Goal: Task Accomplishment & Management: Manage account settings

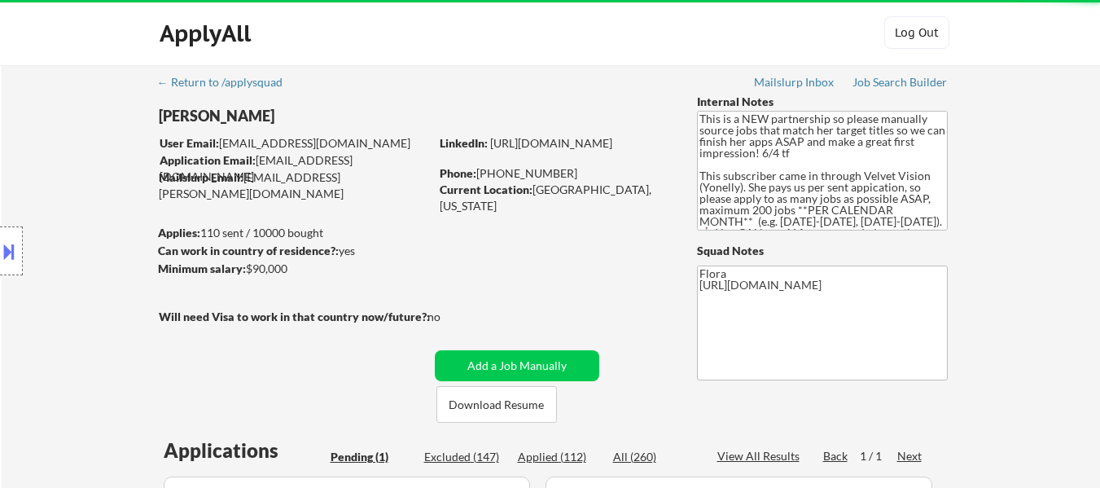
scroll to position [407, 0]
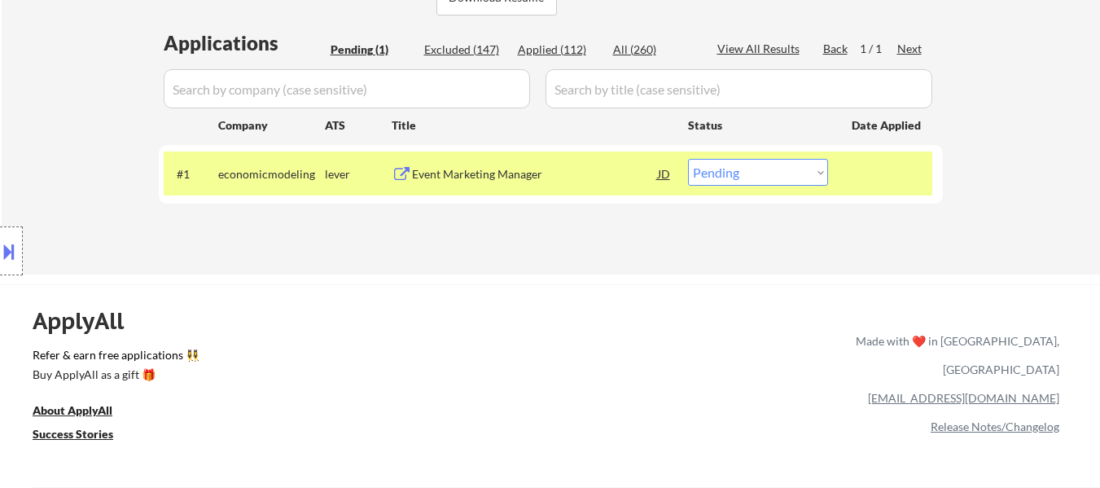
click at [481, 178] on div "Event Marketing Manager" at bounding box center [535, 174] width 246 height 16
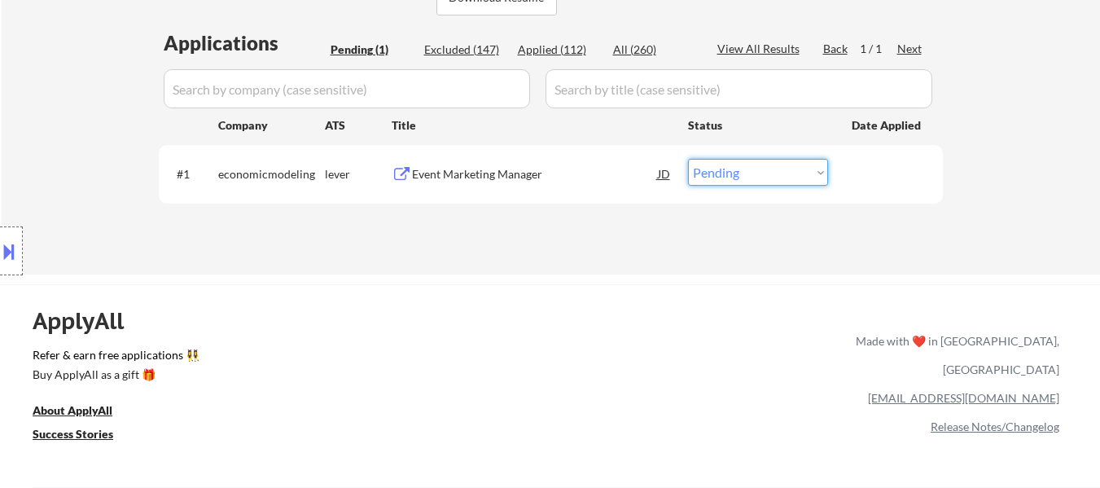
click at [740, 176] on select "Choose an option... Pending Applied Excluded (Questions) Excluded (Expired) Exc…" at bounding box center [758, 172] width 140 height 27
select select ""applied""
click at [688, 159] on select "Choose an option... Pending Applied Excluded (Questions) Excluded (Expired) Exc…" at bounding box center [758, 172] width 140 height 27
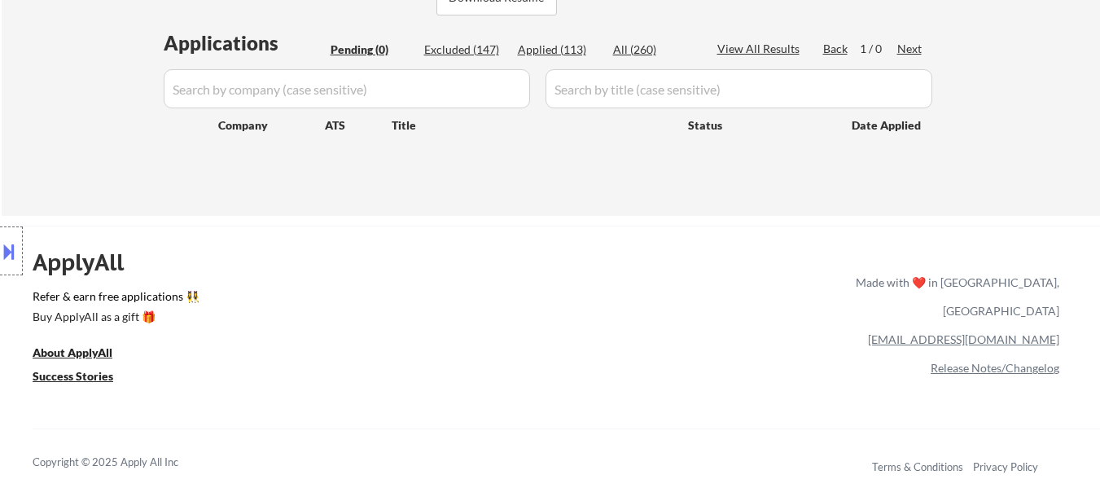
scroll to position [326, 0]
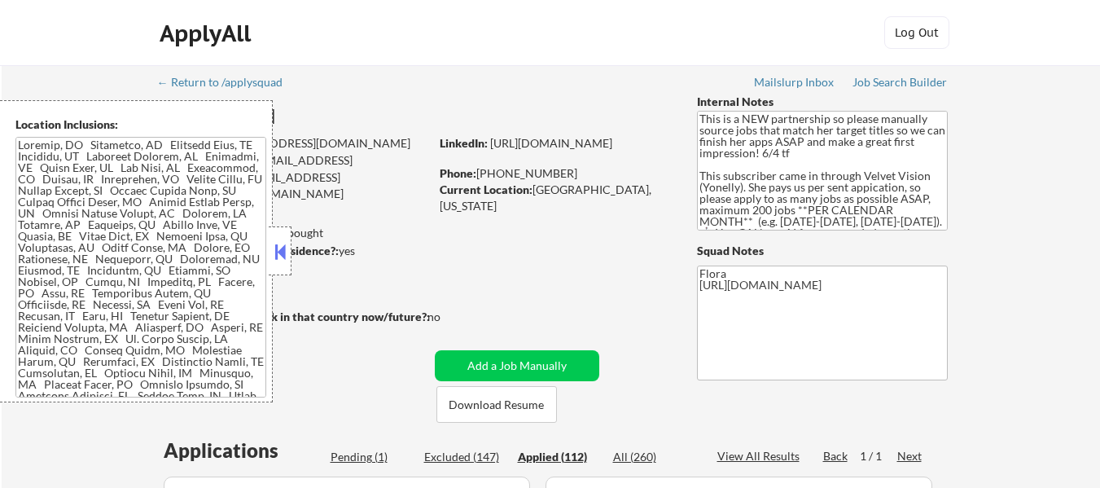
select select ""applied""
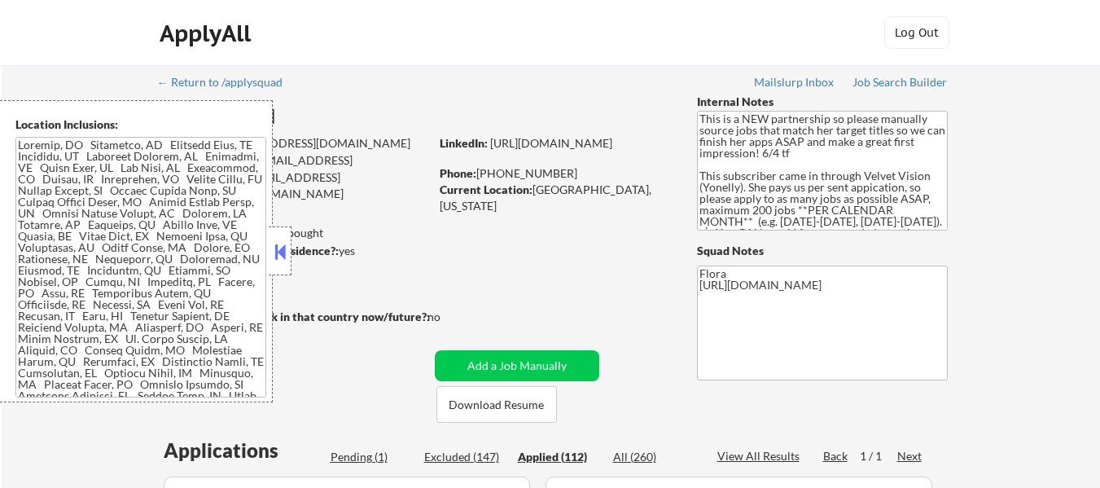
select select ""applied""
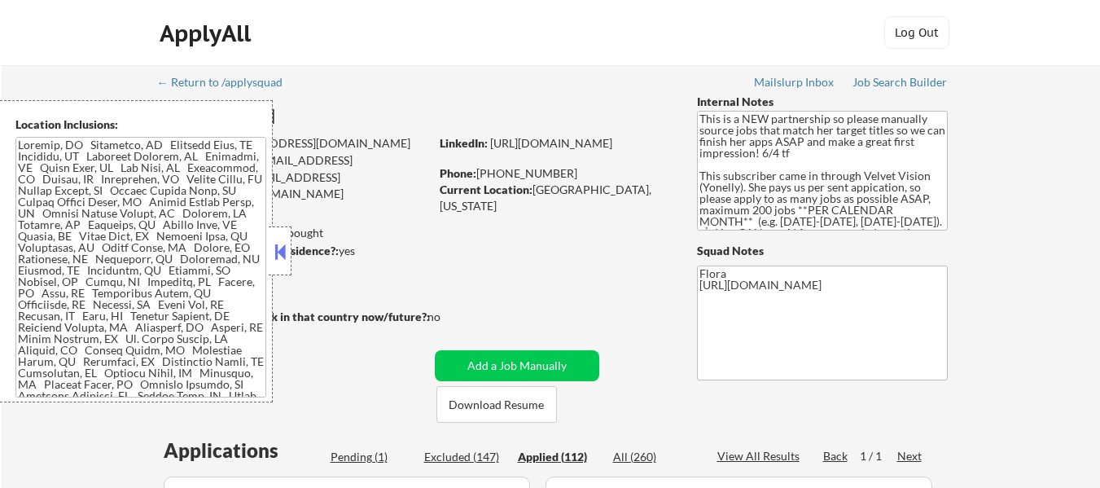
select select ""applied""
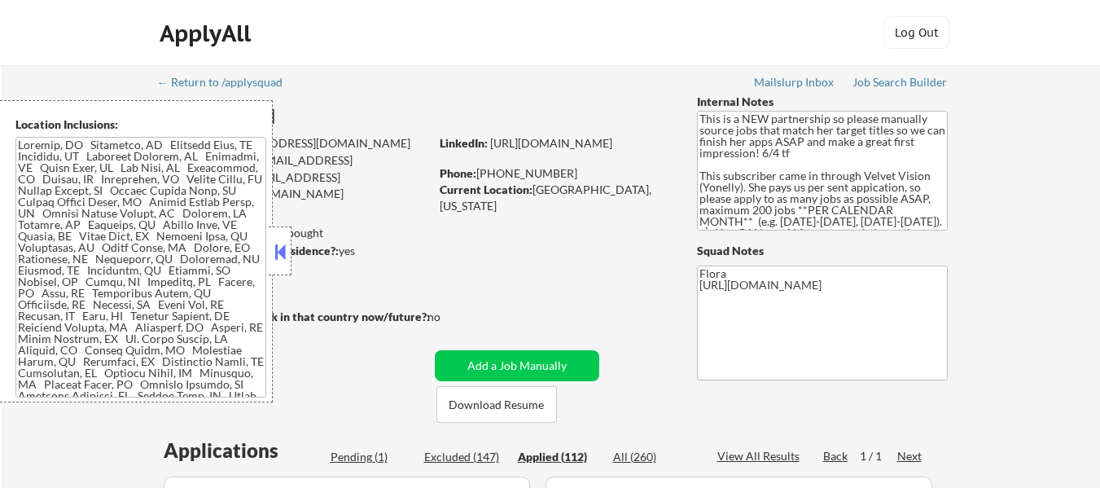
select select ""applied""
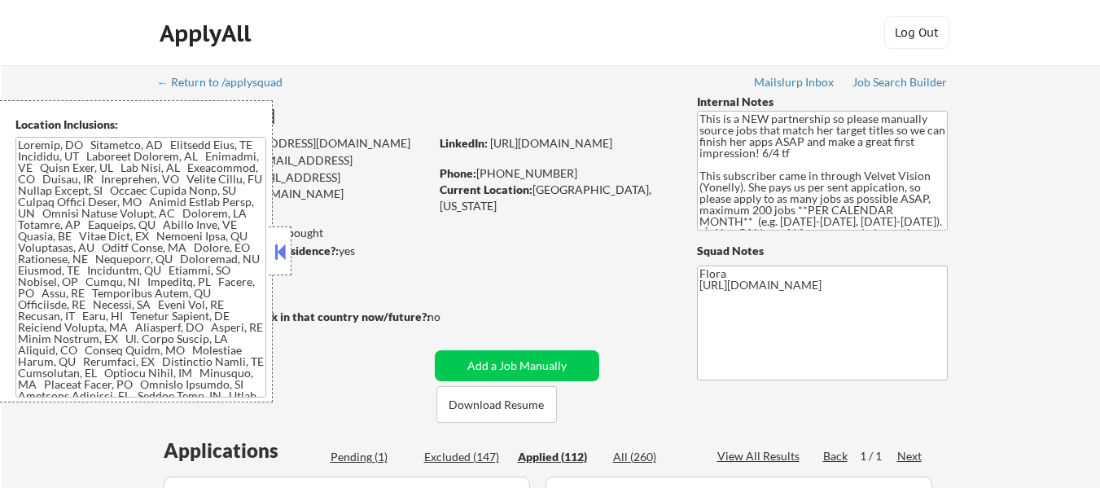
select select ""applied""
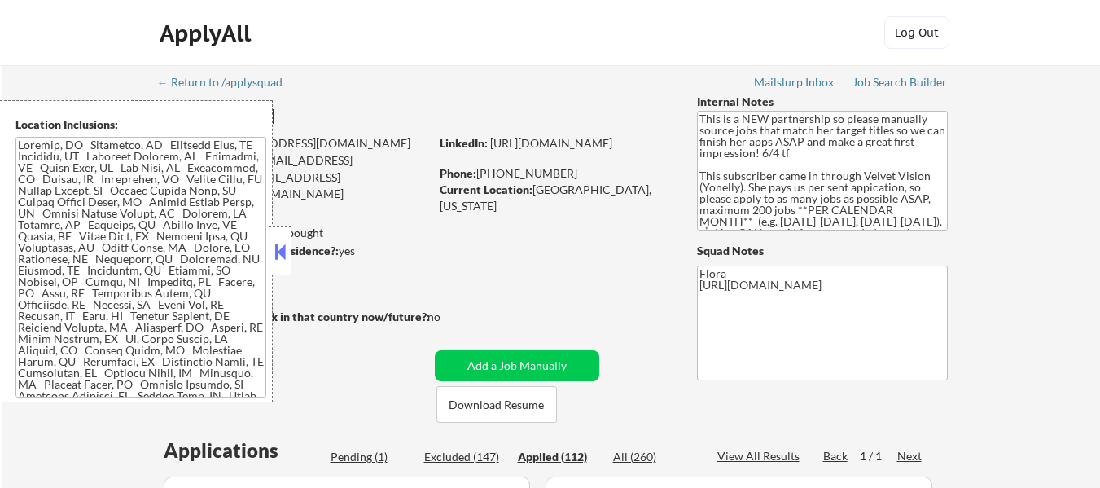
select select ""applied""
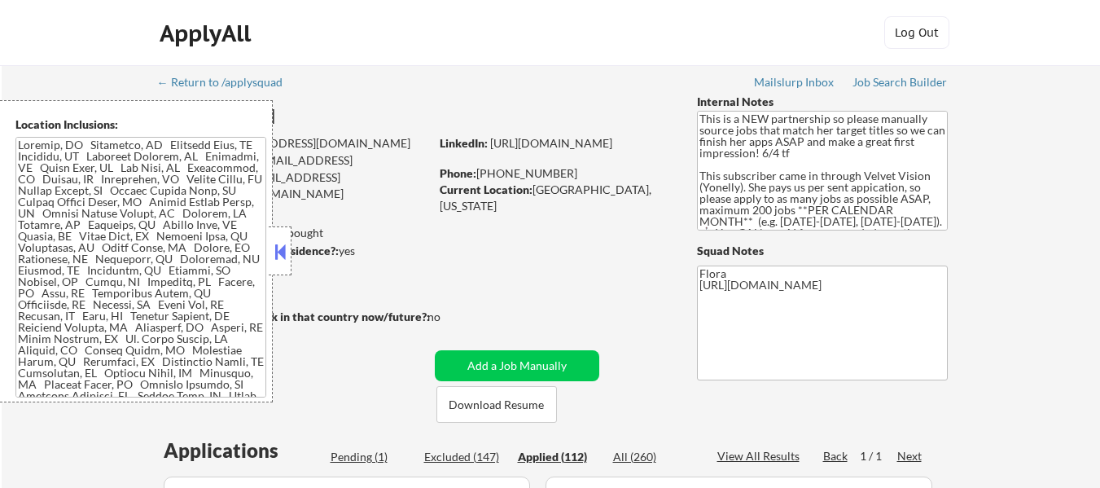
select select ""applied""
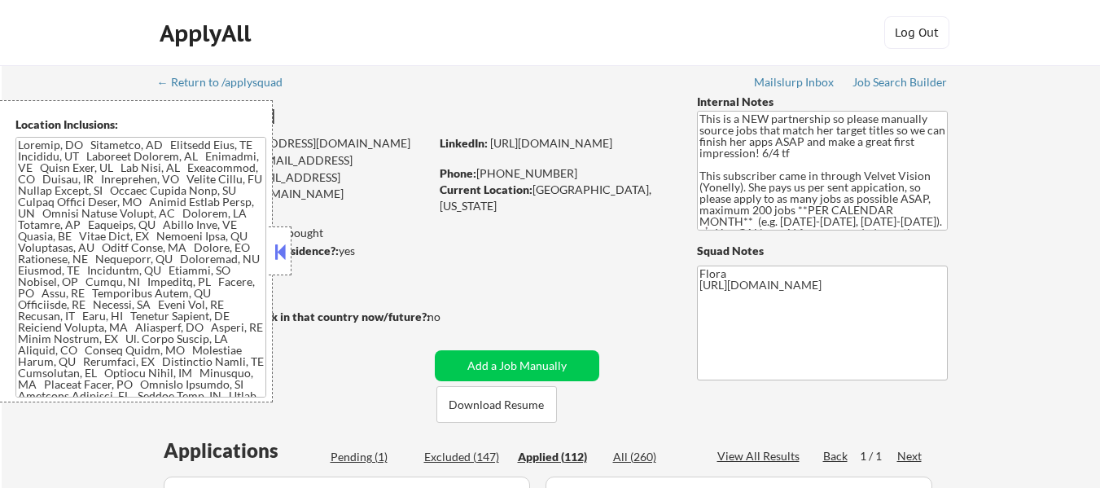
select select ""applied""
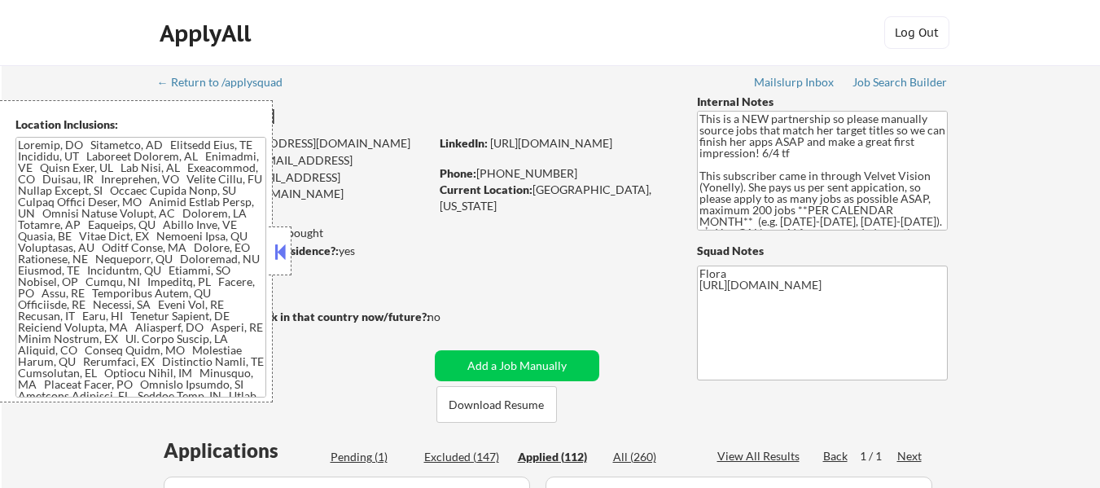
select select ""applied""
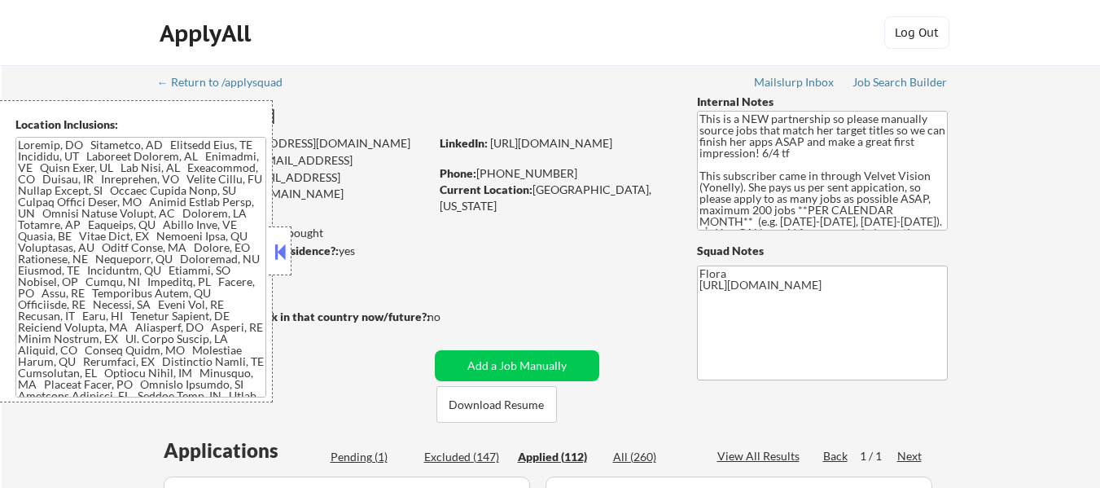
select select ""applied""
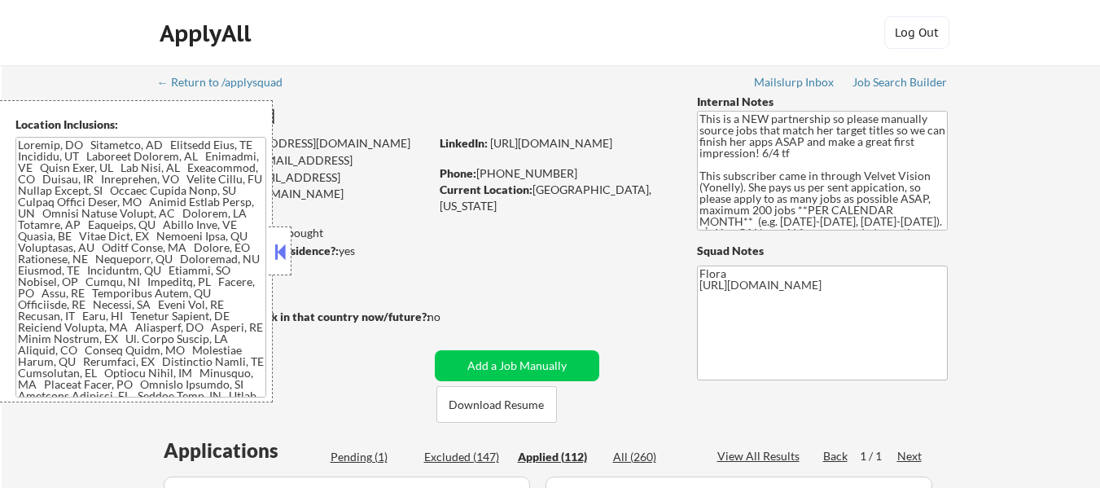
select select ""applied""
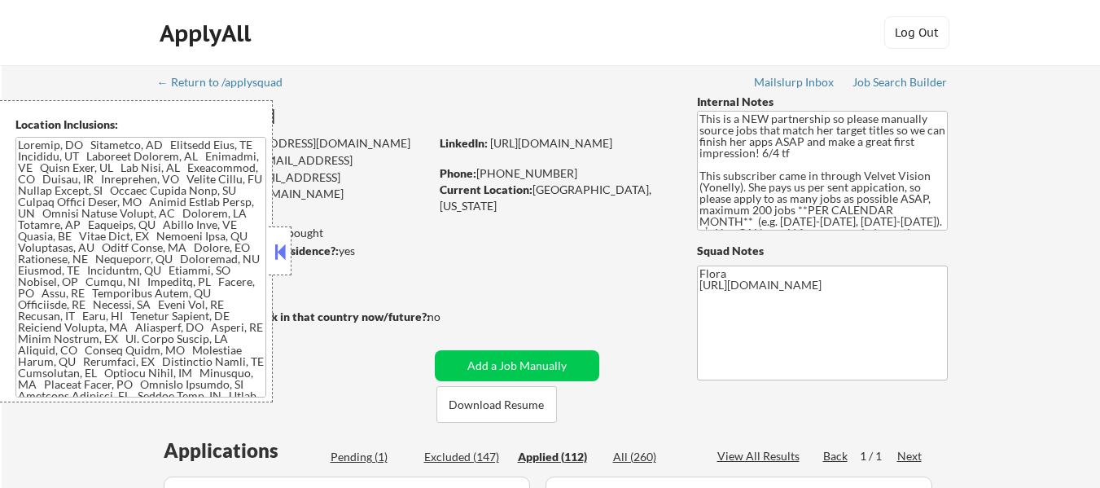
select select ""applied""
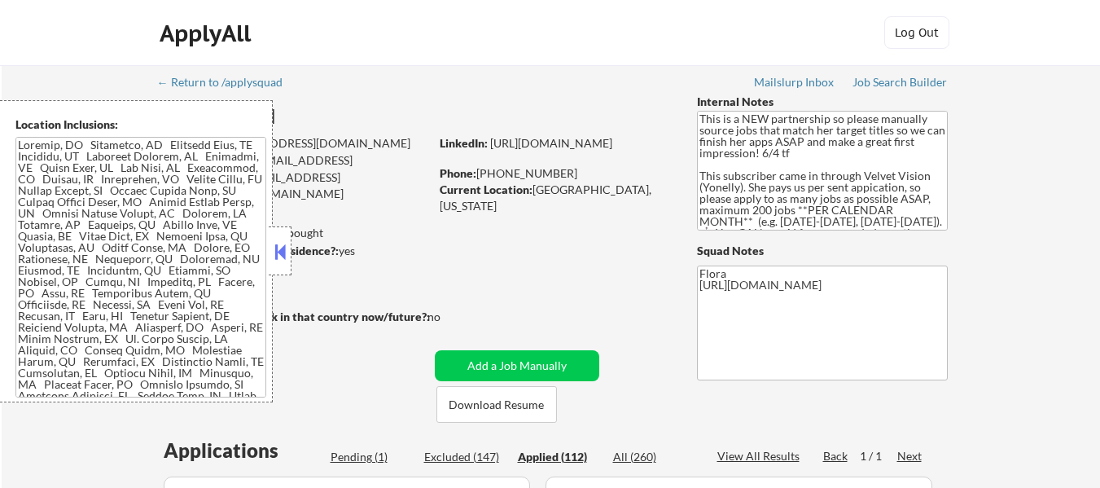
select select ""applied""
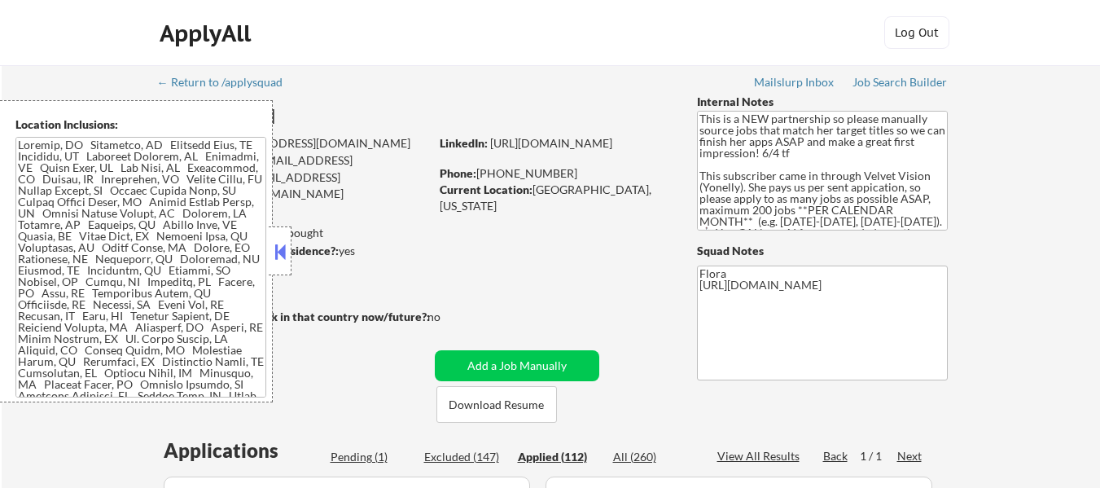
select select ""applied""
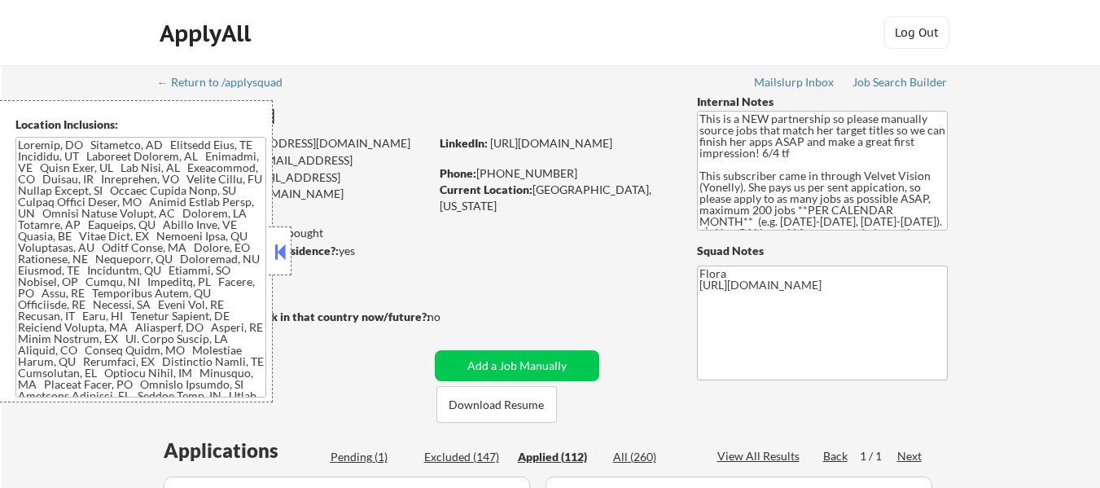
select select ""applied""
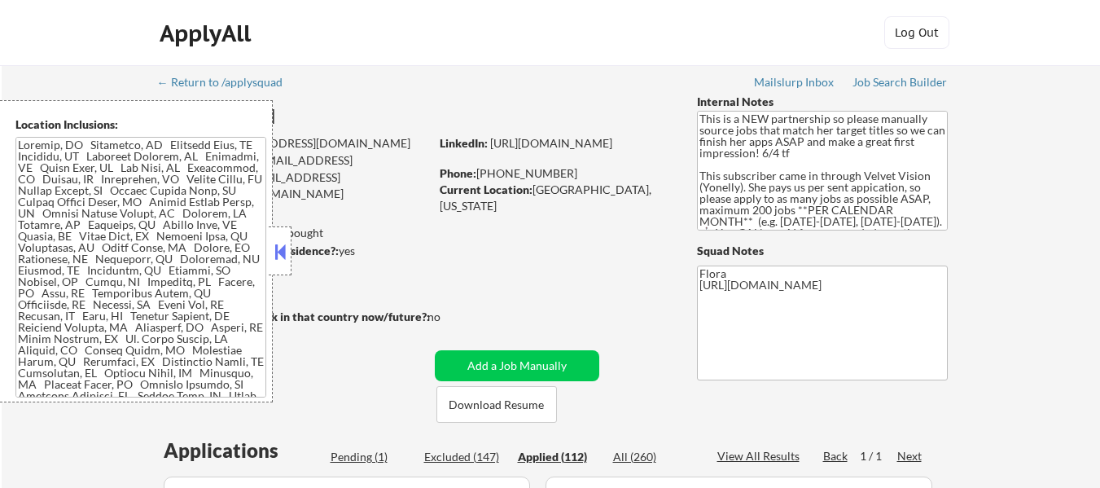
select select ""applied""
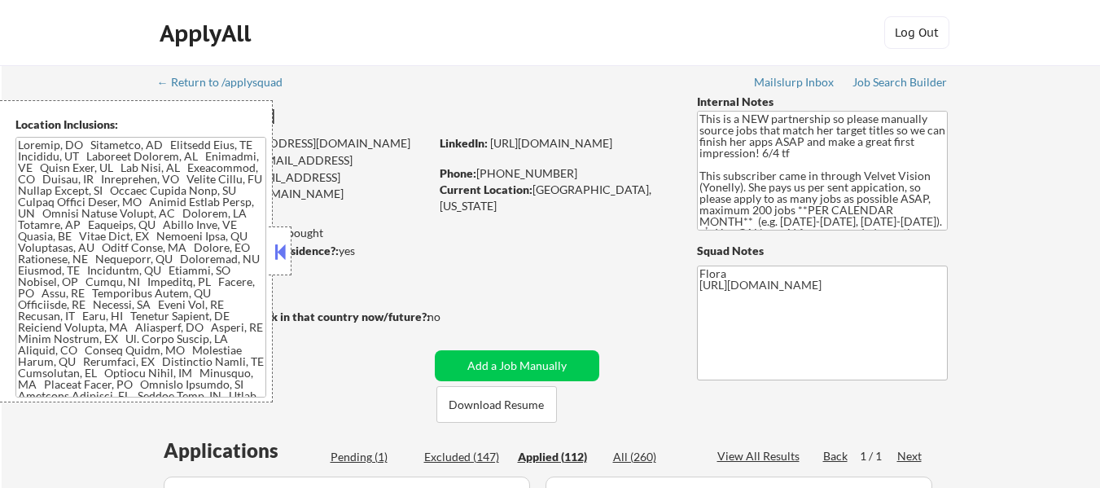
select select ""applied""
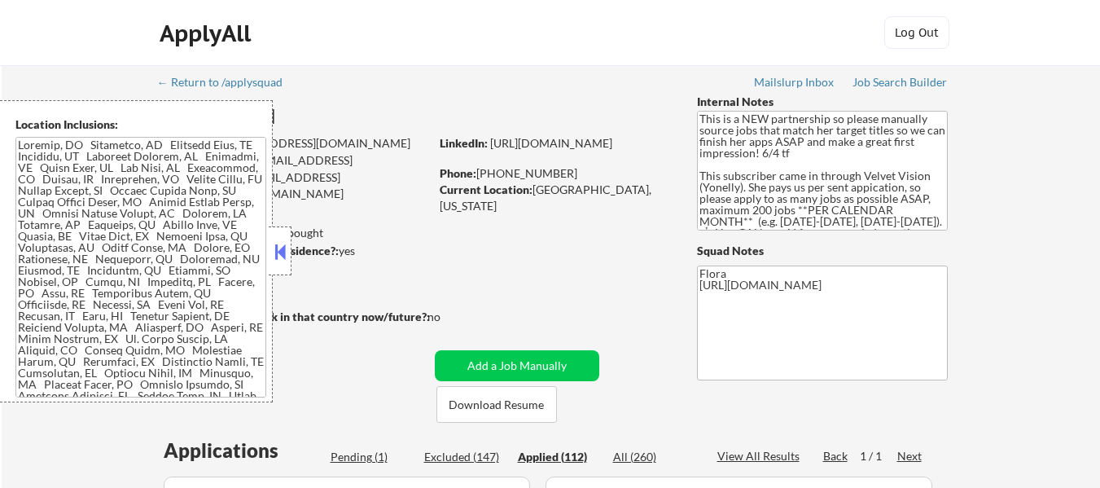
select select ""applied""
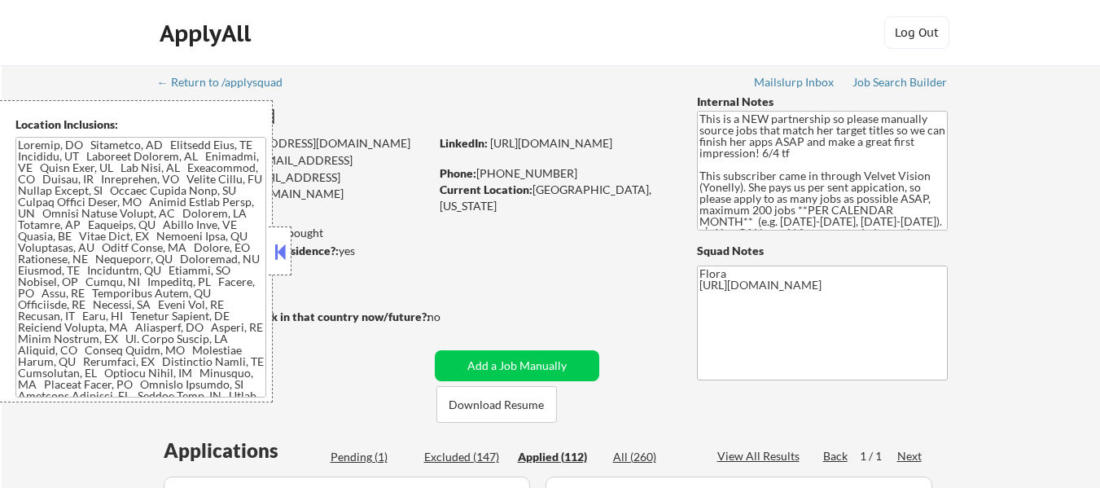
select select ""applied""
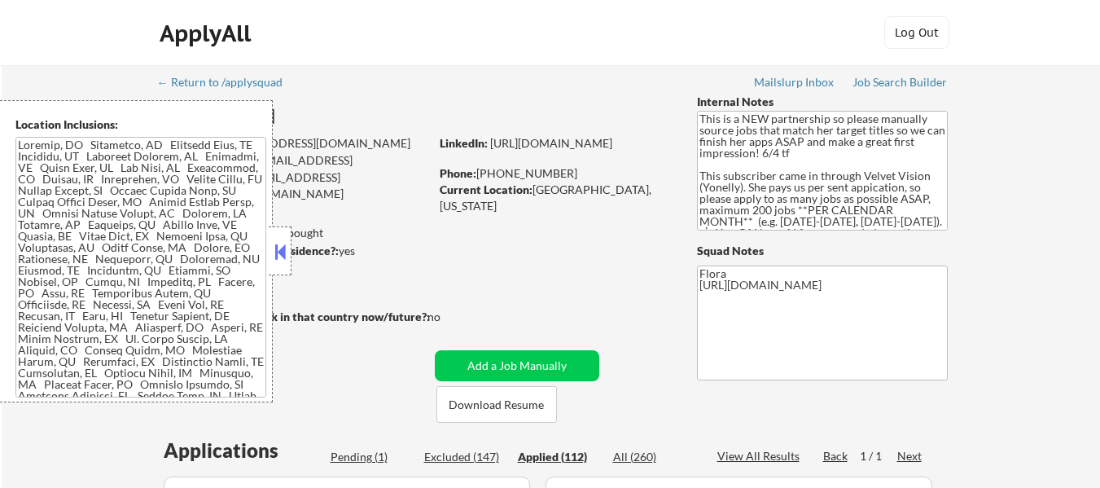
select select ""applied""
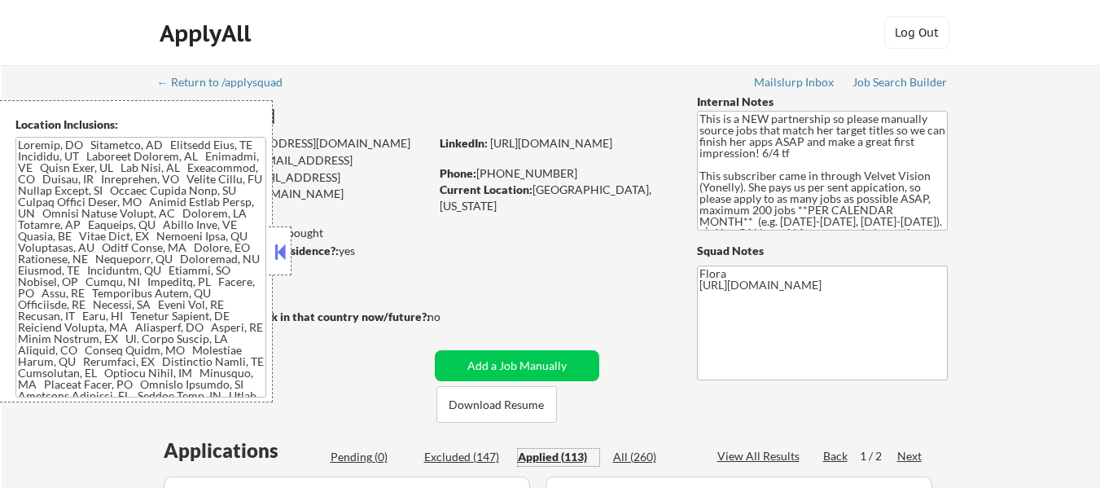
click at [278, 252] on button at bounding box center [280, 251] width 18 height 24
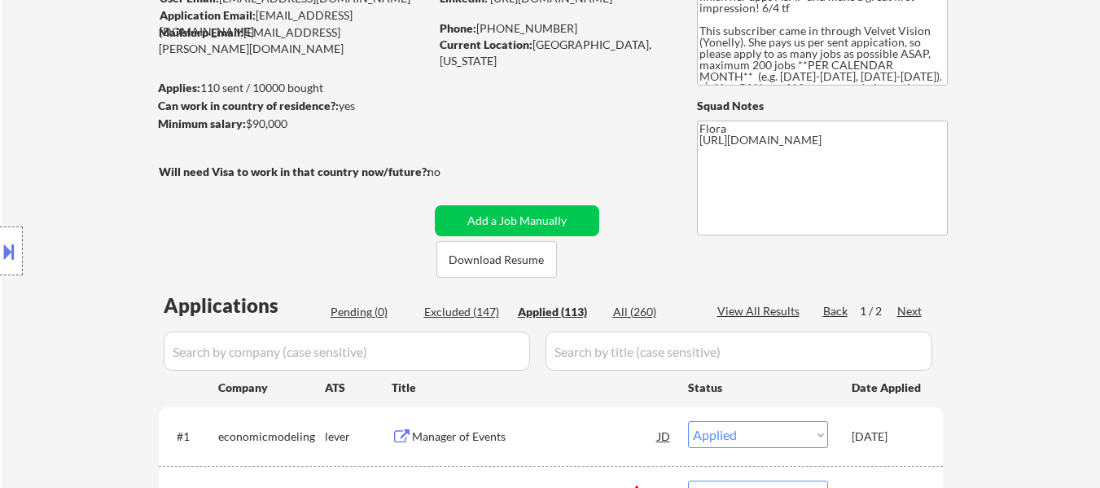
scroll to position [163, 0]
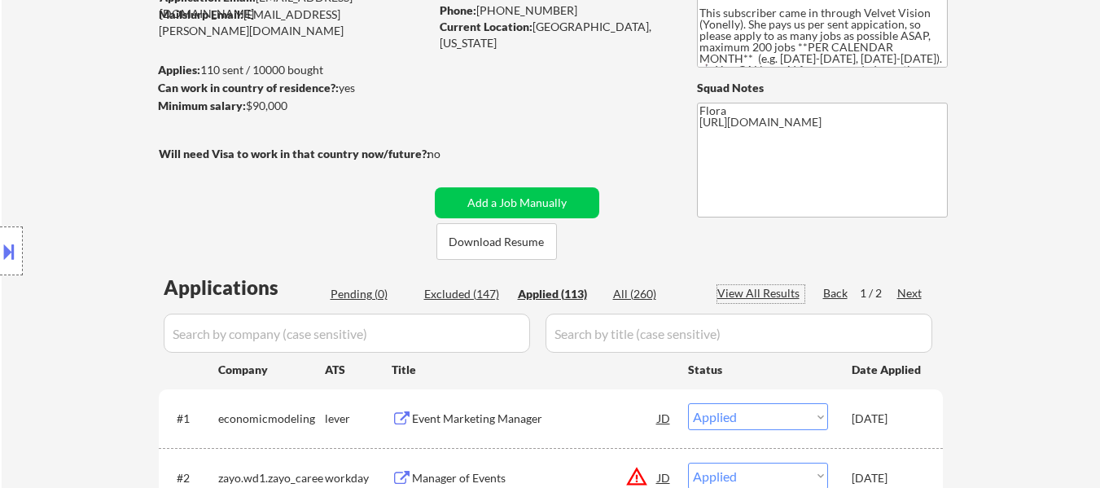
click at [757, 292] on div "View All Results" at bounding box center [761, 293] width 87 height 16
select select ""applied""
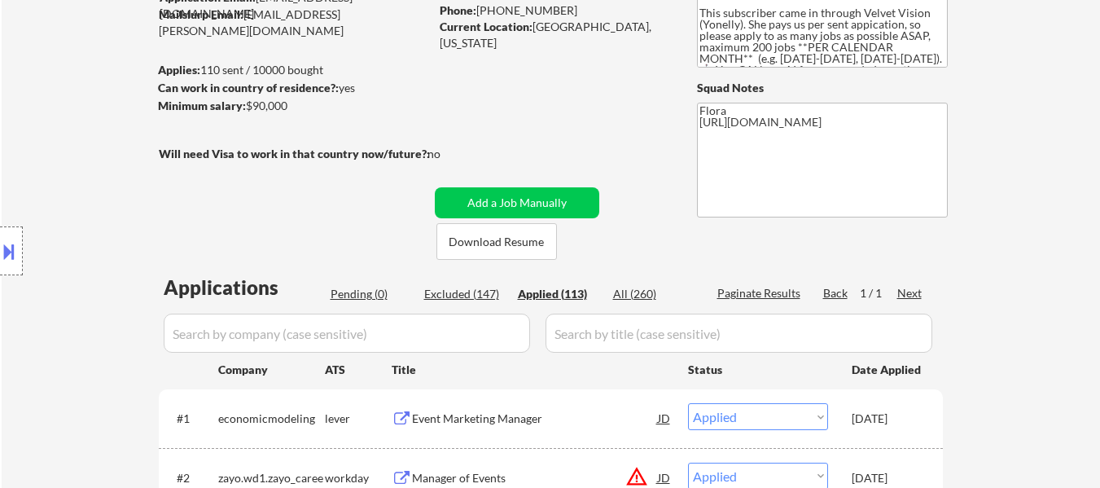
select select ""applied""
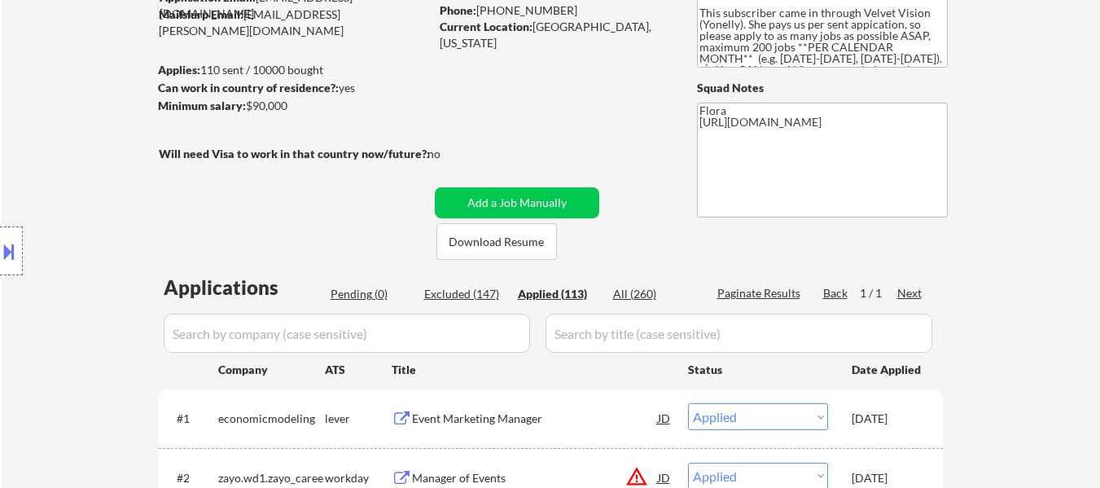
select select ""applied""
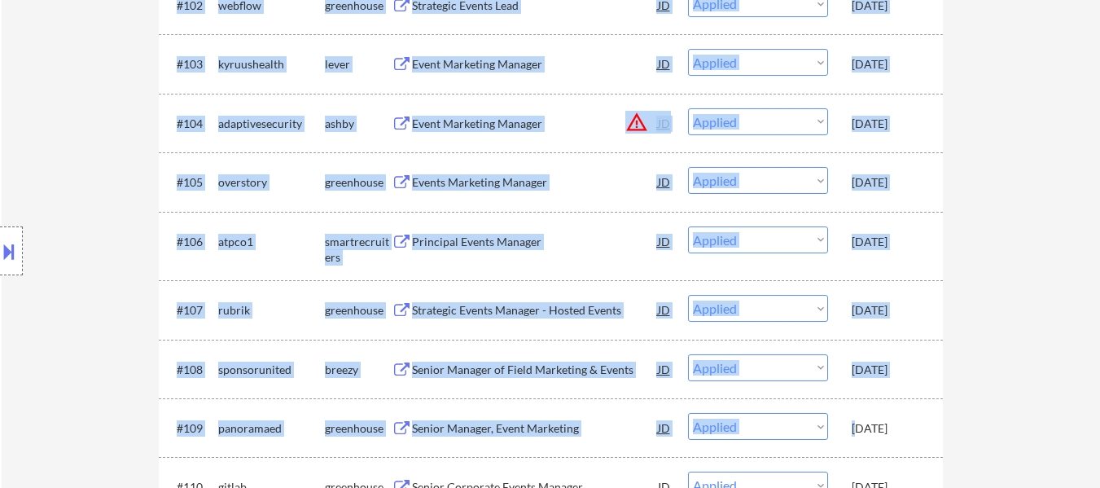
scroll to position [7260, 0]
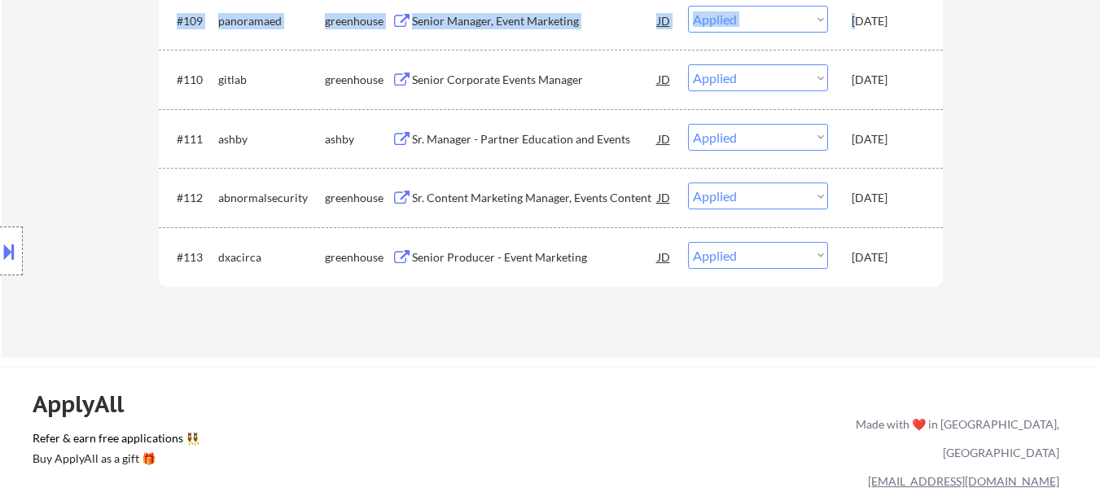
drag, startPoint x: 918, startPoint y: 209, endPoint x: 911, endPoint y: 261, distance: 51.7
copy div "#1 economicmodeling lever Event Marketing Manager JD warning_amber Choose an op…"
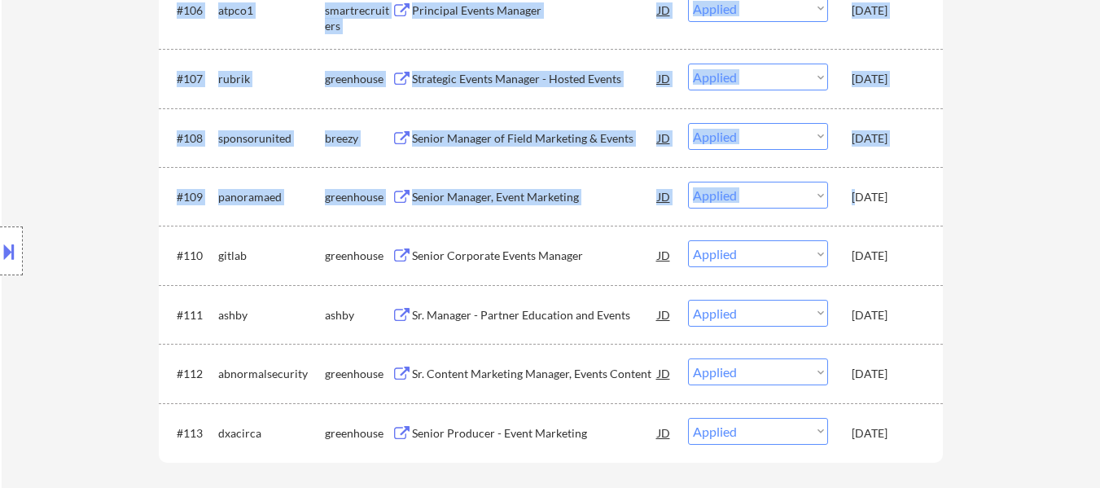
scroll to position [7016, 0]
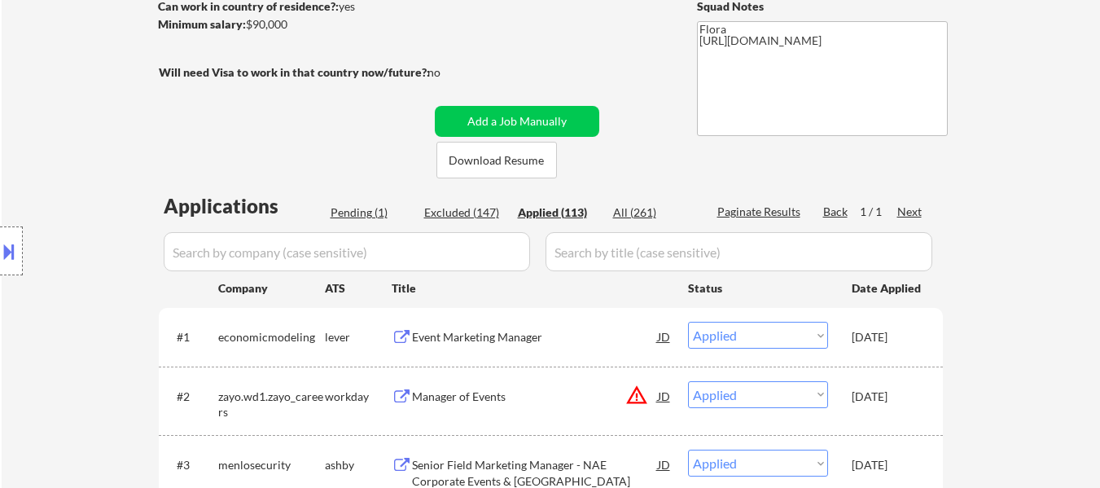
scroll to position [326, 0]
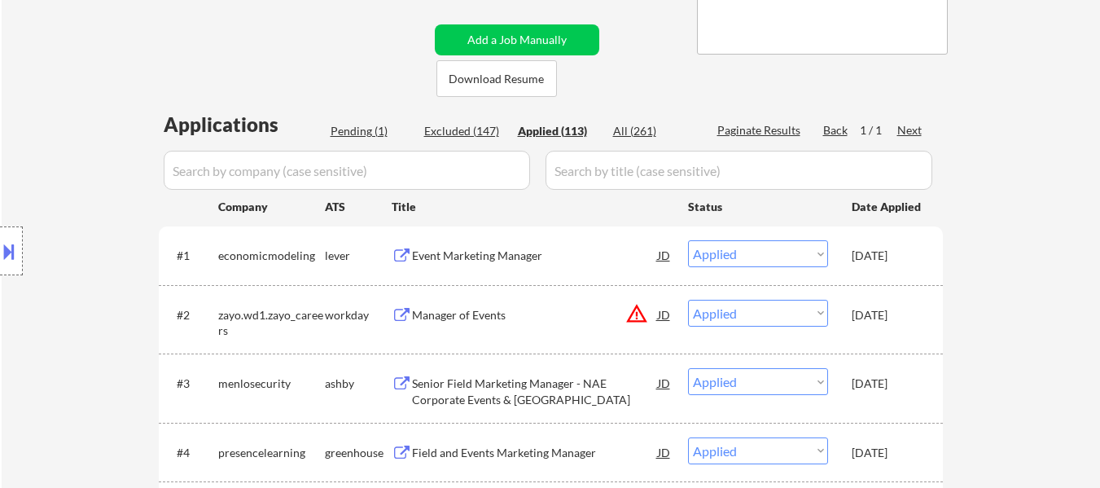
select select ""applied""
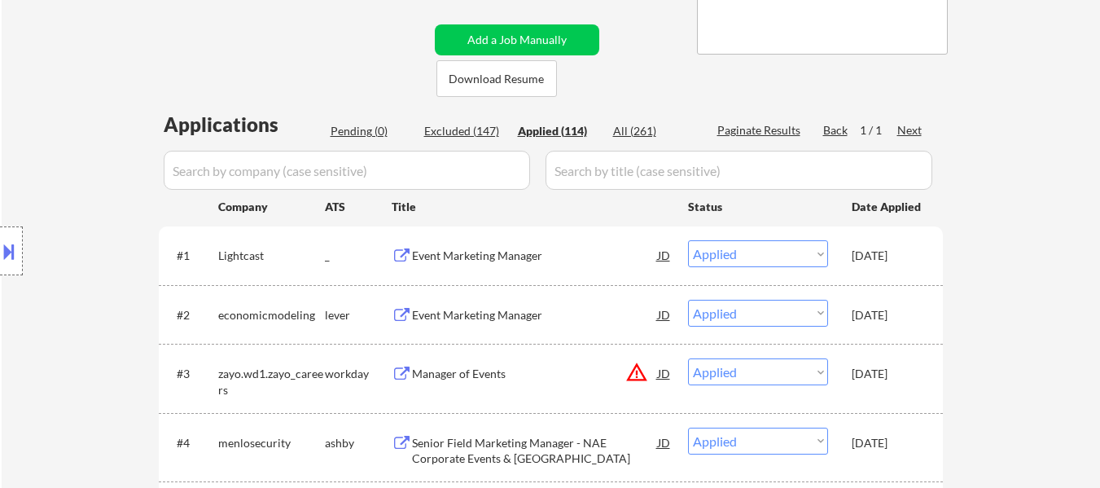
click at [490, 315] on div "Event Marketing Manager" at bounding box center [535, 315] width 246 height 16
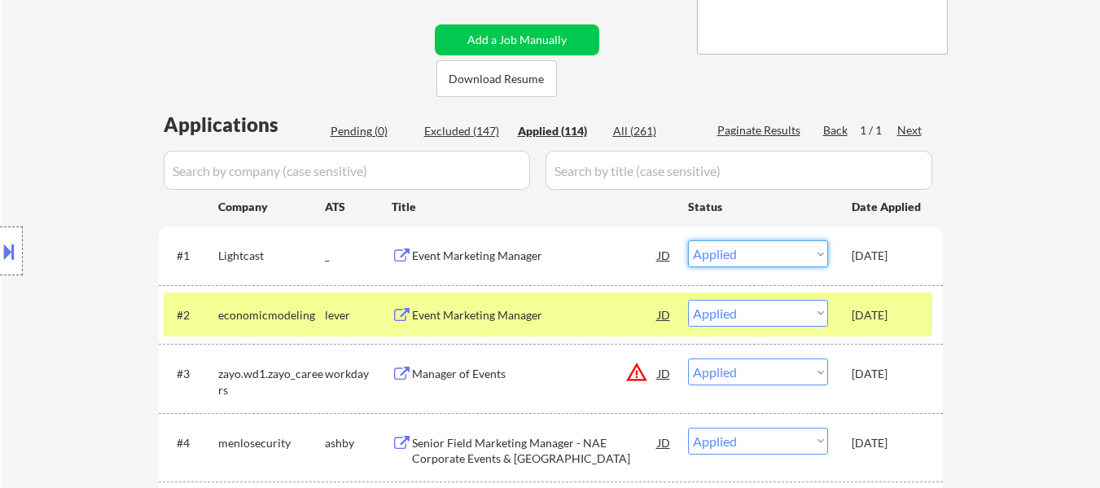
click at [785, 245] on select "Choose an option... Pending Applied Excluded (Questions) Excluded (Expired) Exc…" at bounding box center [758, 253] width 140 height 27
click at [688, 240] on select "Choose an option... Pending Applied Excluded (Questions) Excluded (Expired) Exc…" at bounding box center [758, 253] width 140 height 27
select select ""applied""
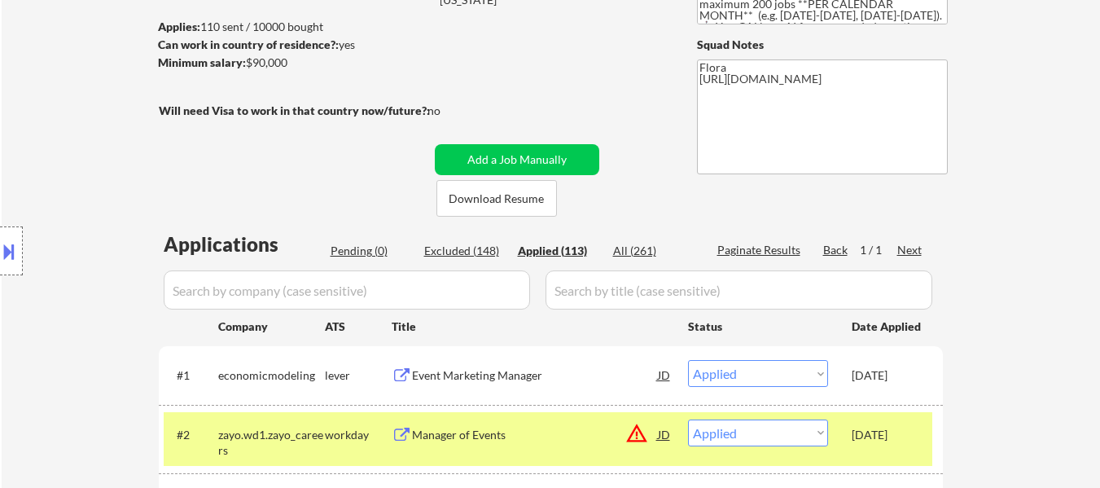
scroll to position [244, 0]
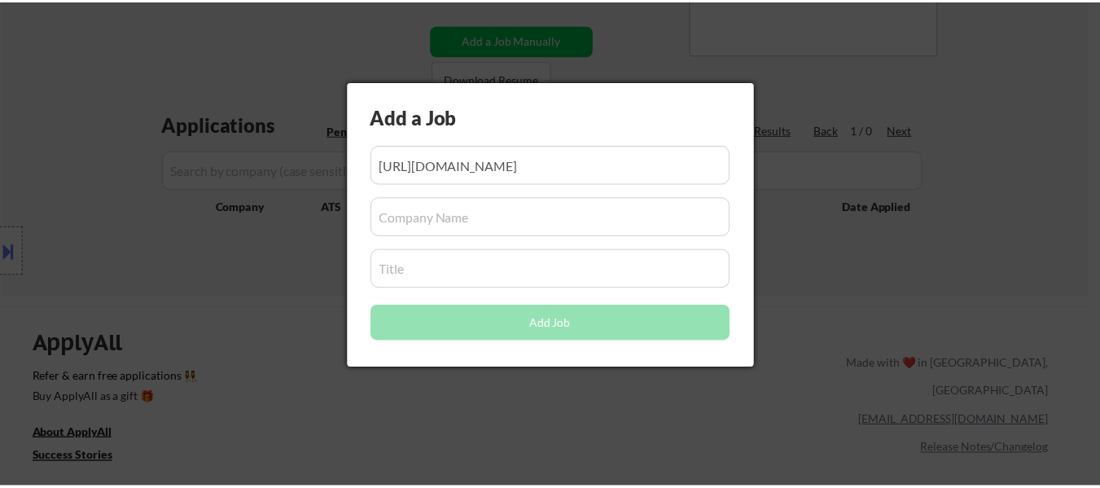
scroll to position [326, 0]
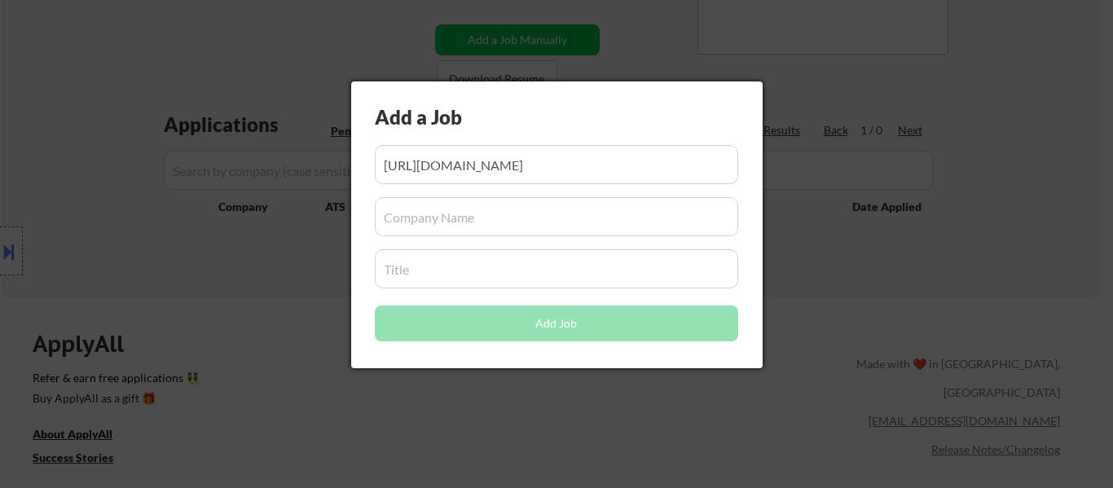
click at [524, 217] on input "input" at bounding box center [556, 216] width 363 height 39
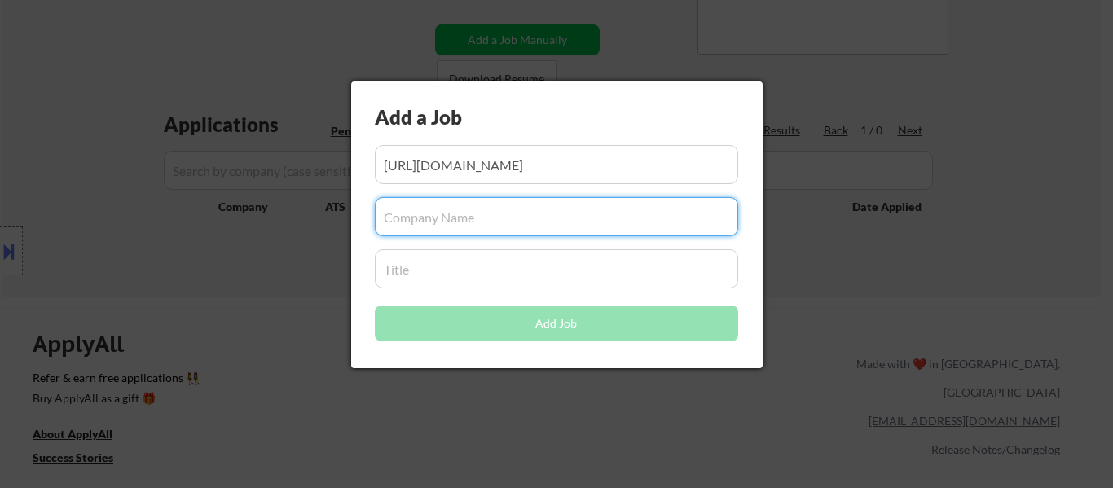
paste input "Lightcast"
click at [384, 222] on input "input" at bounding box center [556, 216] width 363 height 39
type input "Lightcast"
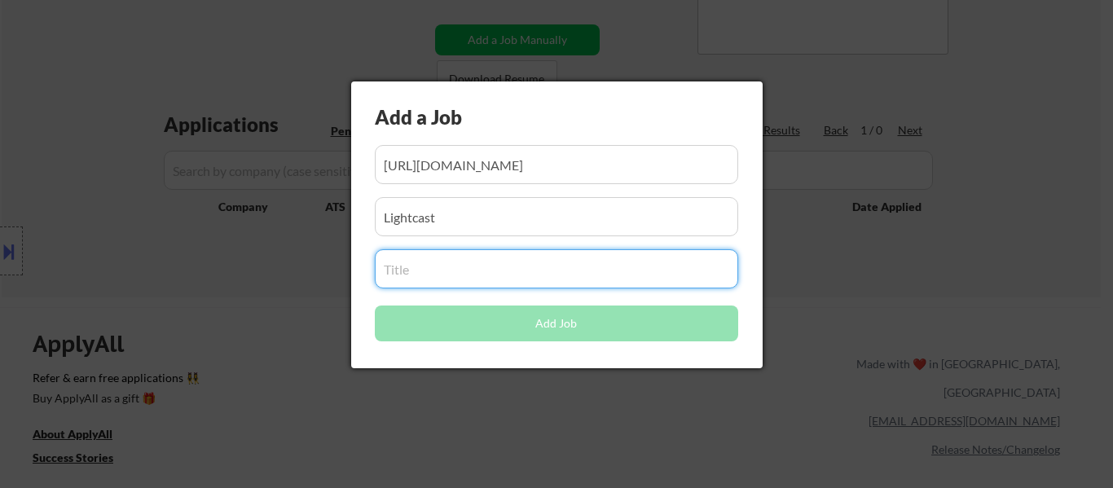
click at [454, 275] on input "input" at bounding box center [556, 268] width 363 height 39
paste input "Event Marketing Manager"
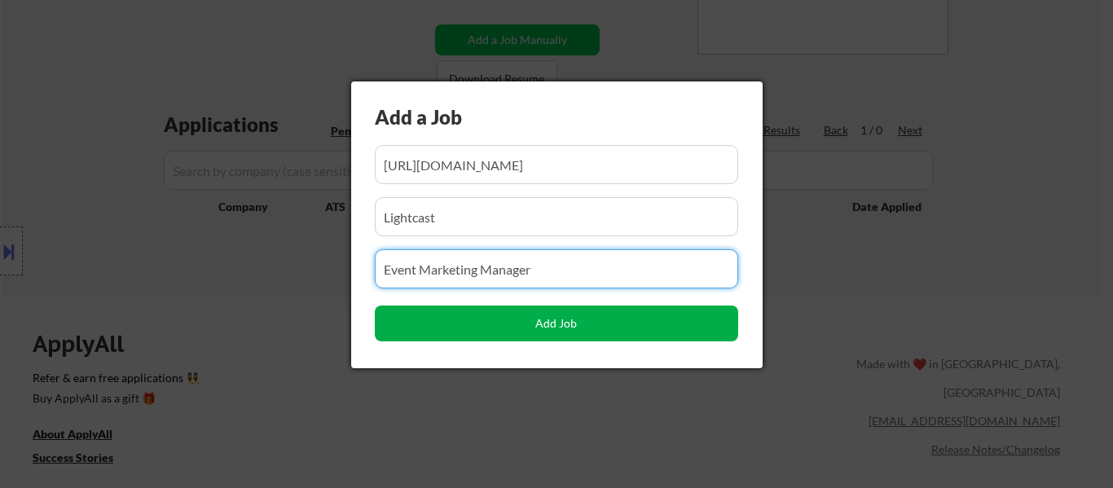
type input "Event Marketing Manager"
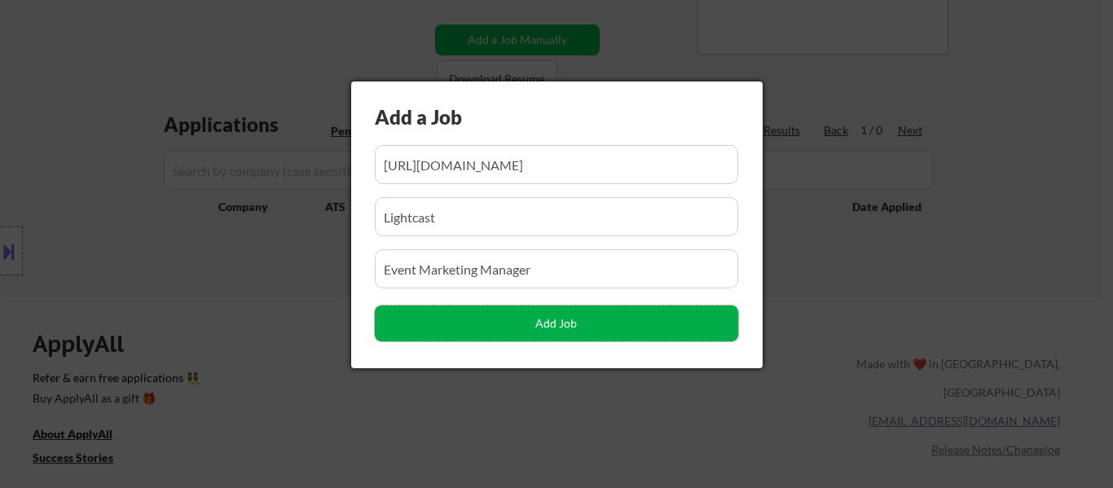
click at [553, 331] on button "Add Job" at bounding box center [556, 323] width 363 height 36
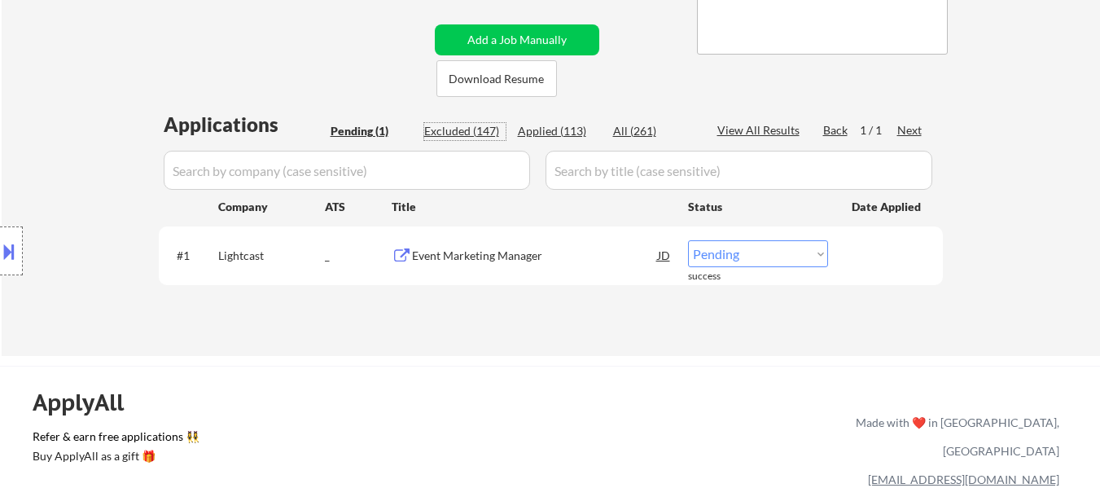
click at [484, 133] on div "Excluded (147)" at bounding box center [464, 131] width 81 height 16
select select ""excluded__expired_""
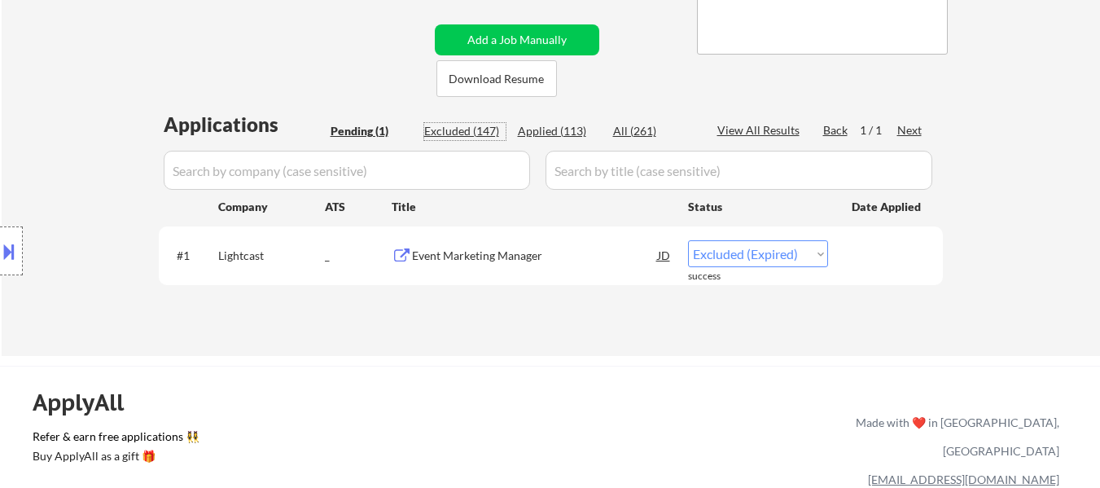
select select ""excluded__expired_""
select select ""excluded__bad_match_""
select select ""excluded__location_""
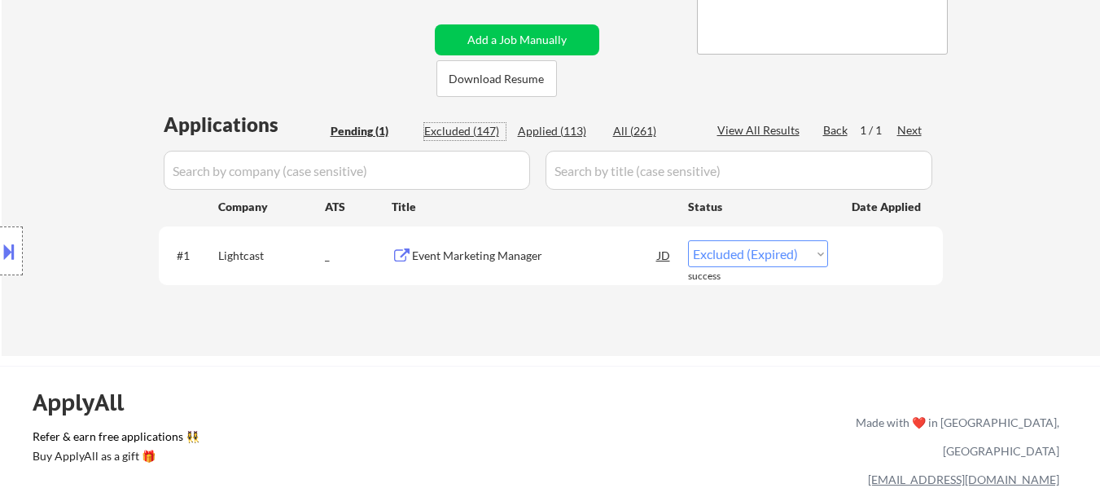
select select ""excluded__location_""
select select ""excluded__bad_match_""
select select ""excluded__expired_""
select select ""excluded__location_""
select select ""excluded__expired_""
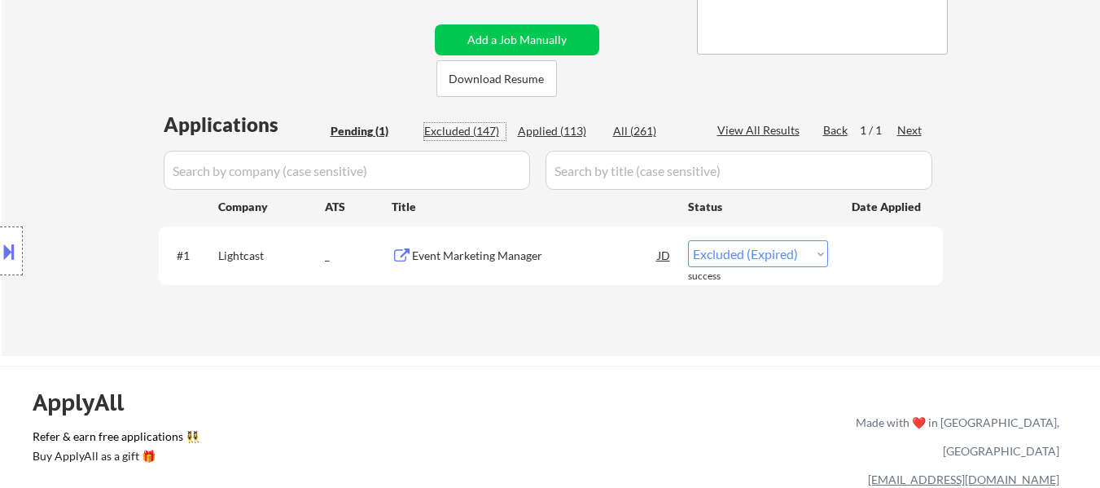
select select ""excluded__location_""
select select ""excluded__bad_match_""
select select ""excluded__expired_""
select select ""excluded__other_""
select select ""excluded__location_""
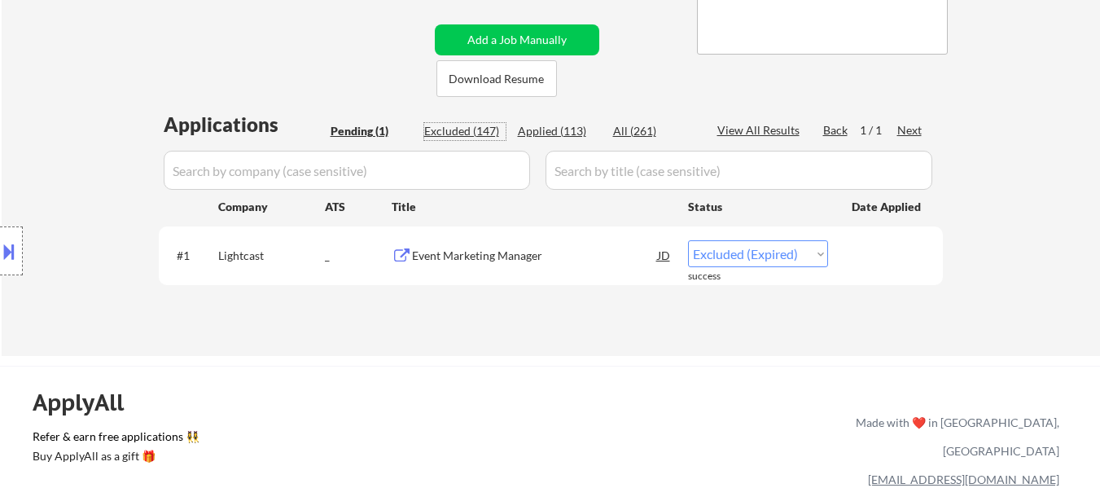
select select ""excluded__expired_""
select select ""excluded__bad_match_""
select select ""excluded__expired_""
select select ""excluded__location_""
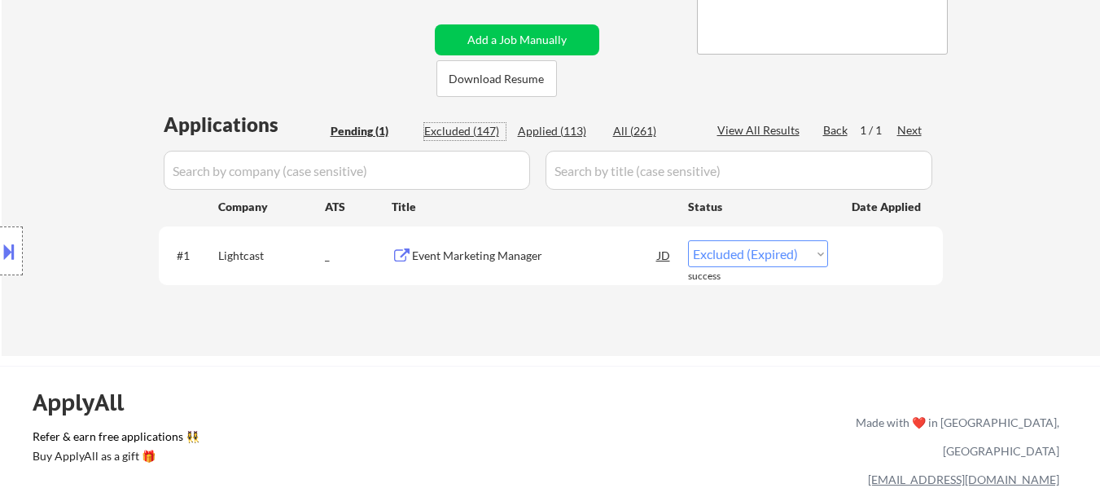
select select ""excluded__location_""
select select ""excluded__expired_""
select select ""excluded__salary_""
select select ""excluded__bad_match_""
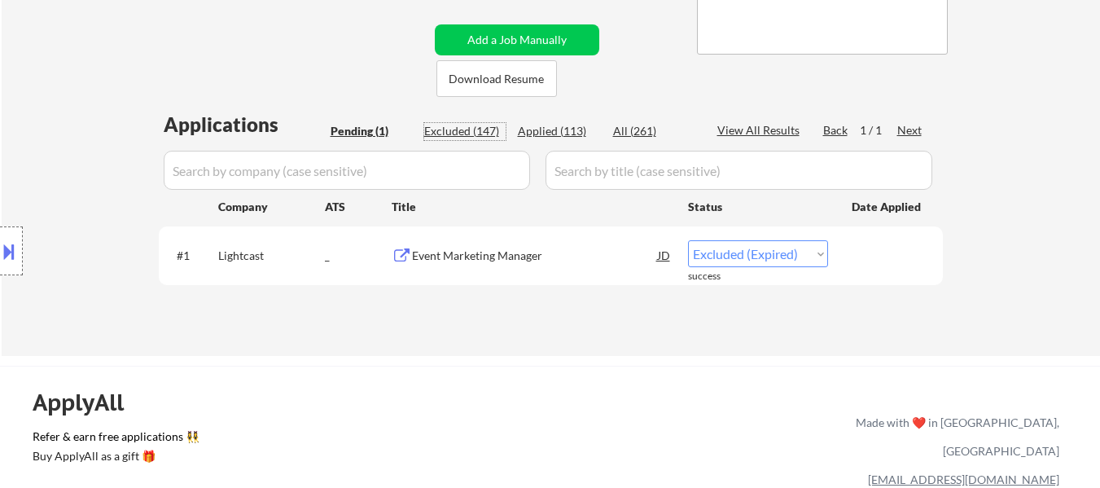
select select ""excluded__other_""
select select ""excluded__expired_""
select select ""excluded__location_""
select select ""excluded__expired_""
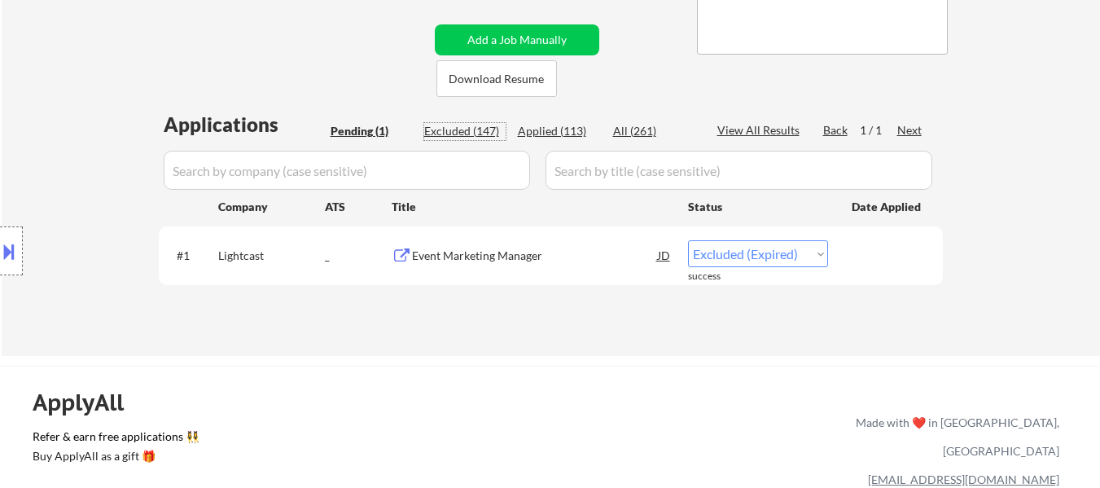
select select ""excluded__bad_match_""
select select ""excluded__salary_""
select select ""excluded__location_""
select select ""excluded__bad_match_""
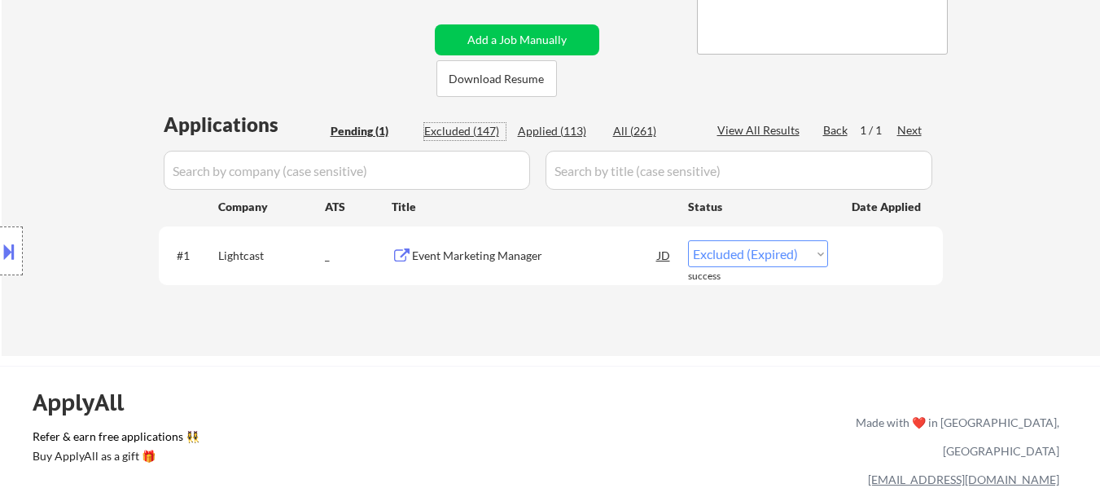
select select ""excluded__expired_""
select select ""excluded__bad_match_""
select select ""excluded__expired_""
select select ""excluded__other_""
select select ""excluded__blocklist_""
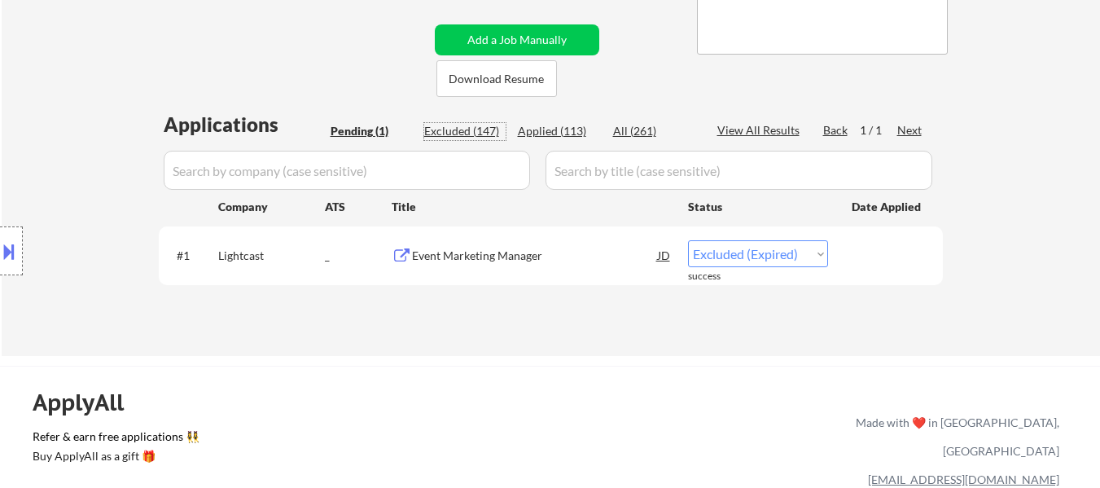
select select ""excluded__bad_match_""
select select ""excluded__other_""
select select ""excluded__bad_match_""
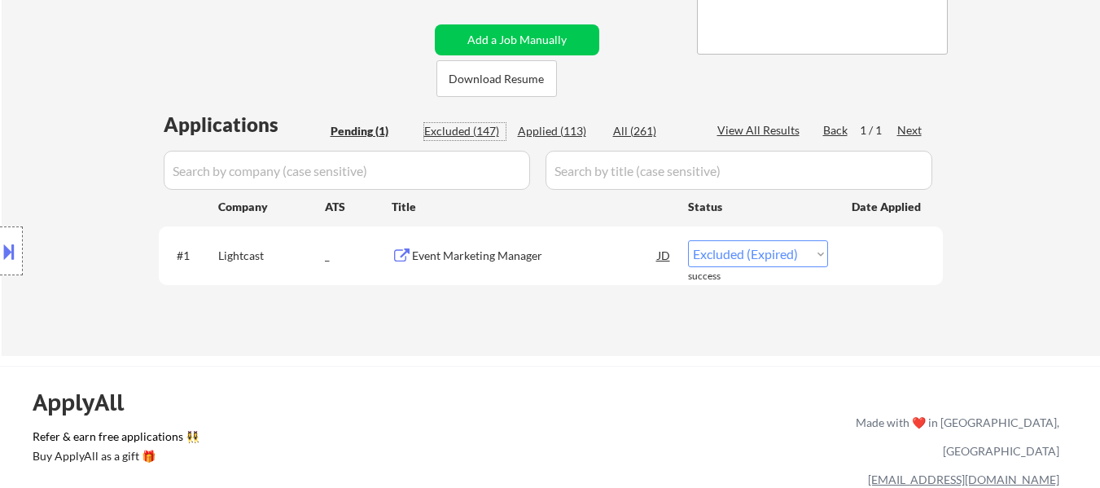
select select ""excluded__location_""
select select ""excluded__bad_match_""
select select ""excluded__other_""
select select ""excluded__bad_match_""
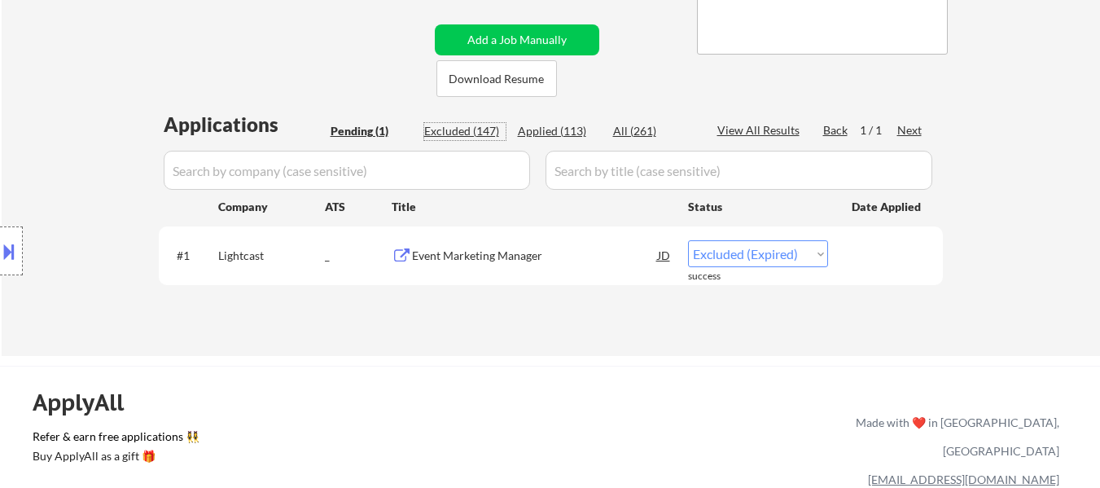
select select ""excluded__bad_match_""
select select ""excluded__expired_""
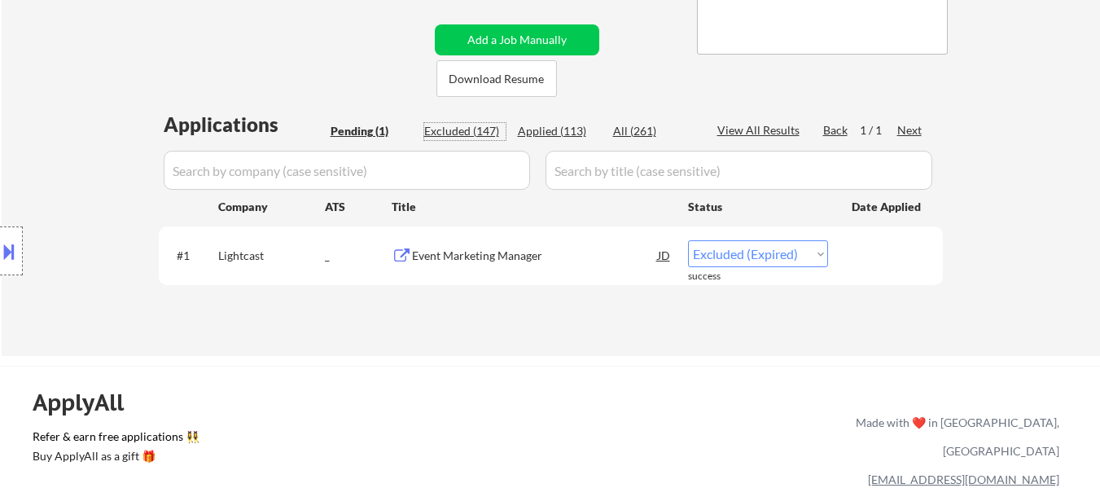
select select ""excluded__expired_""
select select ""excluded__location_""
select select ""excluded""
select select ""excluded__location_""
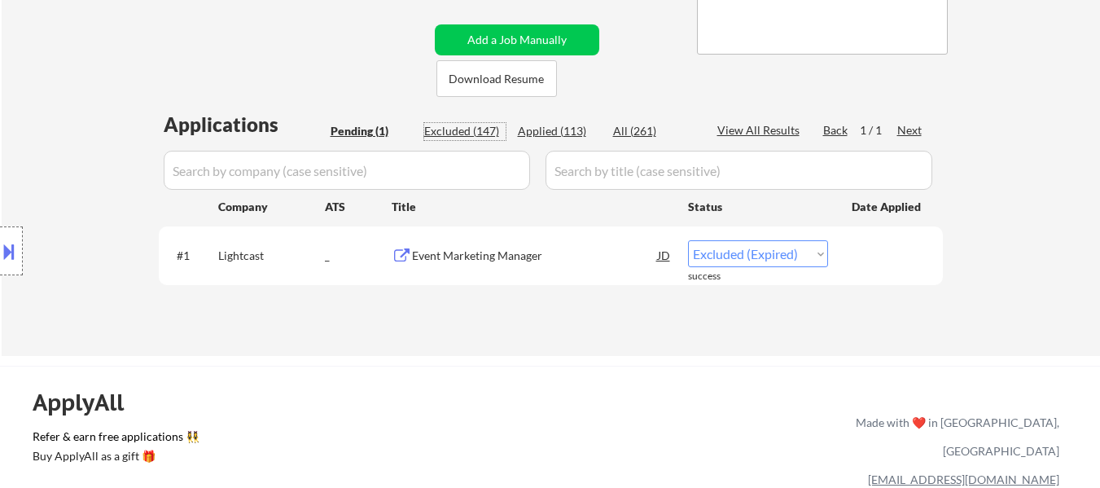
select select ""excluded__bad_match_""
select select ""excluded__salary_""
select select ""excluded__expired_""
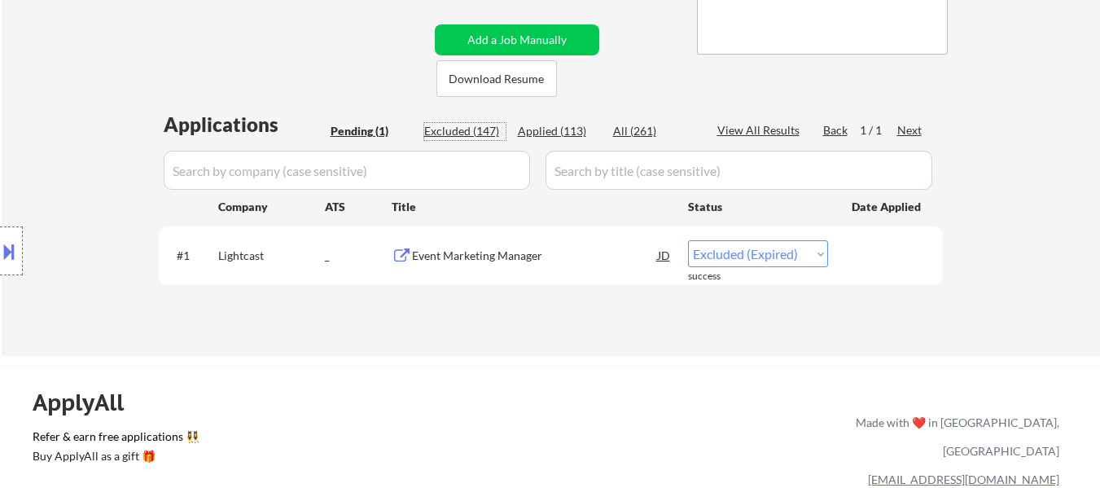
select select ""excluded__expired_""
select select ""excluded__salary_""
select select ""excluded__location_""
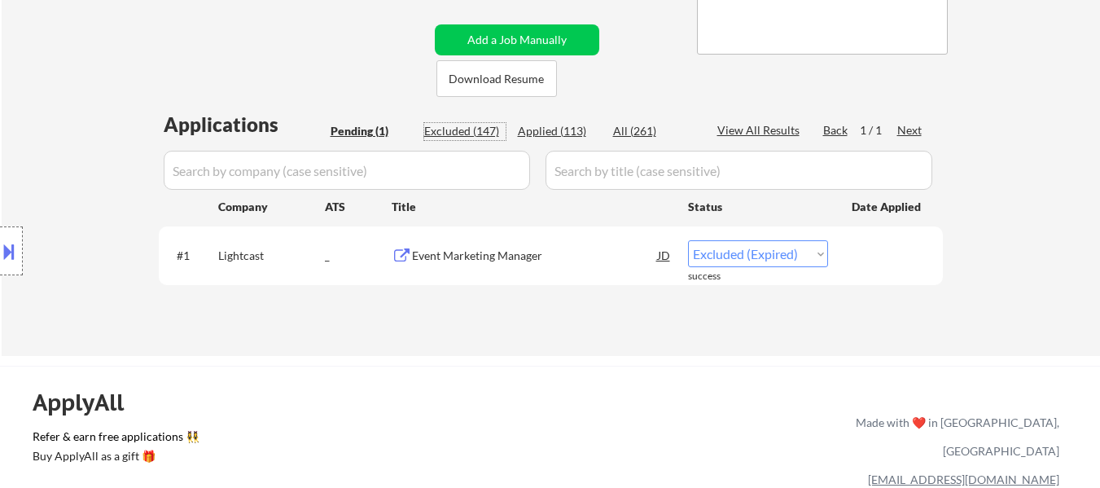
select select ""excluded__salary_""
select select ""excluded__expired_""
select select ""excluded__location_""
select select ""excluded__expired_""
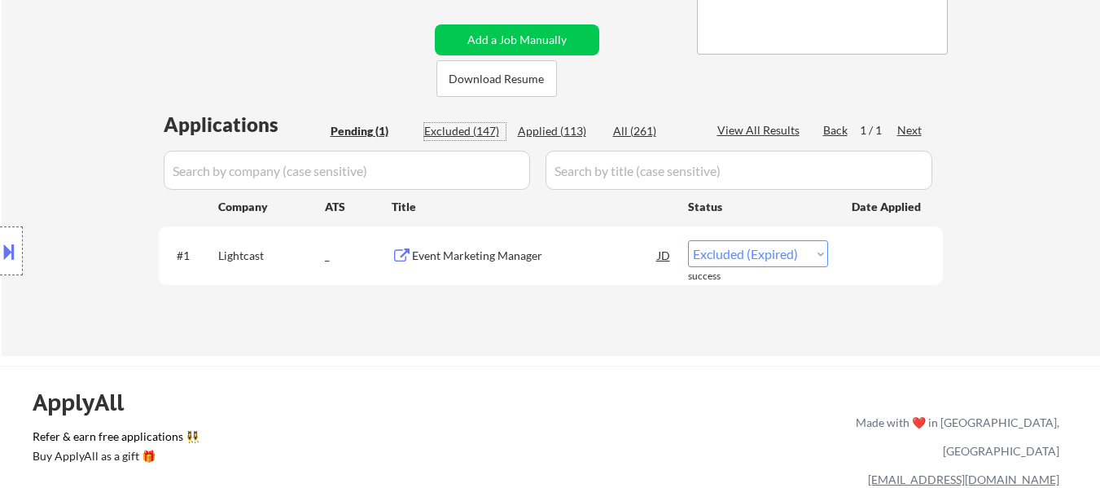
select select ""excluded__expired_""
select select ""excluded__salary_""
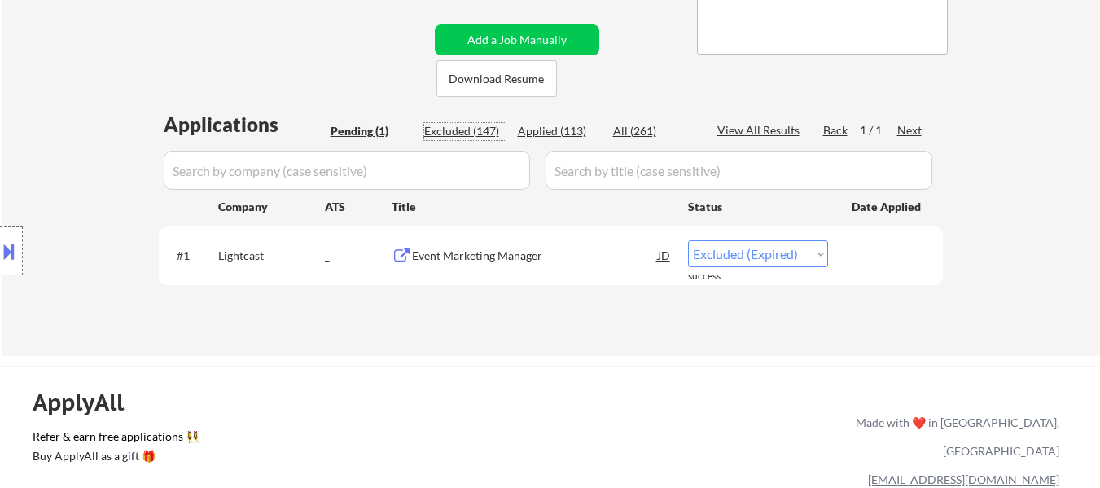
select select ""excluded__location_""
select select ""excluded__expired_""
select select ""excluded__bad_match_""
select select ""excluded__salary_""
select select ""excluded__bad_match_""
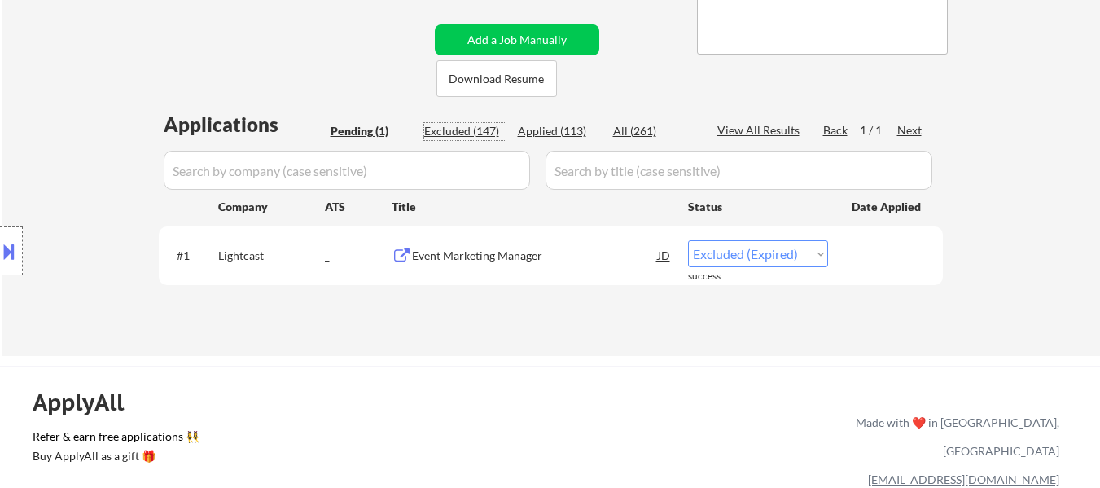
select select ""excluded__bad_match_""
select select ""excluded__expired_""
select select ""excluded__salary_""
select select ""excluded__location_""
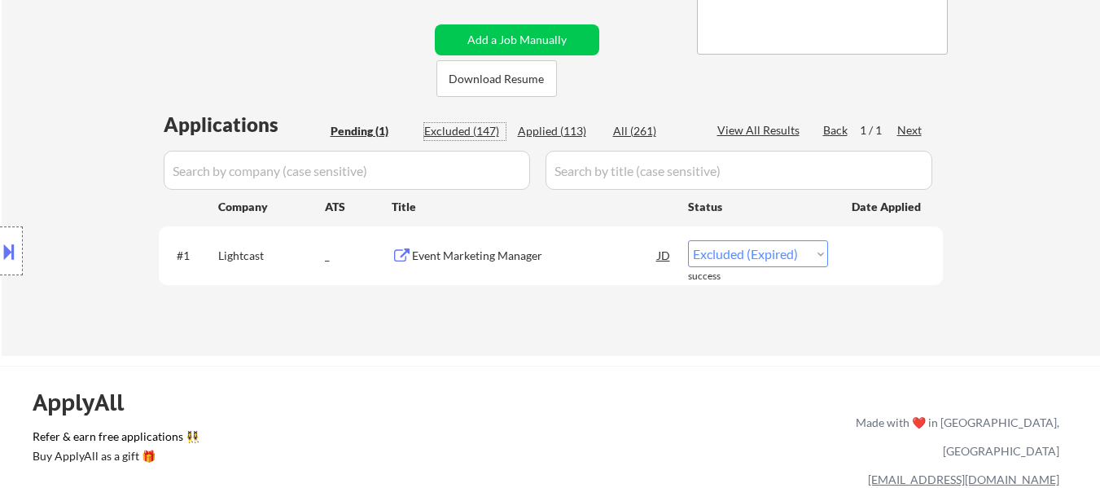
select select ""excluded__bad_match_""
select select ""excluded__expired_""
select select ""excluded__bad_match_""
select select ""excluded__expired_""
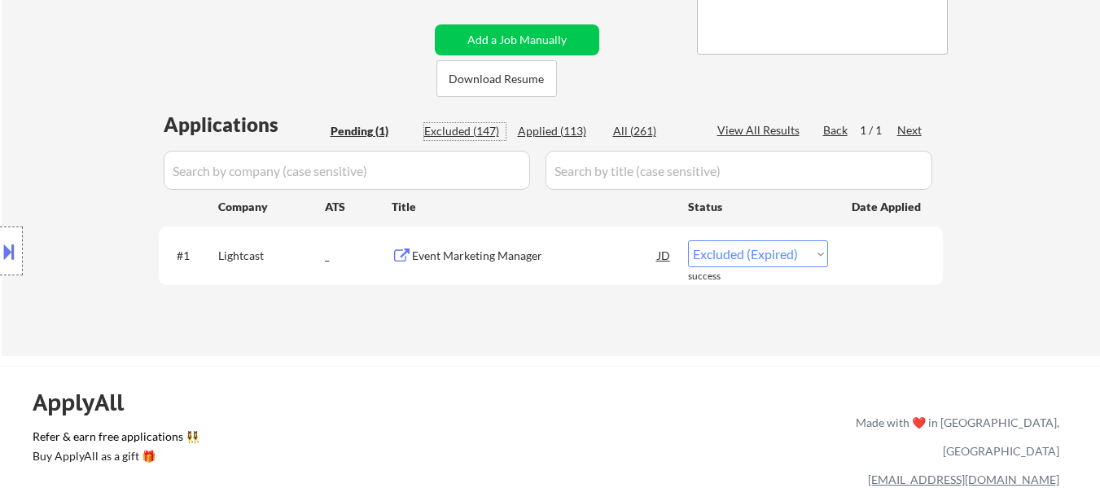
select select ""excluded__expired_""
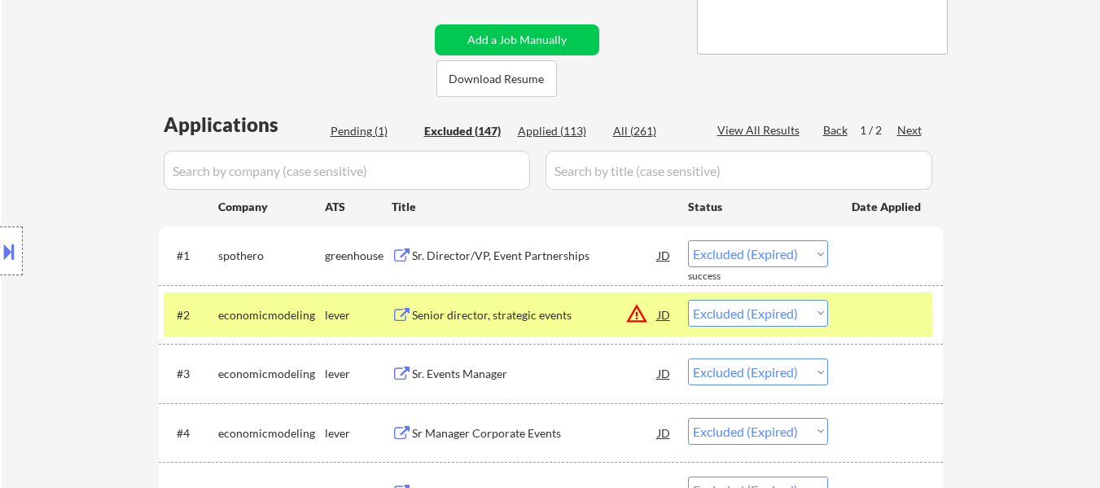
click at [760, 130] on div "View All Results" at bounding box center [761, 130] width 87 height 16
select select ""excluded__expired_""
select select ""excluded__location_""
select select ""excluded__expired_""
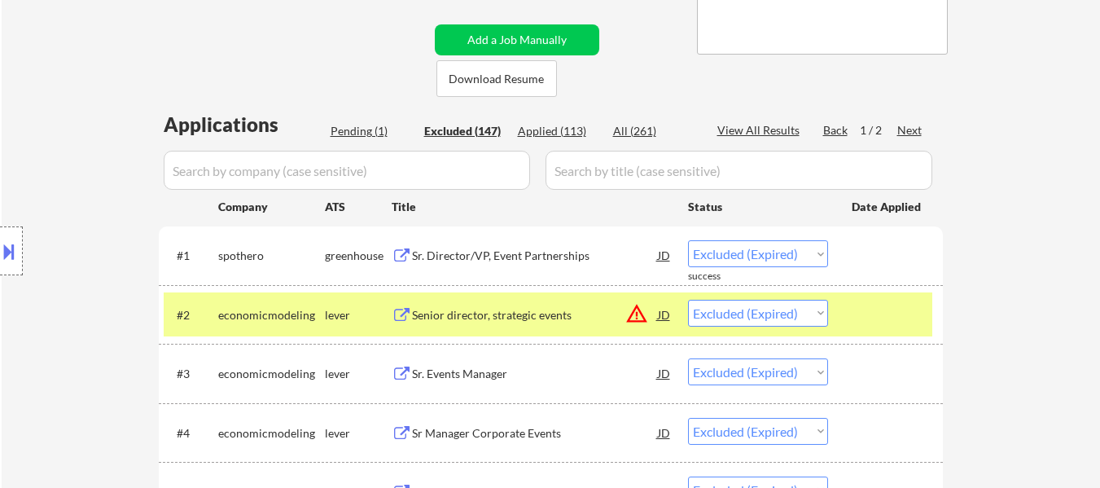
select select ""excluded__expired_""
select select ""excluded__location_""
select select ""excluded__bad_match_""
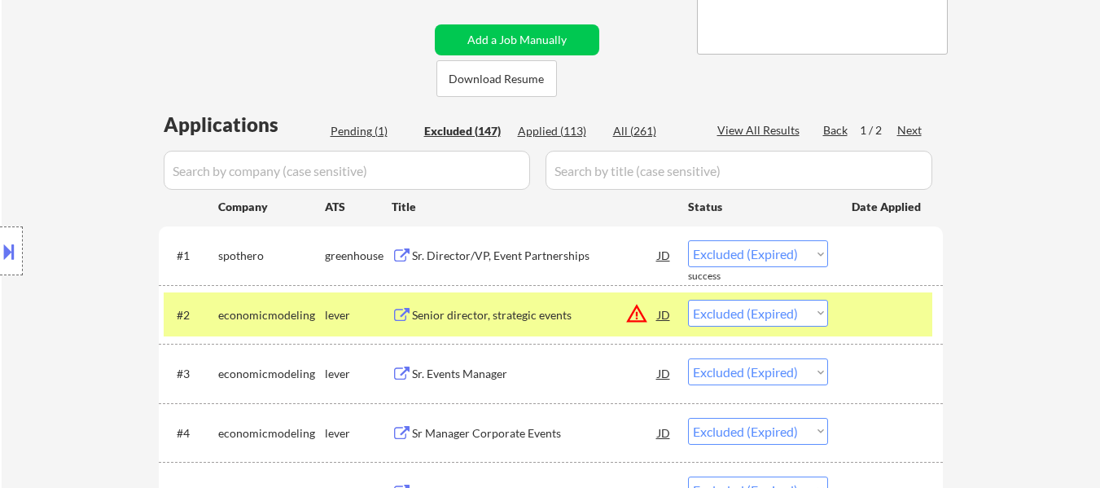
select select ""excluded__salary_""
select select ""excluded__blocklist_""
select select ""excluded__bad_match_""
select select ""excluded__expired_""
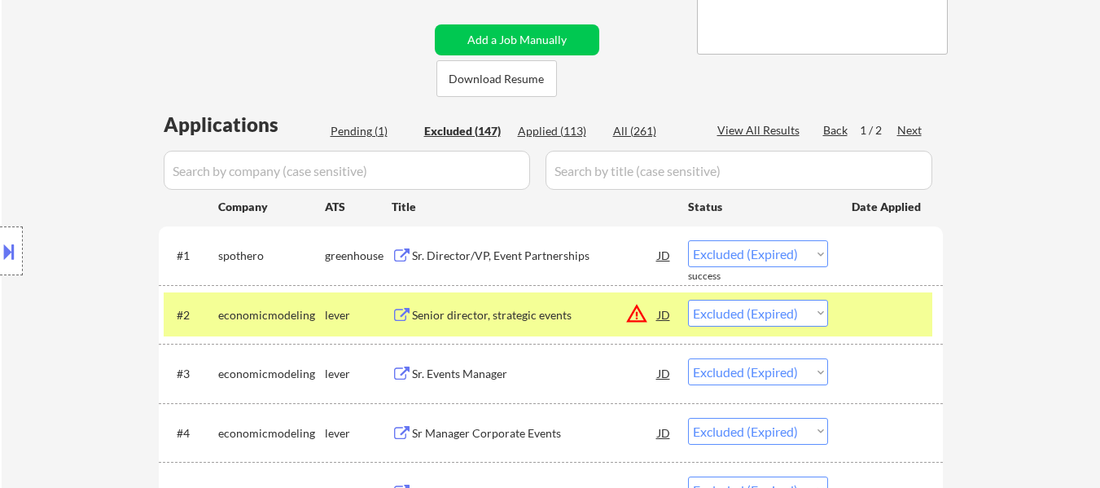
select select ""excluded__salary_""
select select ""excluded__expired_""
select select ""excluded__other_""
select select ""excluded__bad_match_""
select select ""excluded__other_""
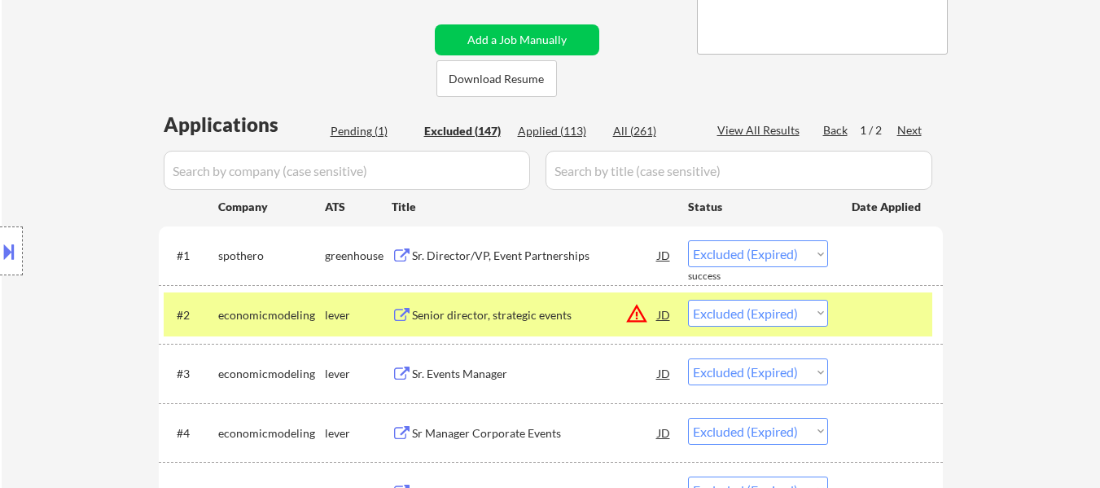
select select ""excluded__bad_match_""
select select ""excluded__salary_""
select select ""excluded__expired_""
select select ""excluded__location_""
select select ""excluded__bad_match_""
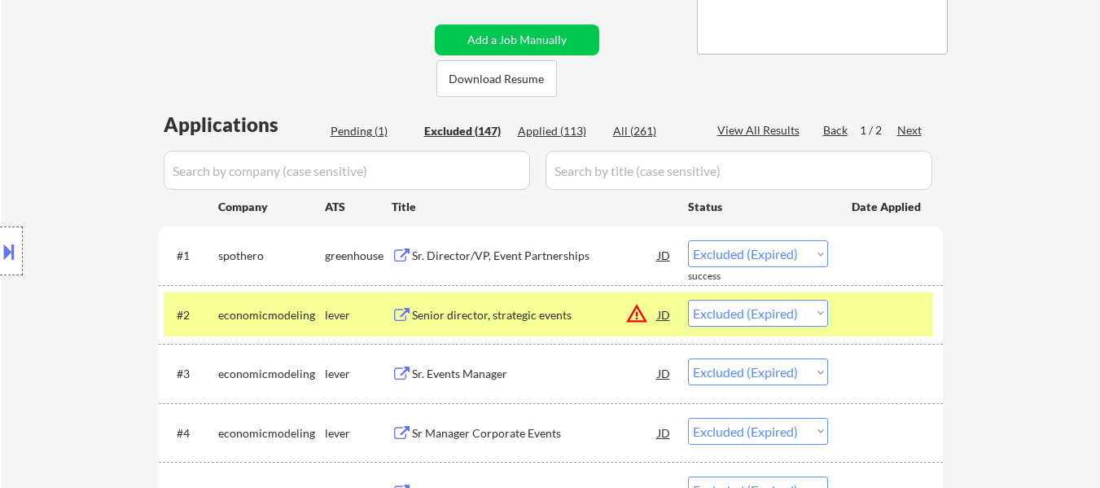
select select ""excluded__other_""
select select ""excluded__location_""
select select ""excluded__bad_match_""
select select ""excluded__expired_""
select select ""excluded__location_""
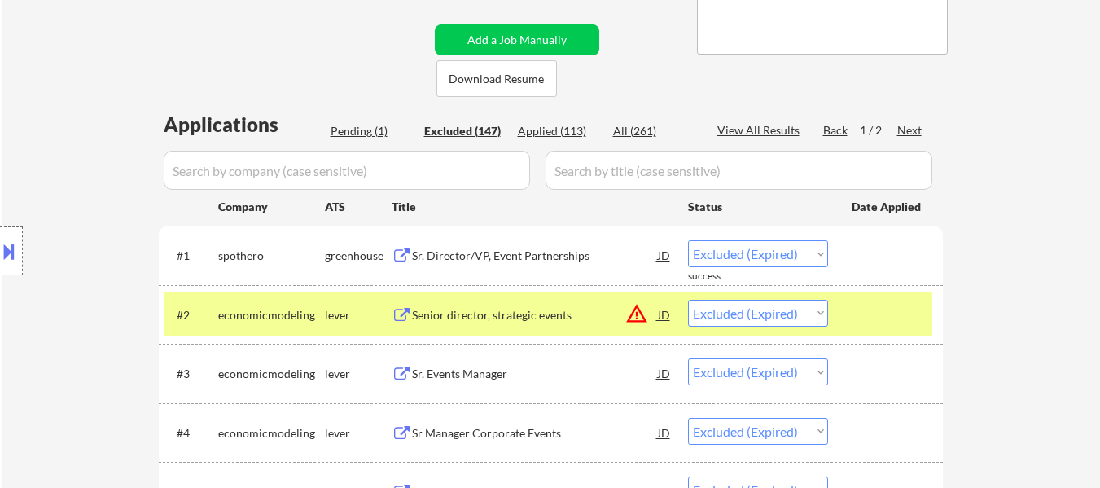
select select ""excluded__other_""
select select ""excluded__bad_match_""
select select ""excluded__other_""
select select ""excluded__location_""
select select ""excluded__bad_match_""
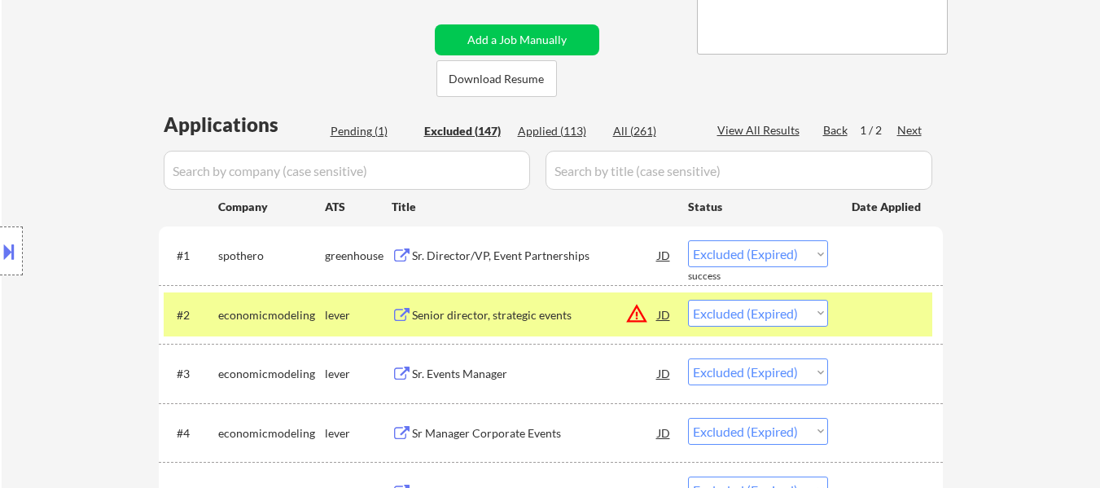
select select ""excluded__bad_match_""
select select ""excluded__location_""
select select ""excluded__bad_match_""
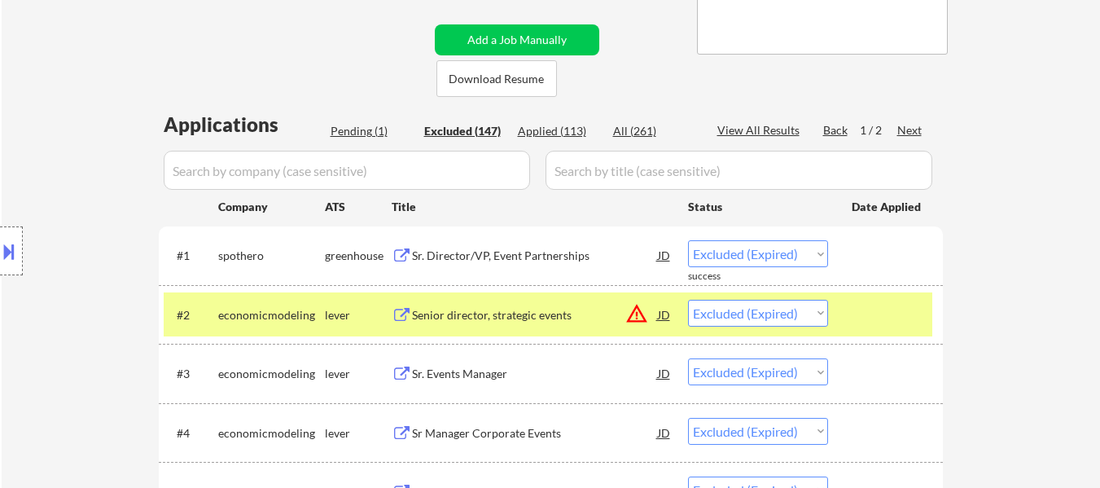
select select ""excluded__expired_""
select select ""excluded__location_""
select select ""excluded__salary_""
select select ""excluded__location_""
select select ""excluded__bad_match_""
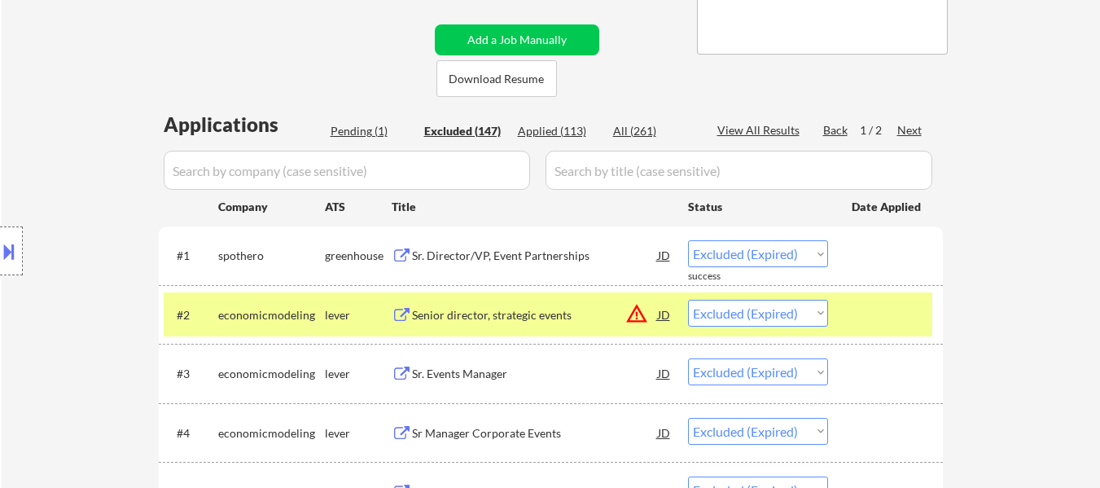
select select ""excluded__bad_match_""
select select ""excluded__salary_""
select select ""excluded__other_""
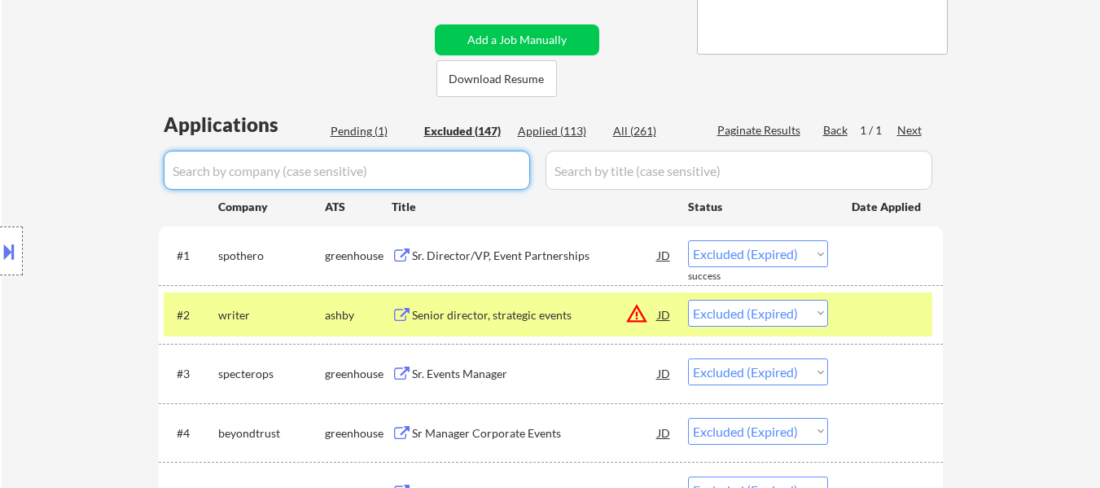
click at [349, 169] on input "input" at bounding box center [347, 170] width 367 height 39
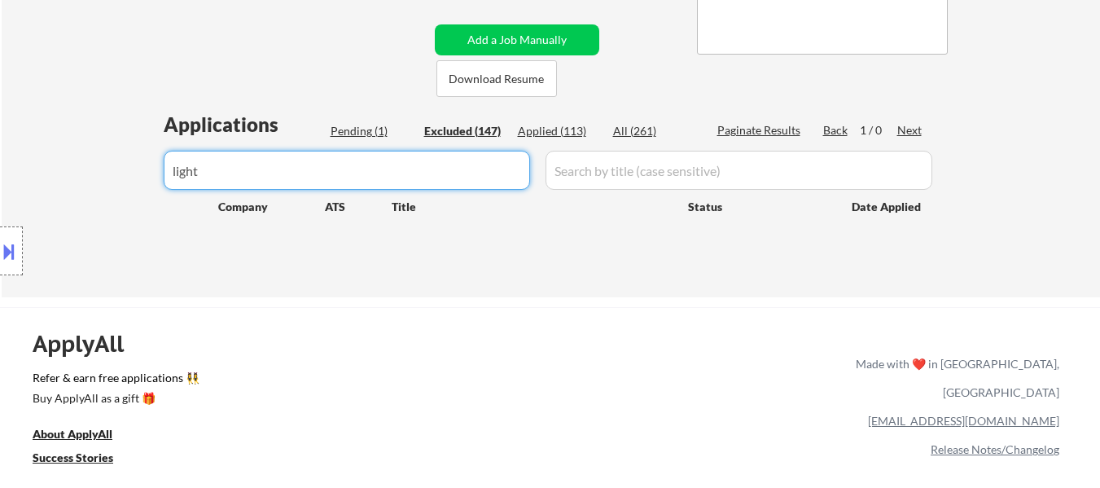
click at [406, 177] on input "input" at bounding box center [347, 170] width 367 height 39
type input "l"
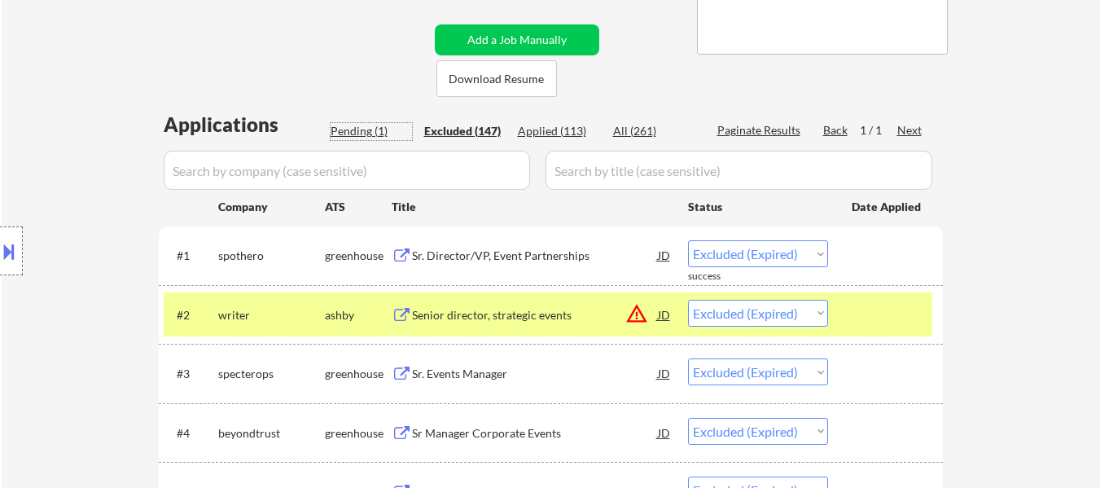
click at [359, 134] on div "Pending (1)" at bounding box center [371, 131] width 81 height 16
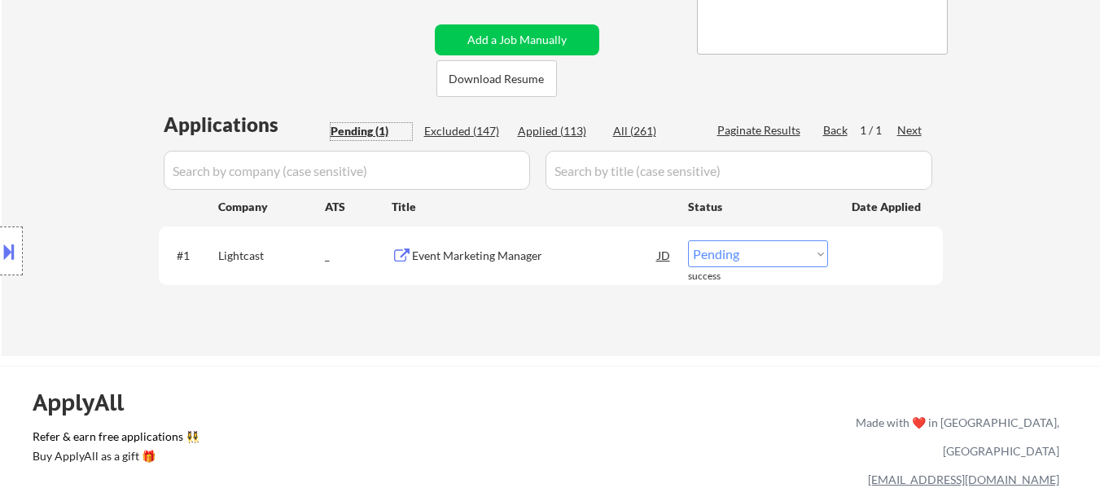
click at [735, 251] on select "Choose an option... Pending Applied Excluded (Questions) Excluded (Expired) Exc…" at bounding box center [758, 253] width 140 height 27
select select ""applied""
click at [688, 240] on select "Choose an option... Pending Applied Excluded (Questions) Excluded (Expired) Exc…" at bounding box center [758, 253] width 140 height 27
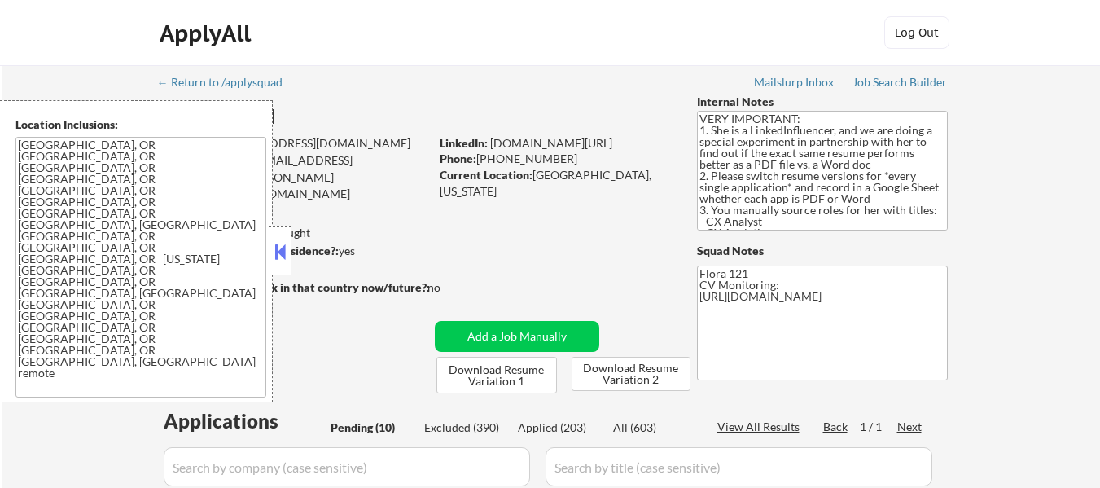
select select ""pending""
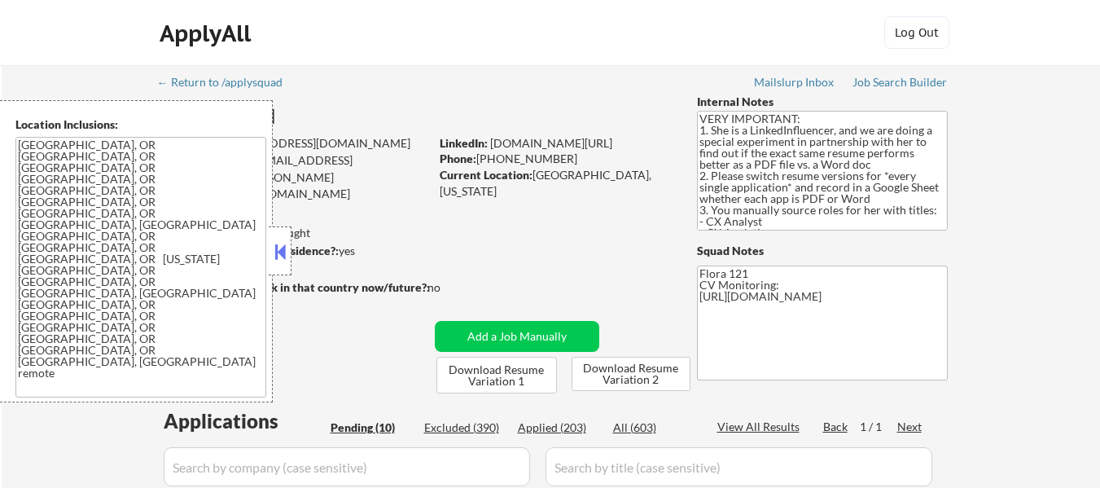
select select ""pending""
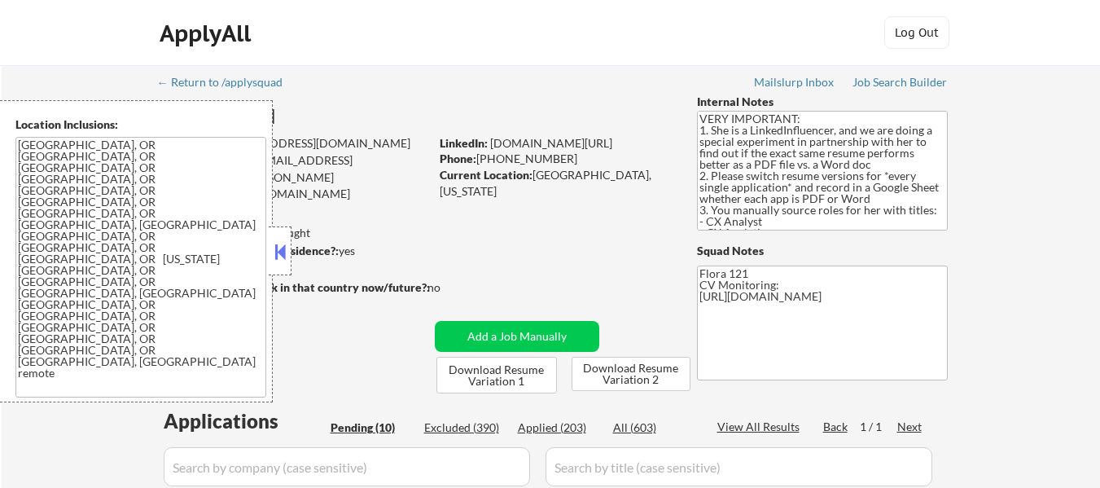
click at [274, 245] on button at bounding box center [280, 251] width 18 height 24
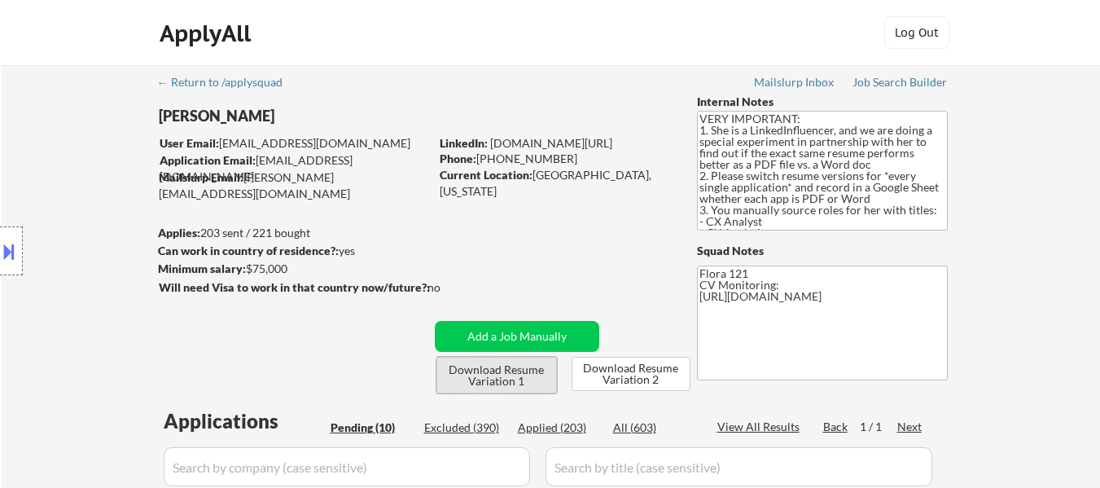
click at [498, 373] on button "Download Resume Variation 1" at bounding box center [497, 375] width 121 height 37
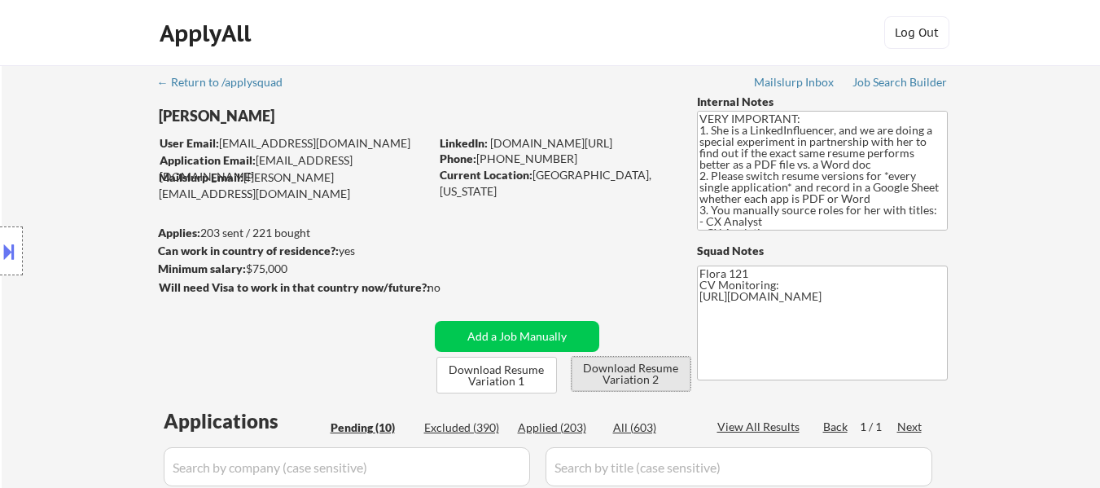
click at [634, 371] on button "Download Resume Variation 2" at bounding box center [631, 374] width 119 height 34
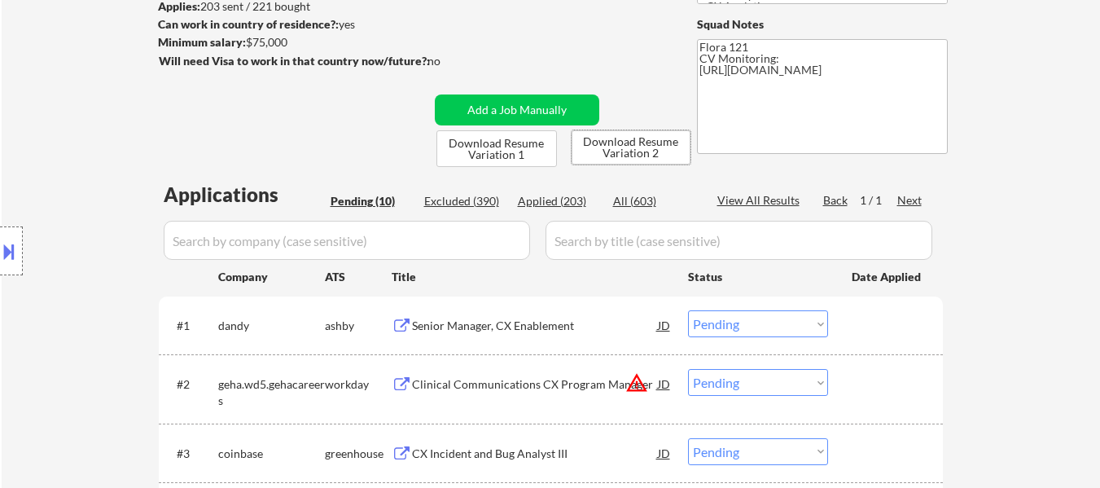
scroll to position [326, 0]
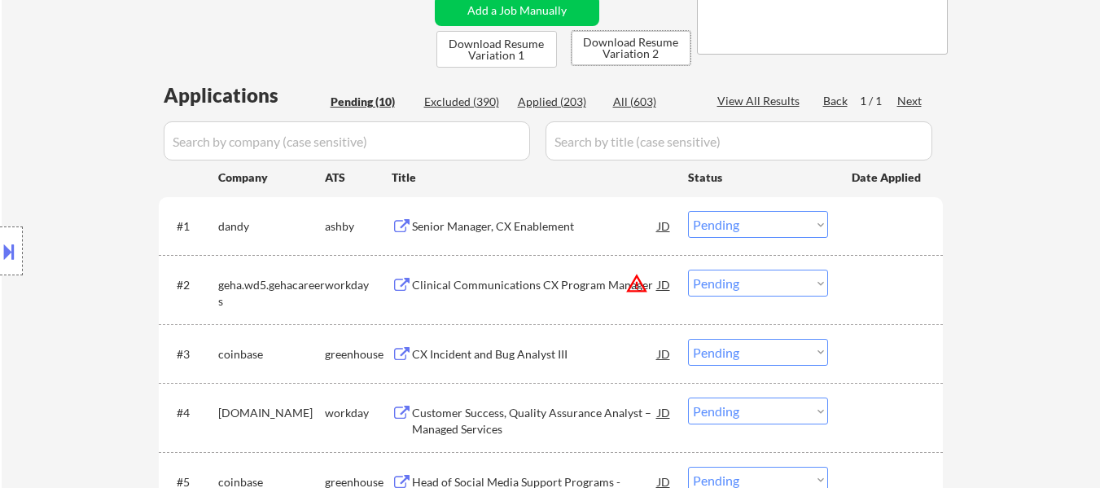
click at [511, 219] on div "Senior Manager, CX Enablement" at bounding box center [535, 226] width 246 height 16
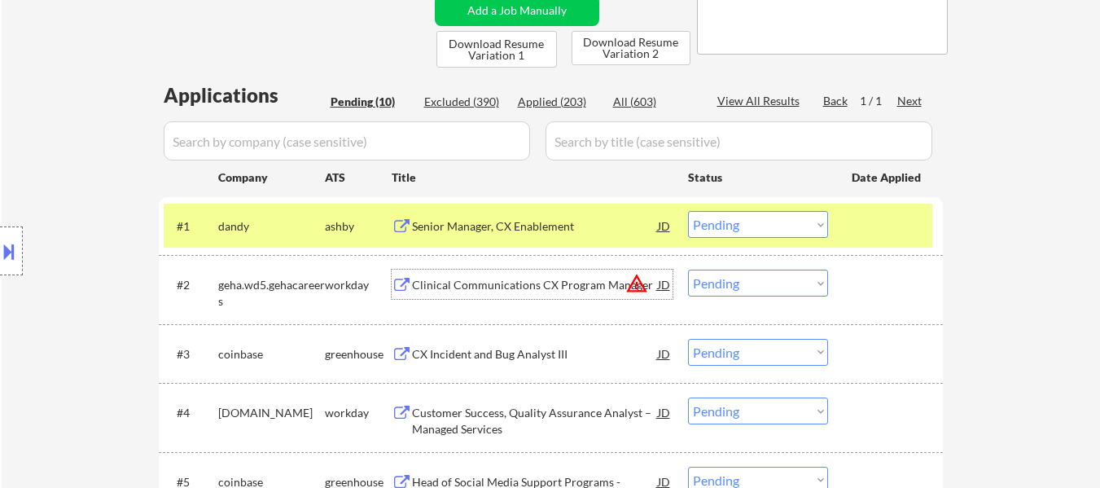
click at [525, 283] on div "Clinical Communications CX Program Manager" at bounding box center [535, 285] width 246 height 16
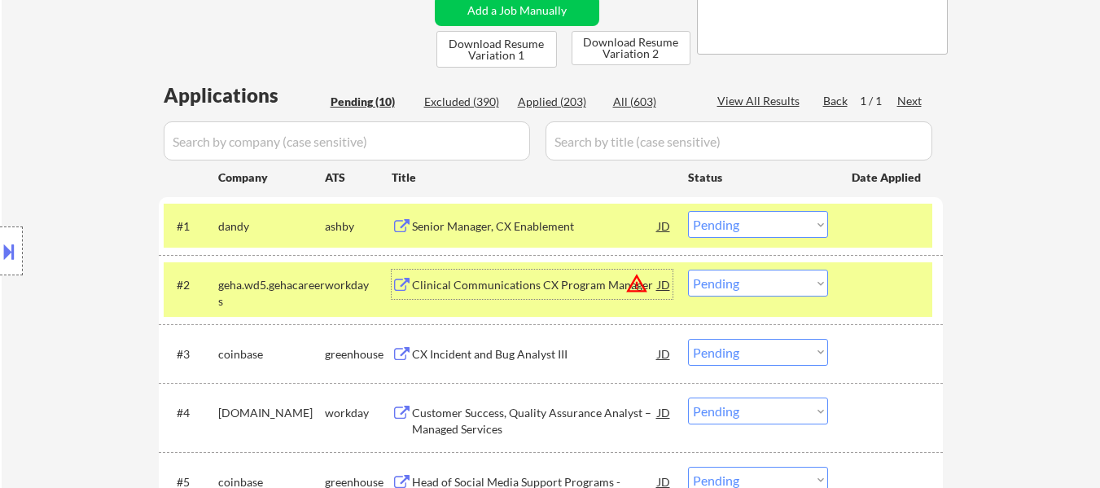
click at [742, 225] on select "Choose an option... Pending Applied Excluded (Questions) Excluded (Expired) Exc…" at bounding box center [758, 224] width 140 height 27
click at [688, 211] on select "Choose an option... Pending Applied Excluded (Questions) Excluded (Expired) Exc…" at bounding box center [758, 224] width 140 height 27
select select ""pending""
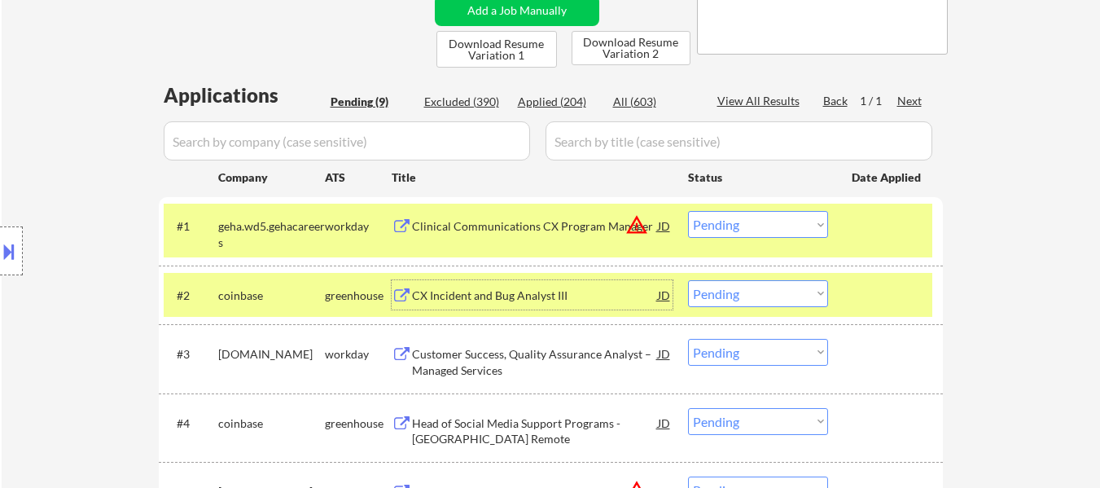
click at [498, 295] on div "CX Incident and Bug Analyst III" at bounding box center [535, 296] width 246 height 16
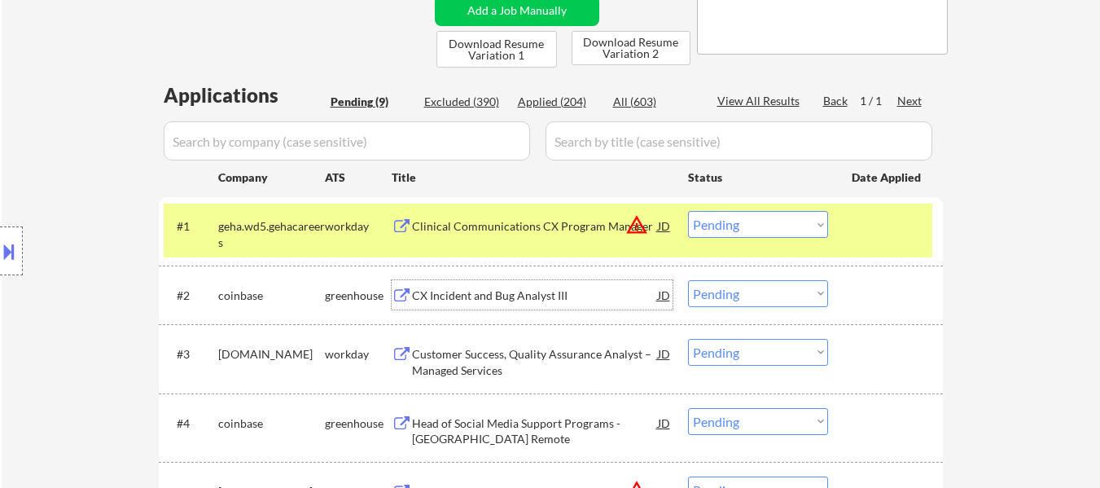
click at [760, 302] on select "Choose an option... Pending Applied Excluded (Questions) Excluded (Expired) Exc…" at bounding box center [758, 293] width 140 height 27
click at [688, 280] on select "Choose an option... Pending Applied Excluded (Questions) Excluded (Expired) Exc…" at bounding box center [758, 293] width 140 height 27
select select ""pending""
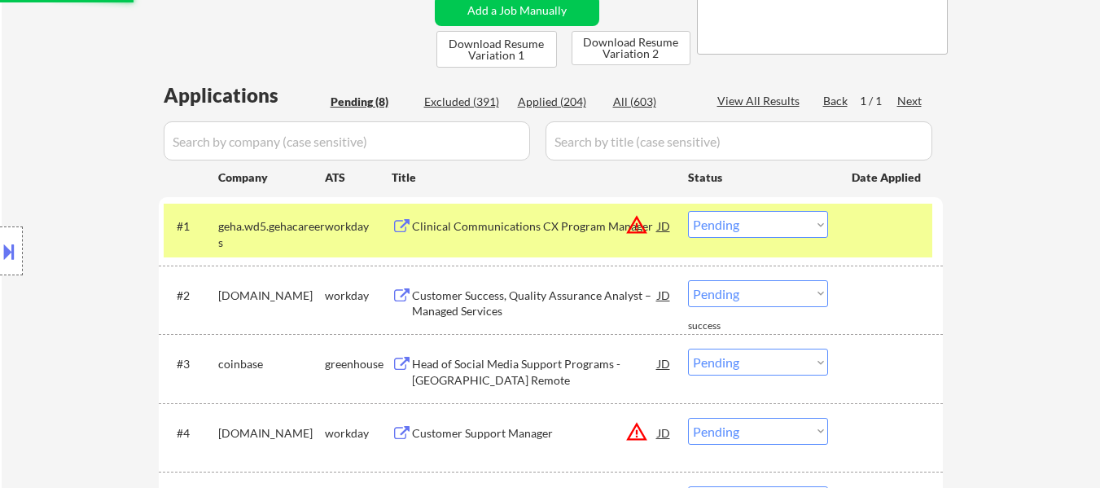
click at [536, 223] on div "Clinical Communications CX Program Manager" at bounding box center [535, 226] width 246 height 16
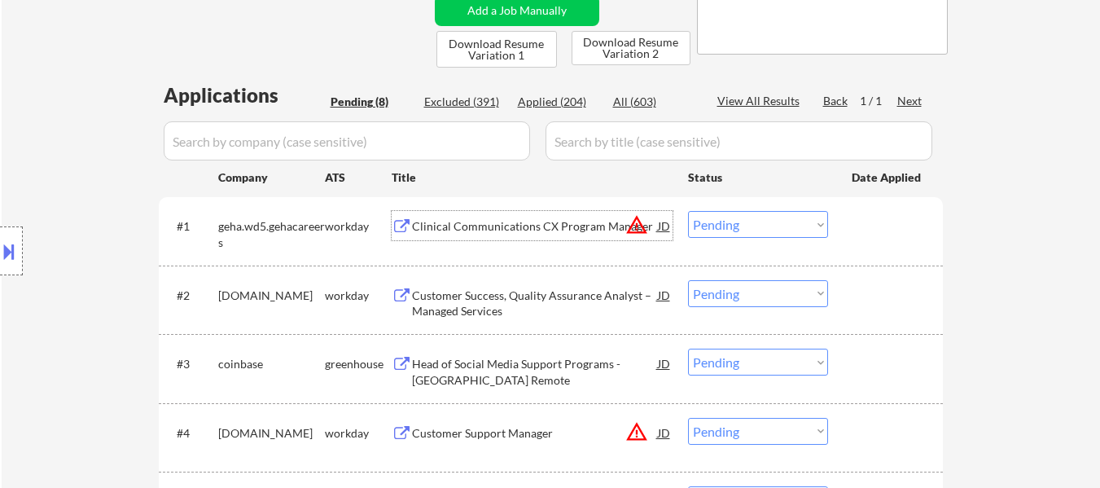
click at [524, 293] on div "Customer Success, Quality Assurance Analyst – Managed Services" at bounding box center [535, 304] width 246 height 32
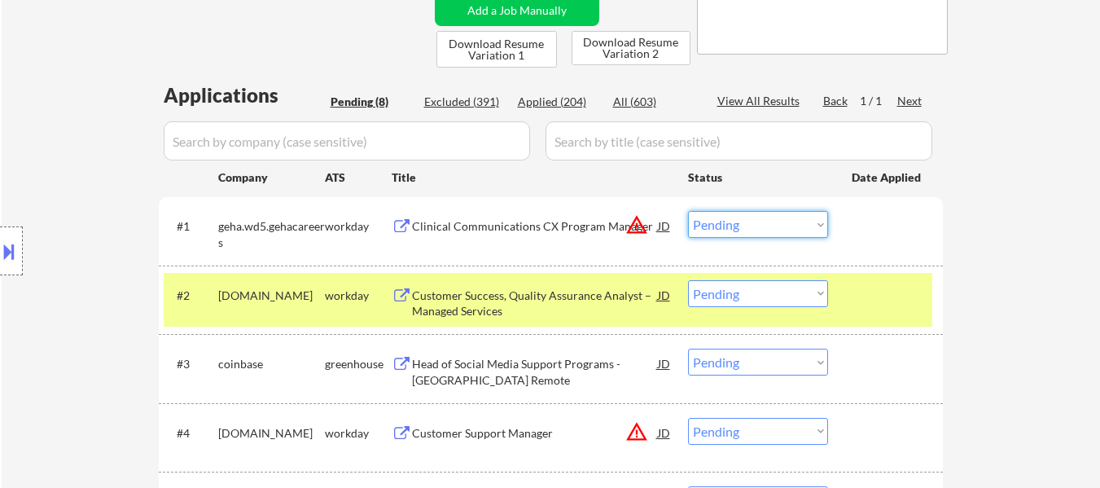
click at [763, 227] on select "Choose an option... Pending Applied Excluded (Questions) Excluded (Expired) Exc…" at bounding box center [758, 224] width 140 height 27
click at [688, 211] on select "Choose an option... Pending Applied Excluded (Questions) Excluded (Expired) Exc…" at bounding box center [758, 224] width 140 height 27
select select ""pending""
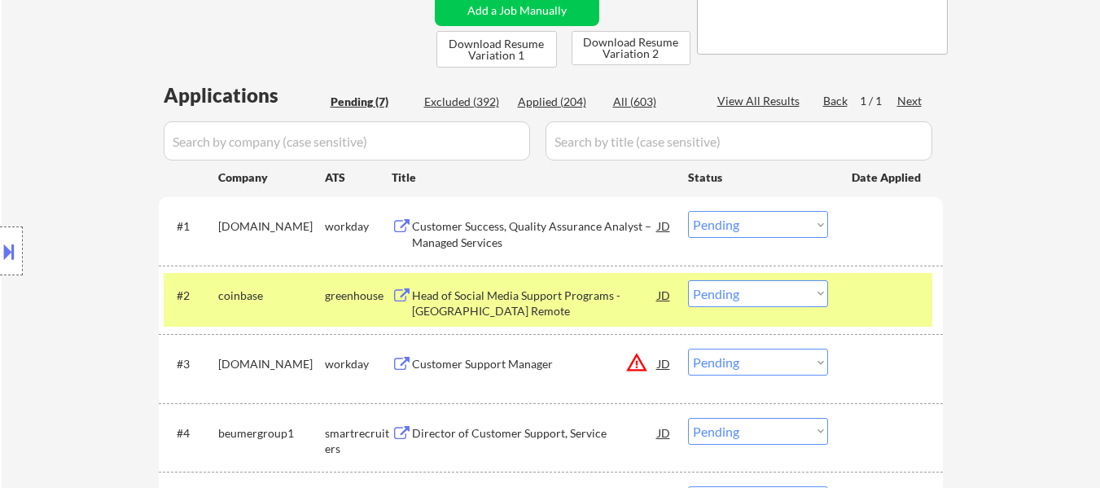
click at [773, 296] on select "Choose an option... Pending Applied Excluded (Questions) Excluded (Expired) Exc…" at bounding box center [758, 293] width 140 height 27
click at [688, 280] on select "Choose an option... Pending Applied Excluded (Questions) Excluded (Expired) Exc…" at bounding box center [758, 293] width 140 height 27
select select ""pending""
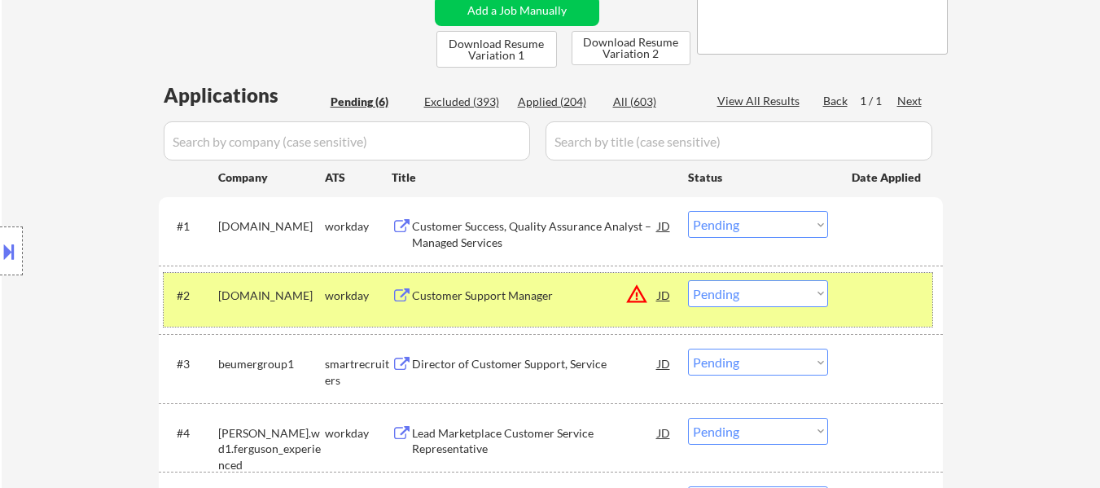
click at [871, 298] on div at bounding box center [888, 294] width 72 height 29
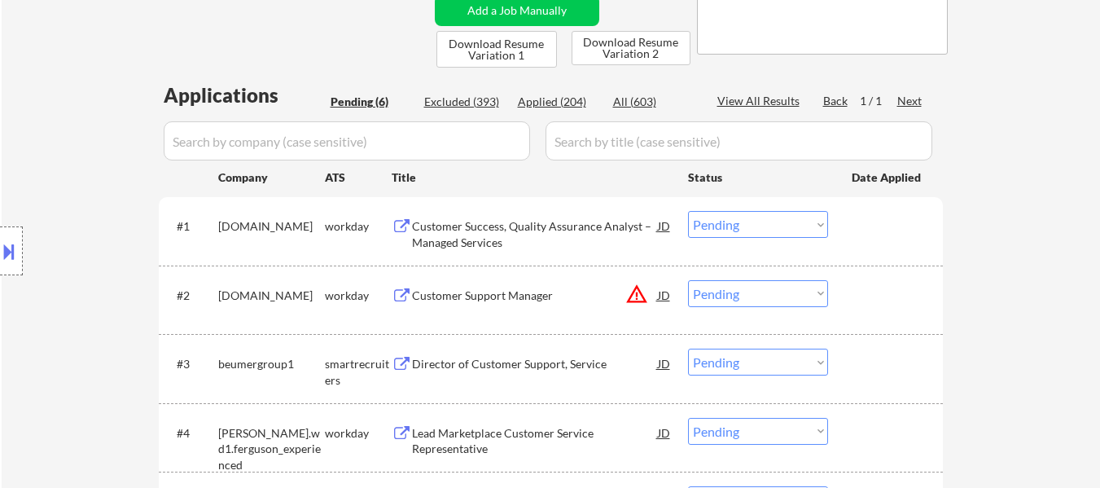
click at [455, 288] on div "Customer Support Manager" at bounding box center [535, 296] width 246 height 16
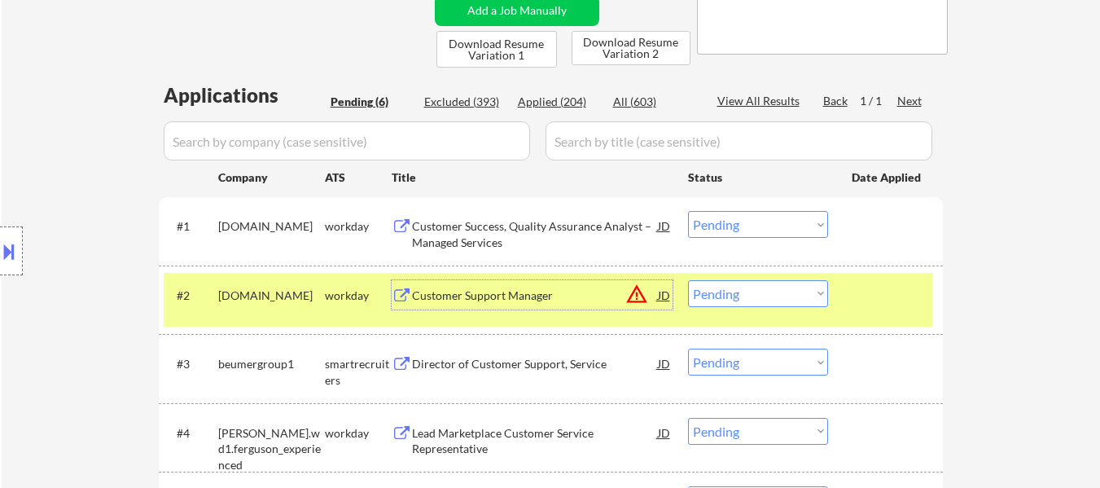
click at [721, 218] on select "Choose an option... Pending Applied Excluded (Questions) Excluded (Expired) Exc…" at bounding box center [758, 224] width 140 height 27
click at [688, 211] on select "Choose an option... Pending Applied Excluded (Questions) Excluded (Expired) Exc…" at bounding box center [758, 224] width 140 height 27
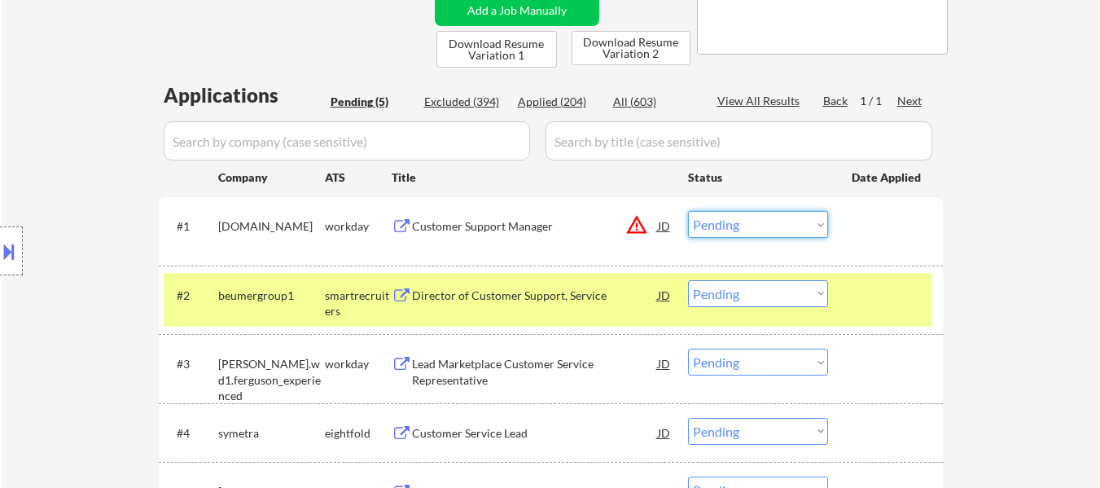
click at [766, 220] on select "Choose an option... Pending Applied Excluded (Questions) Excluded (Expired) Exc…" at bounding box center [758, 224] width 140 height 27
click at [688, 211] on select "Choose an option... Pending Applied Excluded (Questions) Excluded (Expired) Exc…" at bounding box center [758, 224] width 140 height 27
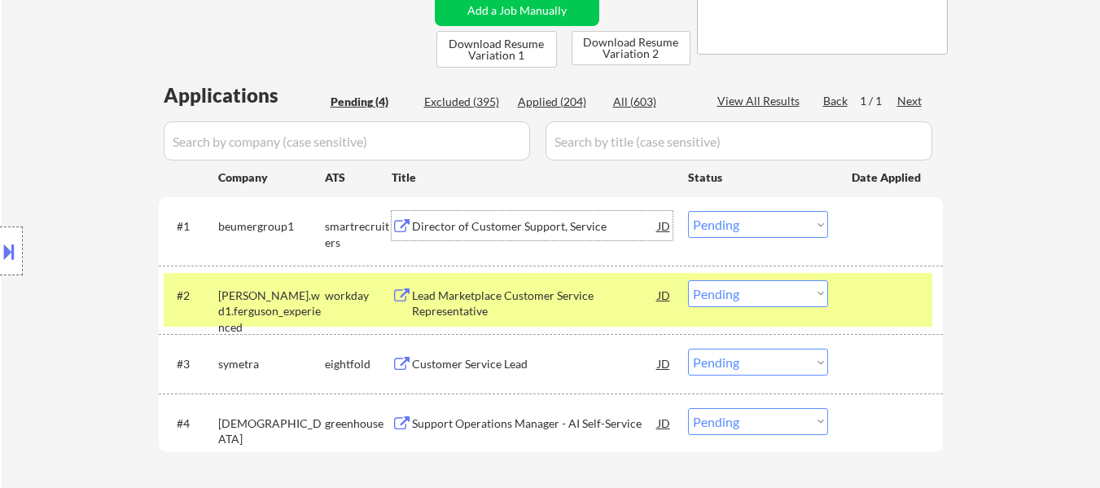
click at [537, 222] on div "Director of Customer Support, Service" at bounding box center [535, 226] width 246 height 16
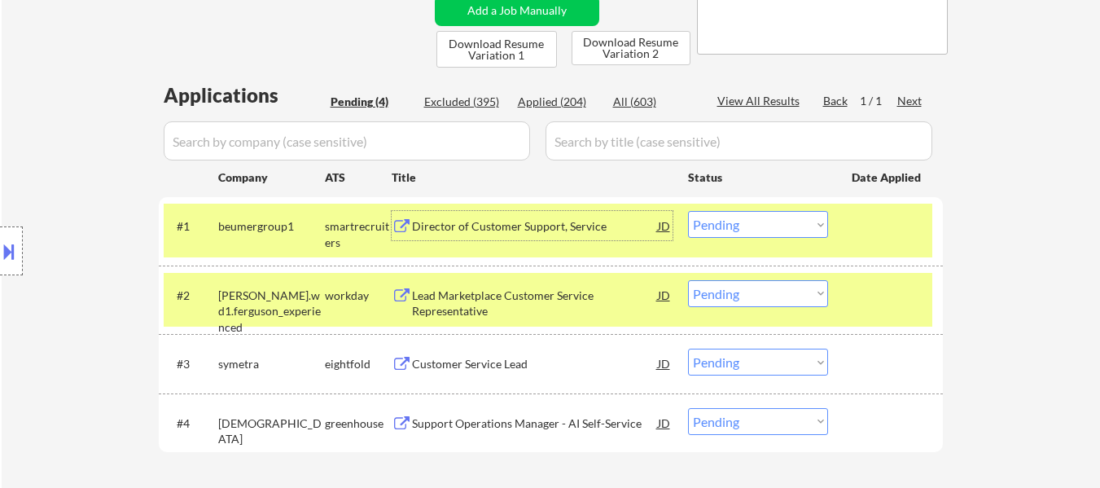
click at [902, 301] on div at bounding box center [888, 294] width 72 height 29
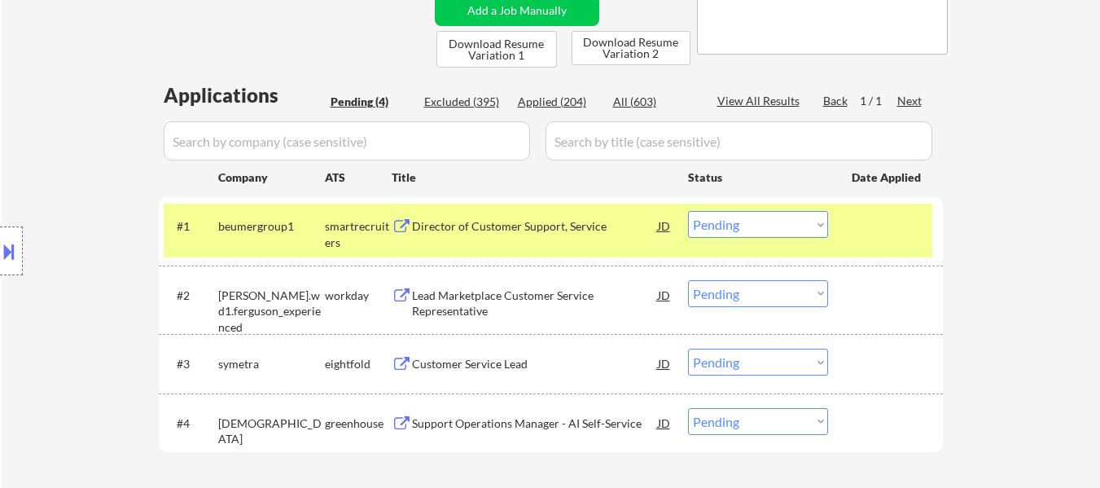
click at [503, 293] on div "Lead Marketplace Customer Service Representative" at bounding box center [535, 304] width 246 height 32
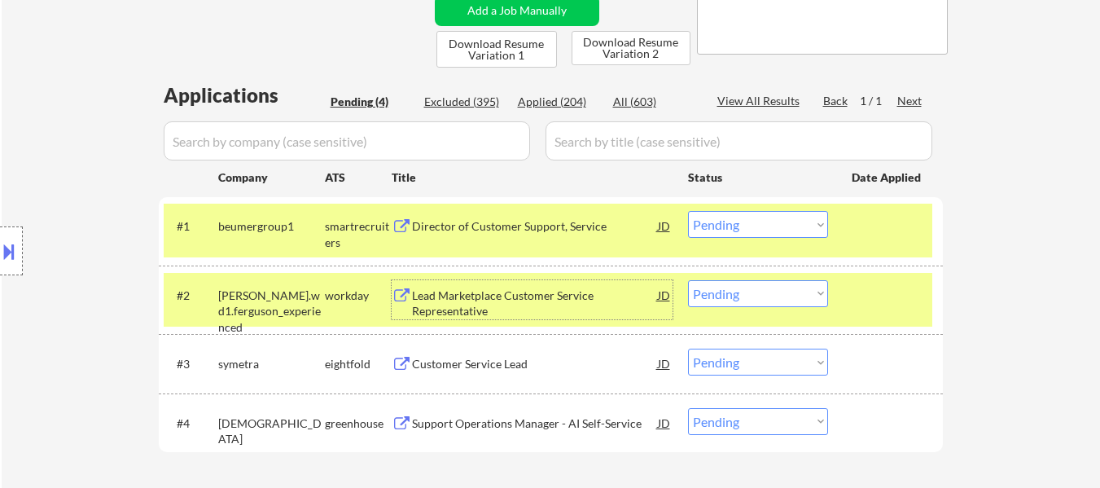
drag, startPoint x: 796, startPoint y: 223, endPoint x: 801, endPoint y: 213, distance: 11.7
click at [797, 218] on select "Choose an option... Pending Applied Excluded (Questions) Excluded (Expired) Exc…" at bounding box center [758, 224] width 140 height 27
click at [688, 211] on select "Choose an option... Pending Applied Excluded (Questions) Excluded (Expired) Exc…" at bounding box center [758, 224] width 140 height 27
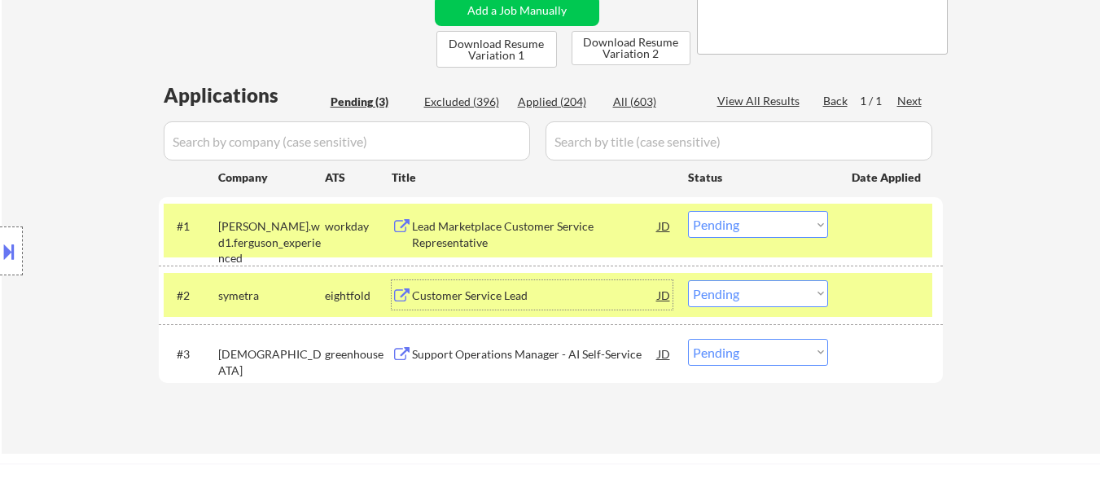
click at [503, 296] on div "Customer Service Lead" at bounding box center [535, 296] width 246 height 16
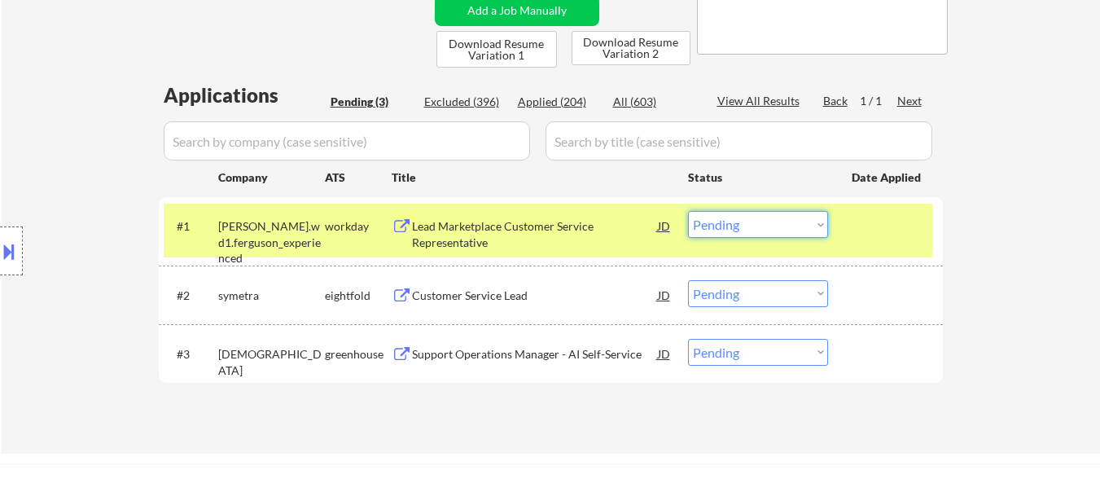
click at [753, 233] on select "Choose an option... Pending Applied Excluded (Questions) Excluded (Expired) Exc…" at bounding box center [758, 224] width 140 height 27
click at [688, 211] on select "Choose an option... Pending Applied Excluded (Questions) Excluded (Expired) Exc…" at bounding box center [758, 224] width 140 height 27
select select ""pending""
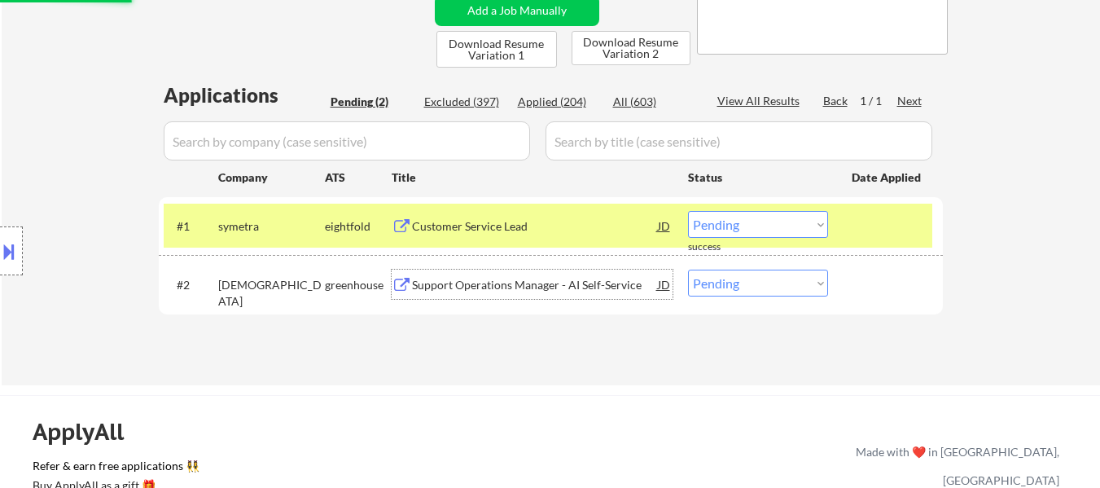
click at [499, 286] on div "Support Operations Manager - AI Self-Service" at bounding box center [535, 285] width 246 height 16
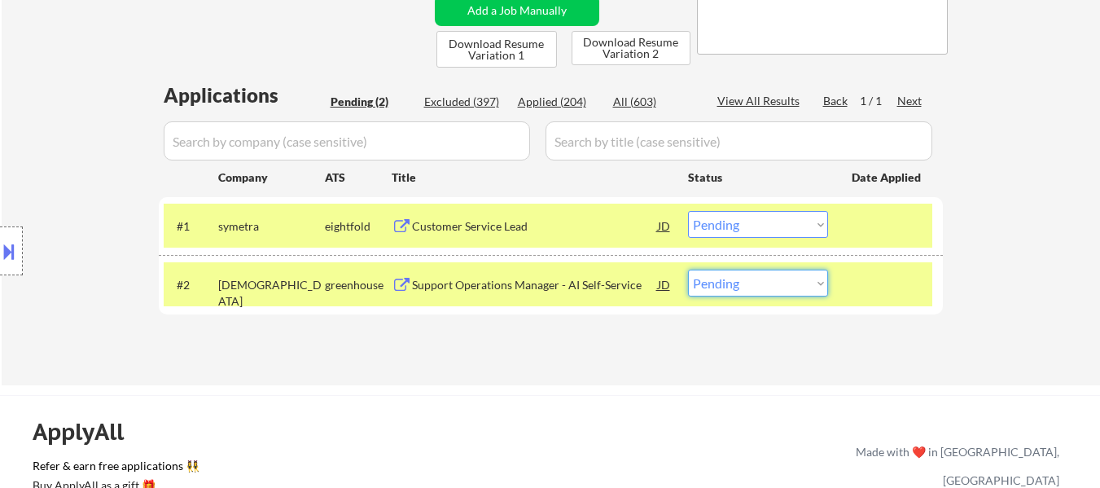
click at [709, 288] on select "Choose an option... Pending Applied Excluded (Questions) Excluded (Expired) Exc…" at bounding box center [758, 283] width 140 height 27
select select ""applied""
click at [688, 270] on select "Choose an option... Pending Applied Excluded (Questions) Excluded (Expired) Exc…" at bounding box center [758, 283] width 140 height 27
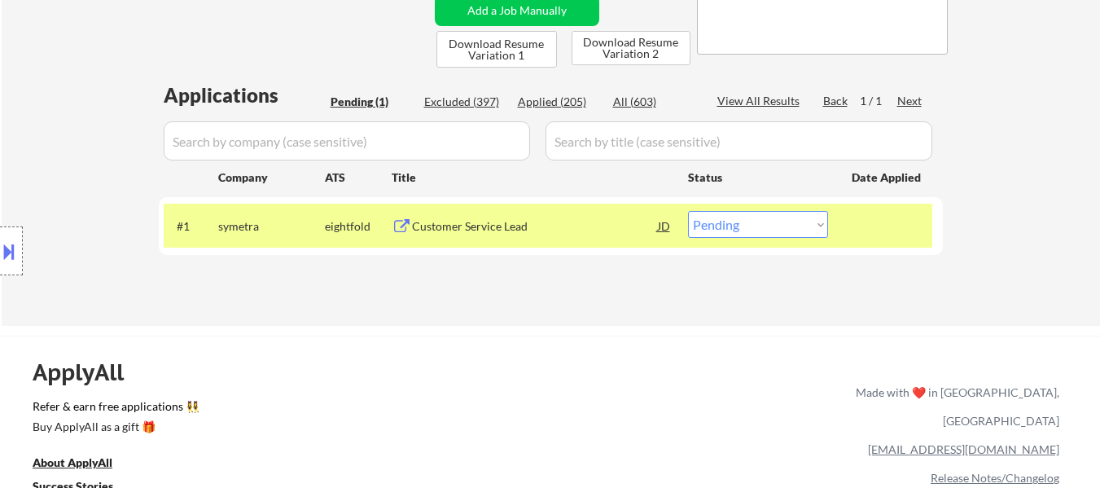
click at [785, 220] on select "Choose an option... Pending Applied Excluded (Questions) Excluded (Expired) Exc…" at bounding box center [758, 224] width 140 height 27
select select ""excluded__bad_match_""
click at [688, 211] on select "Choose an option... Pending Applied Excluded (Questions) Excluded (Expired) Exc…" at bounding box center [758, 224] width 140 height 27
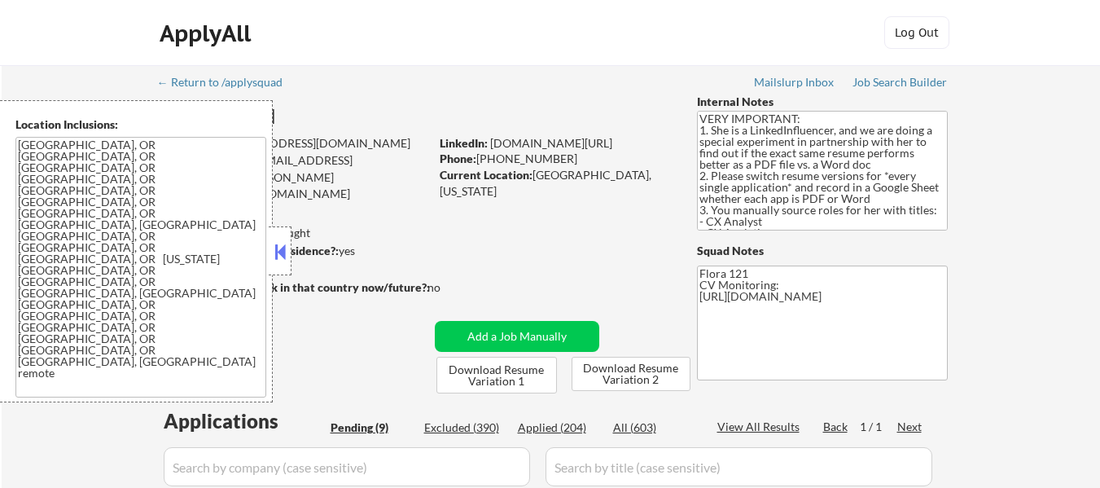
select select ""pending""
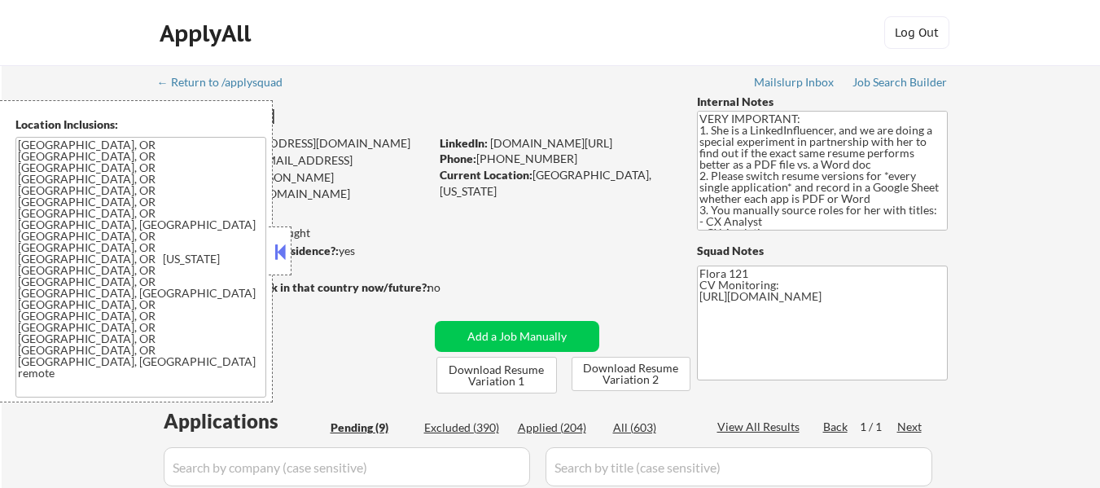
select select ""pending""
click at [562, 423] on div "Applied (204)" at bounding box center [558, 427] width 81 height 16
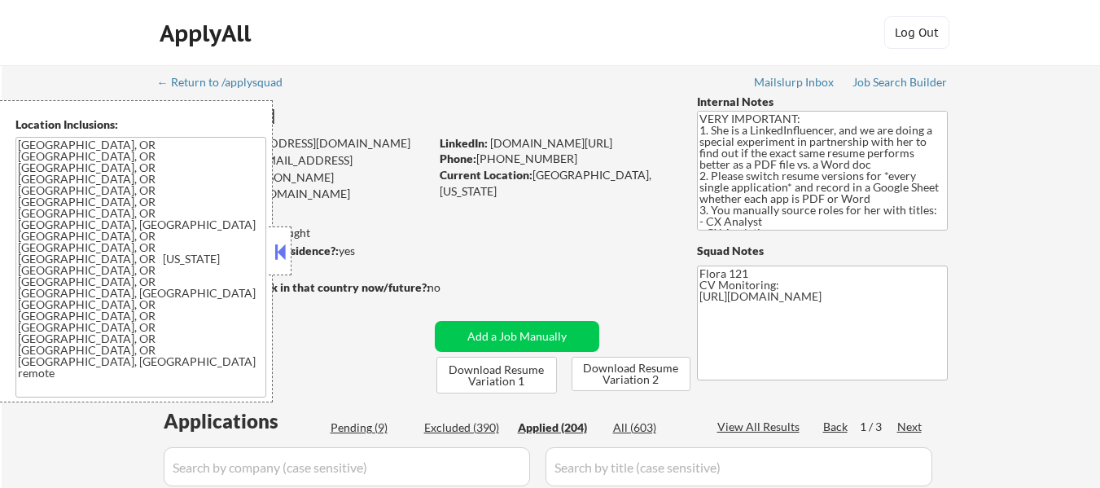
select select ""applied""
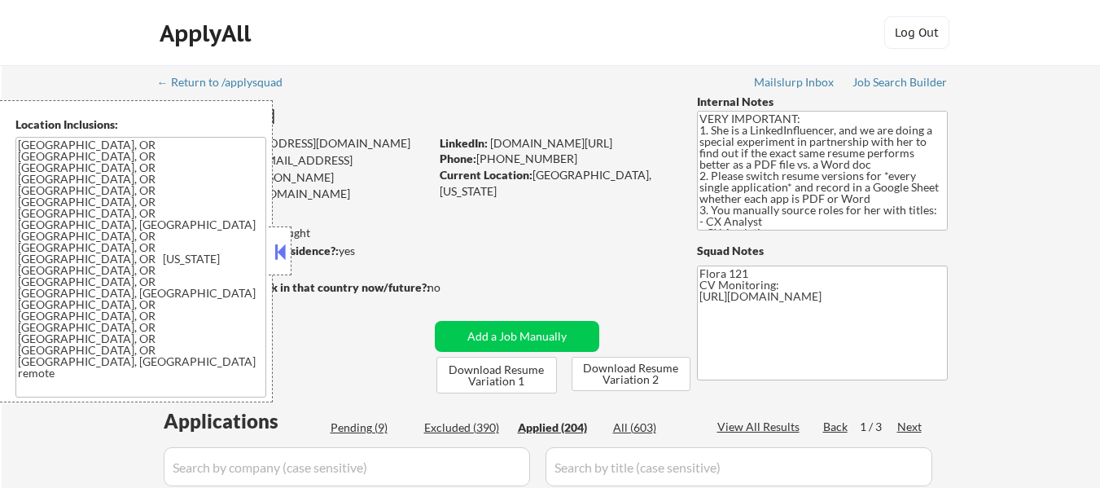
select select ""applied""
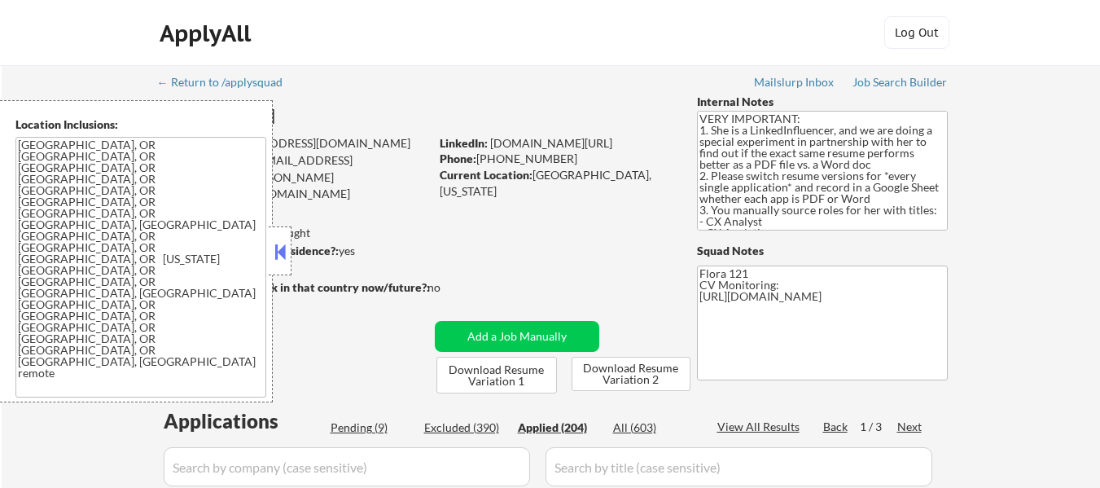
select select ""applied""
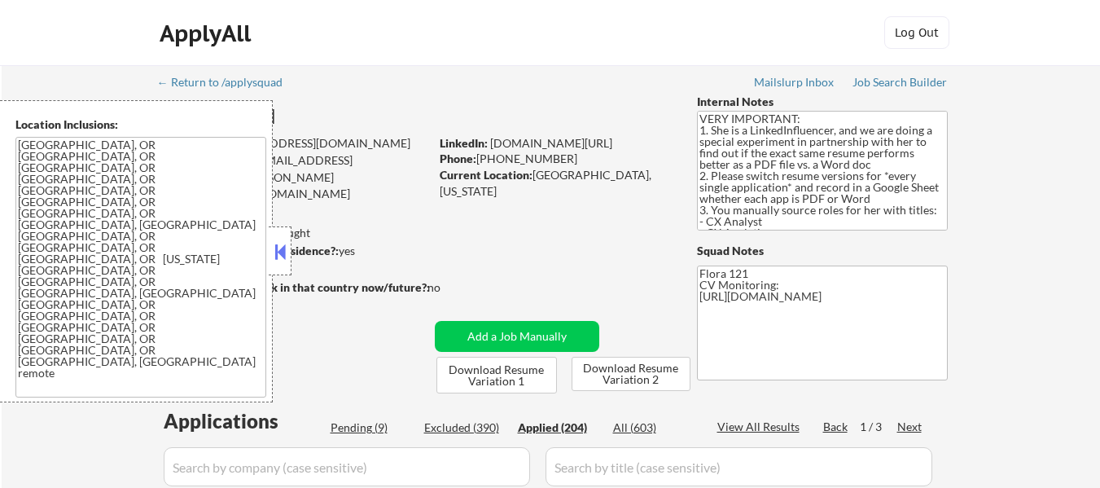
select select ""applied""
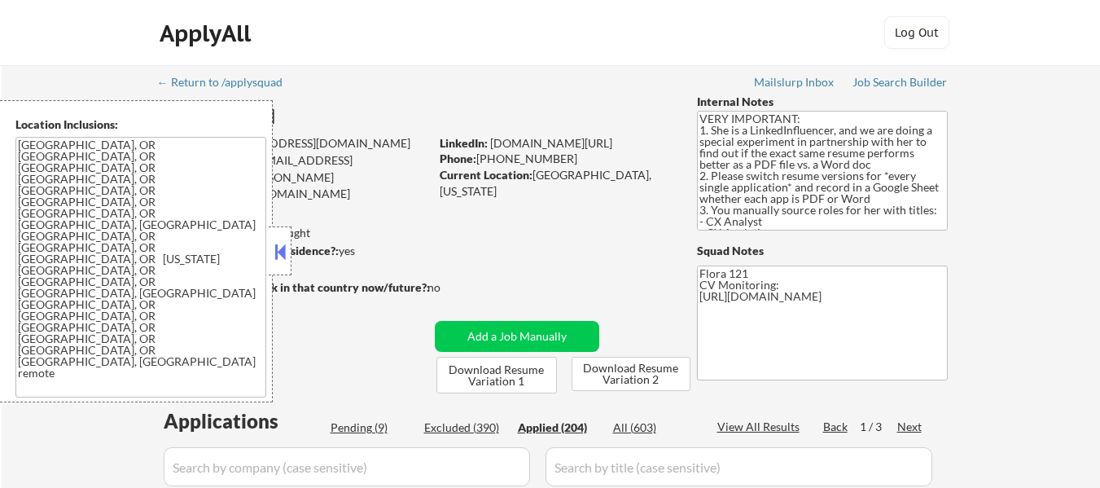
select select ""applied""
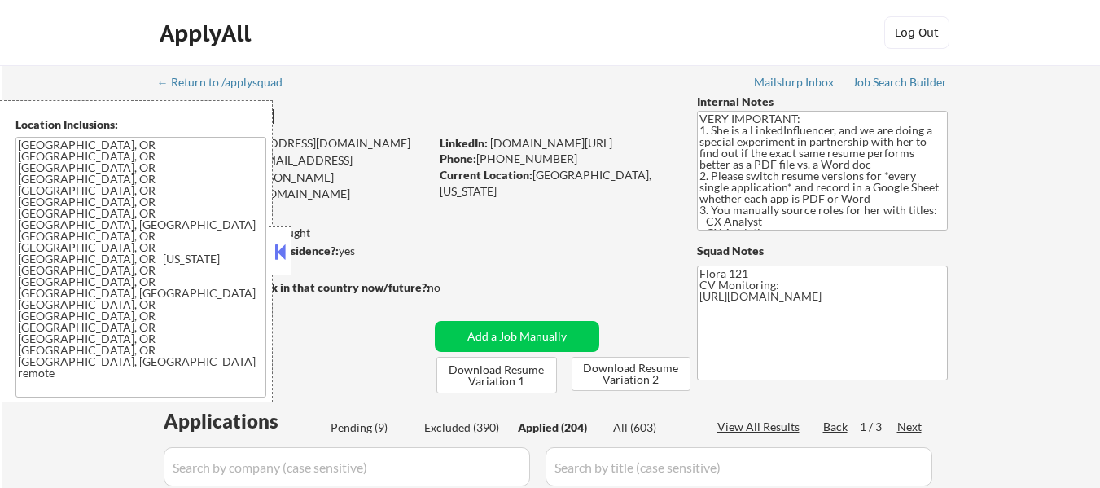
select select ""applied""
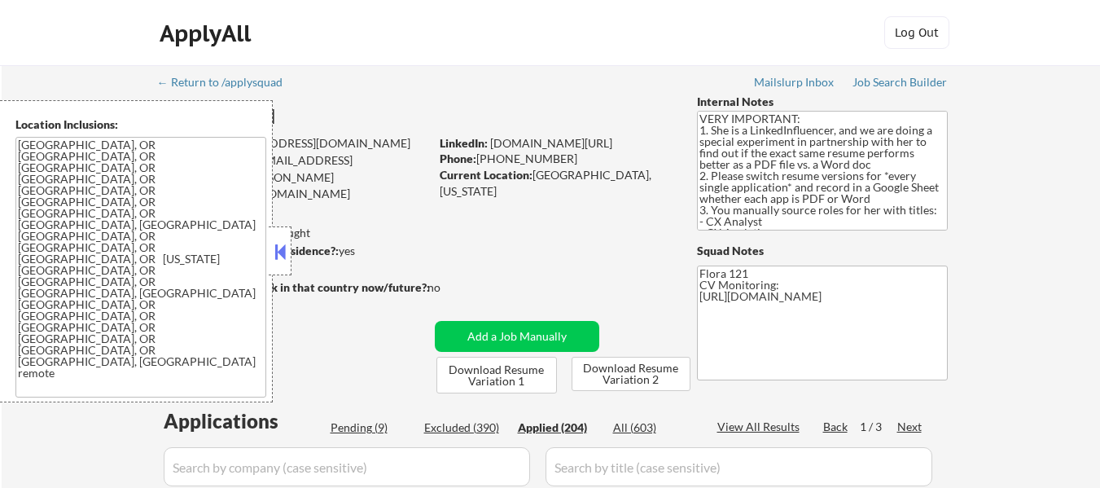
select select ""applied""
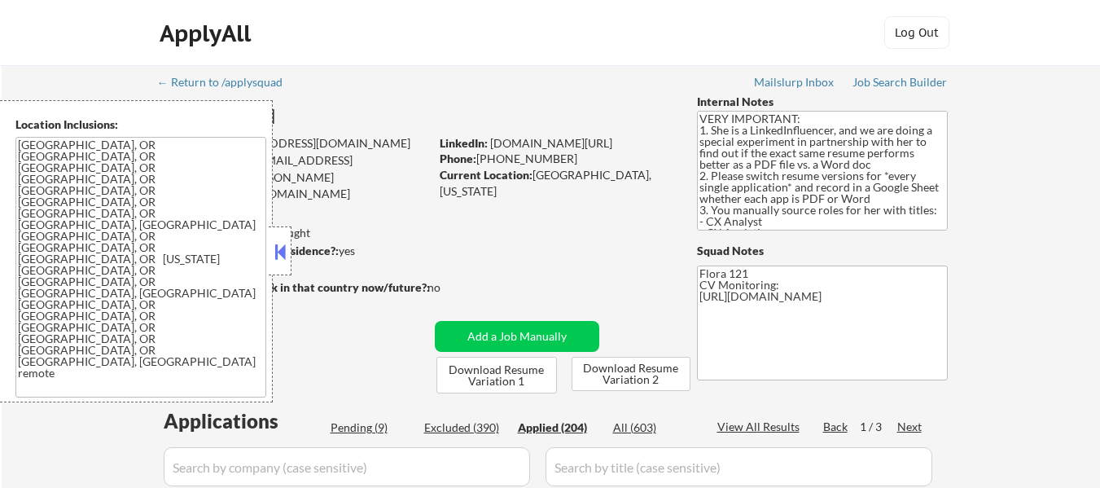
select select ""applied""
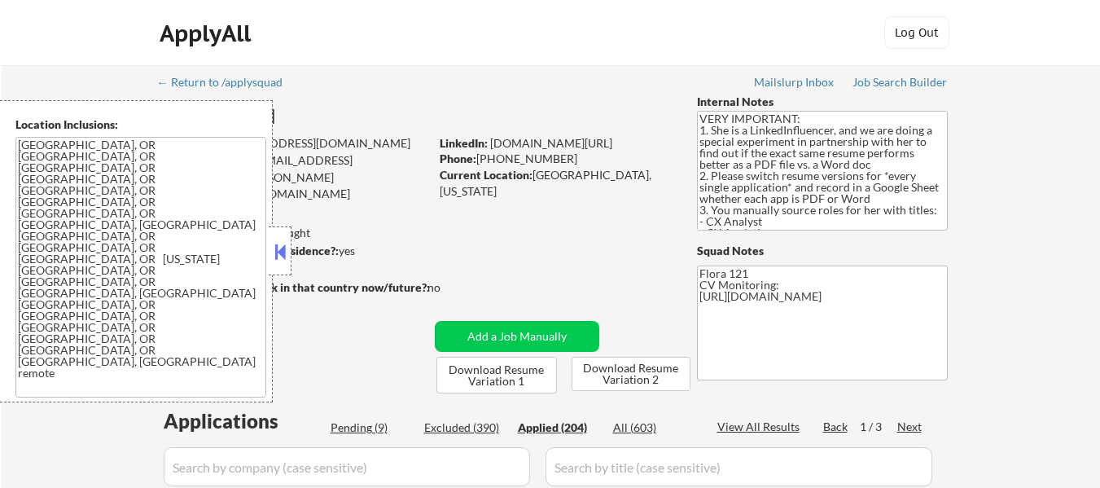
select select ""applied""
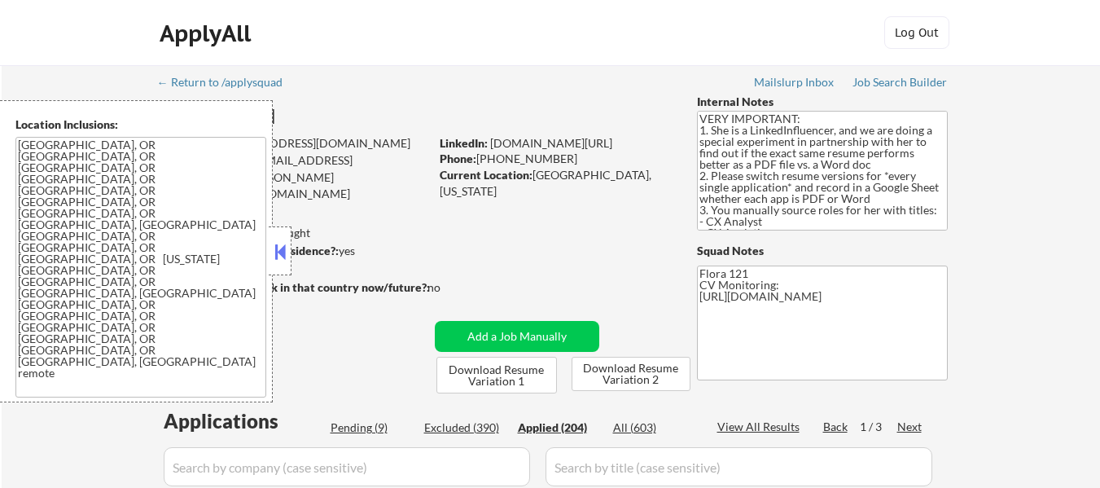
select select ""applied""
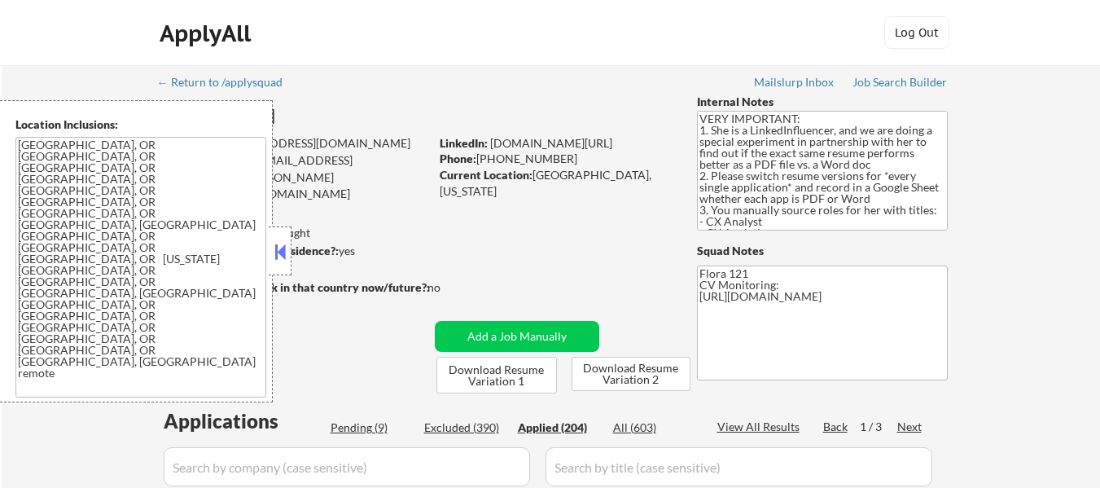
select select ""applied""
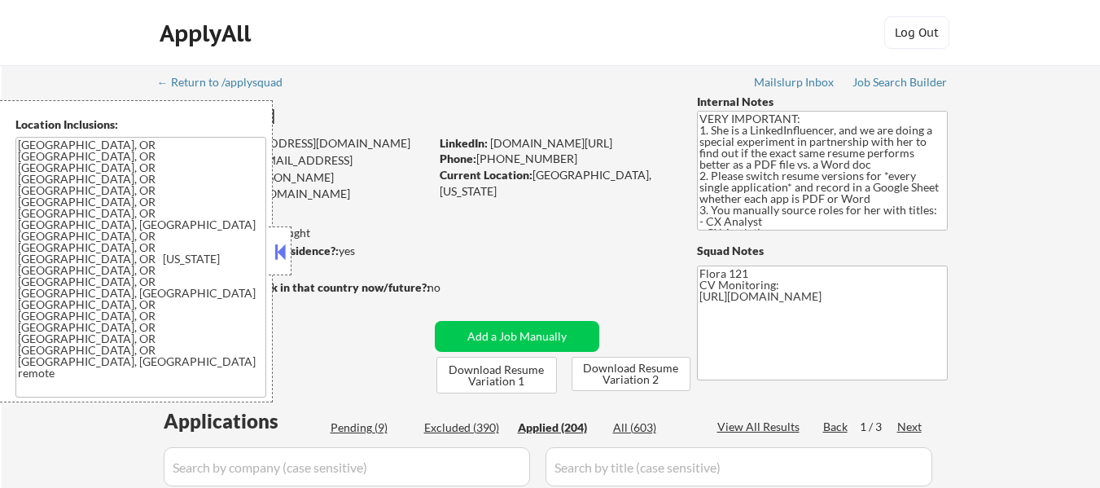
select select ""applied""
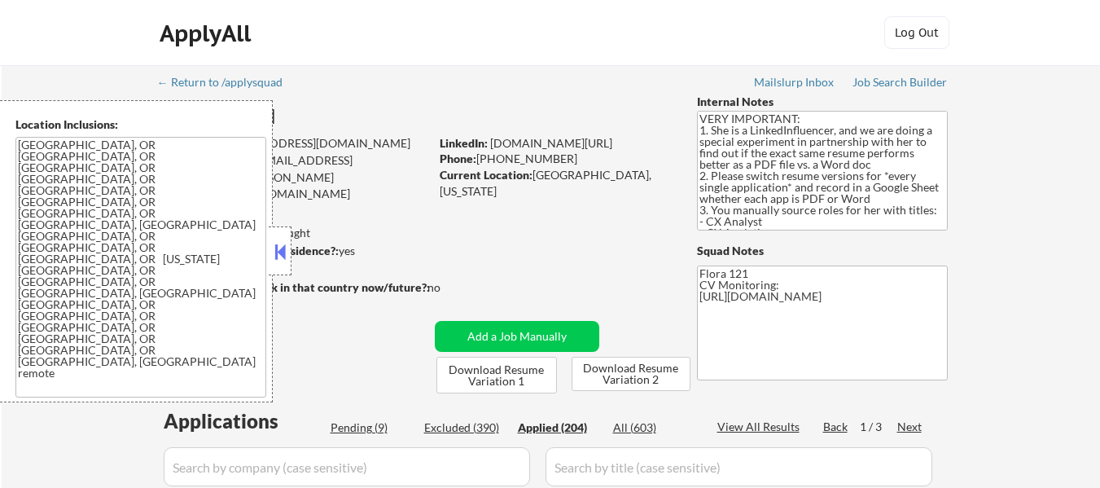
select select ""applied""
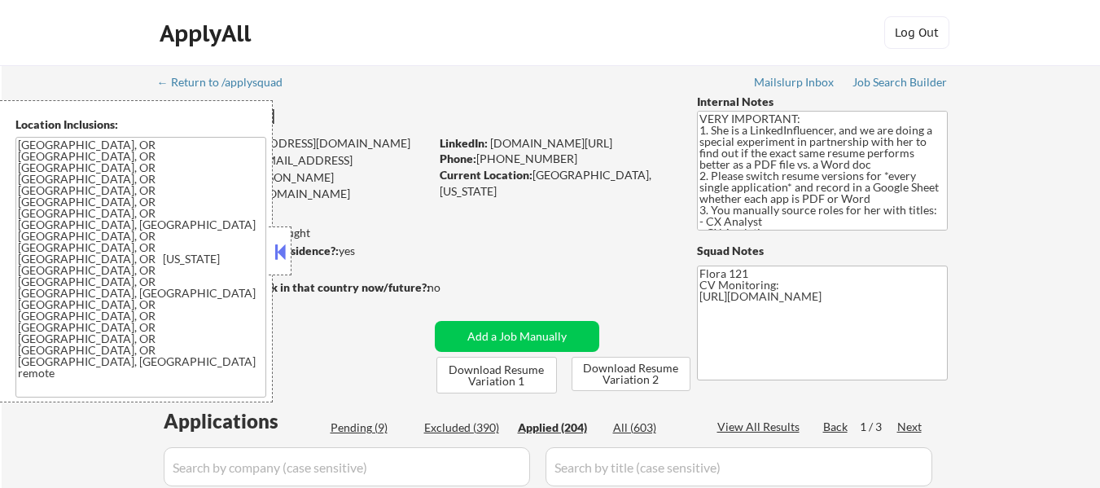
select select ""applied""
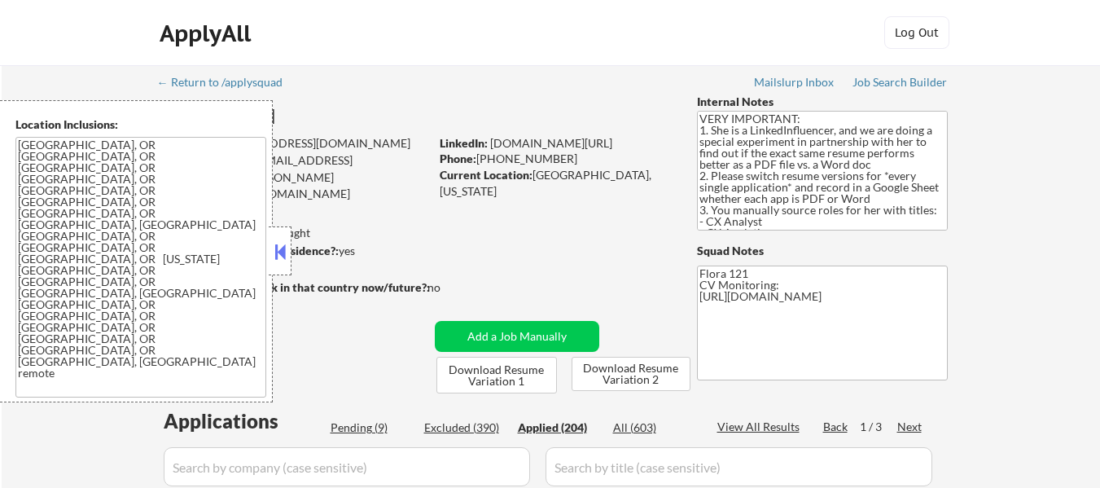
select select ""applied""
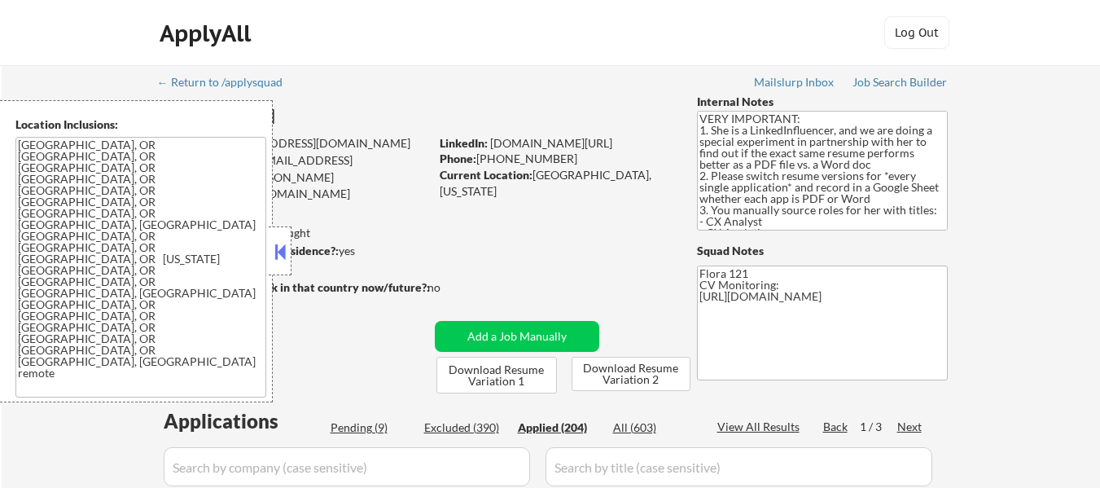
select select ""applied""
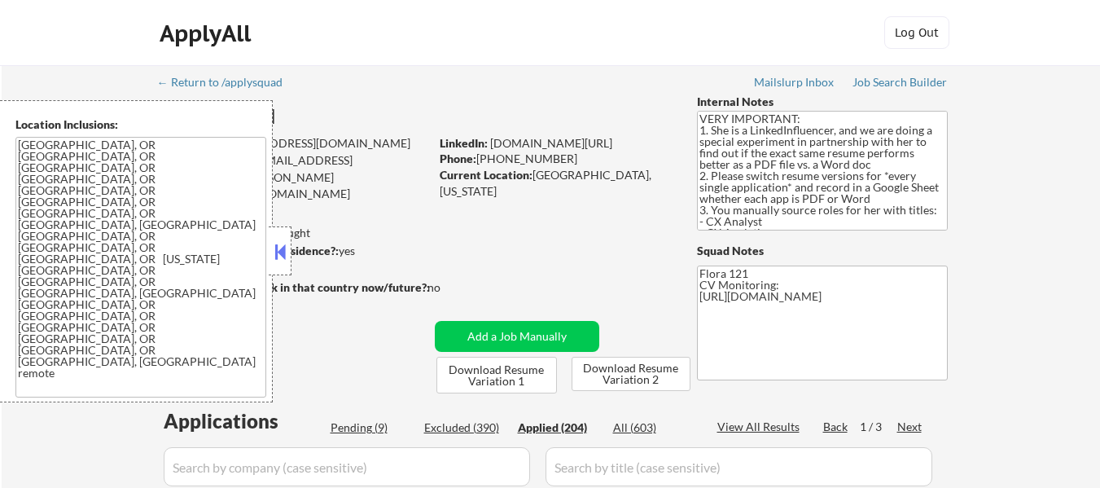
select select ""applied""
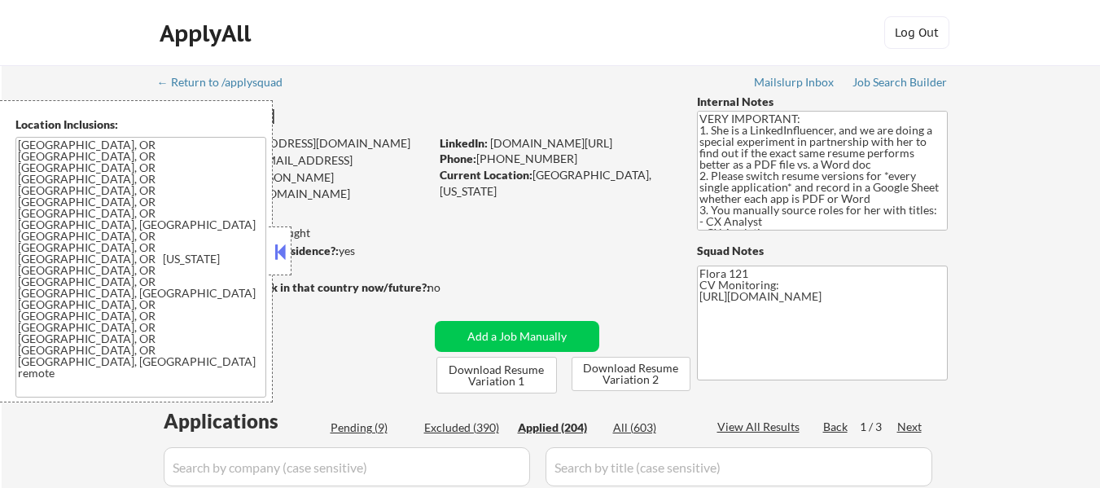
select select ""applied""
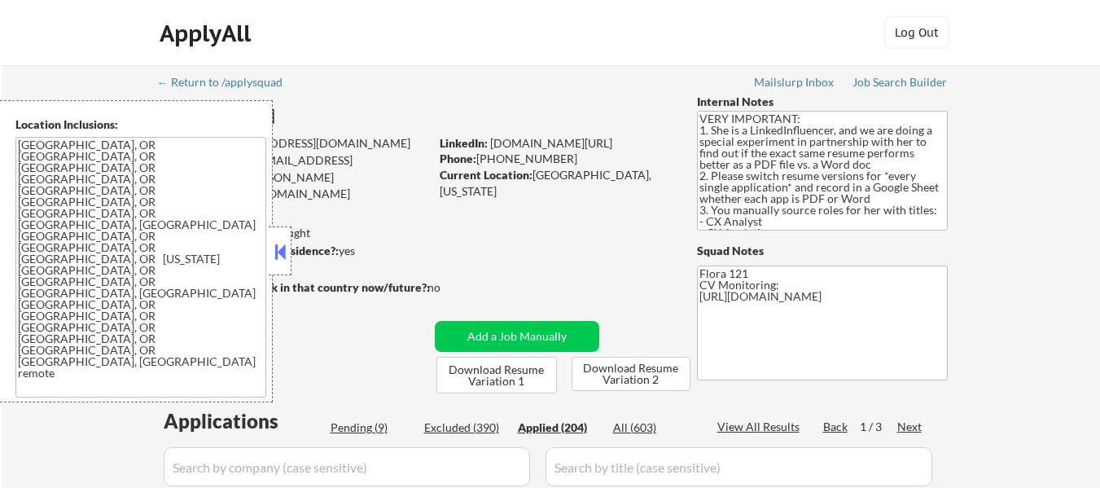
select select ""applied""
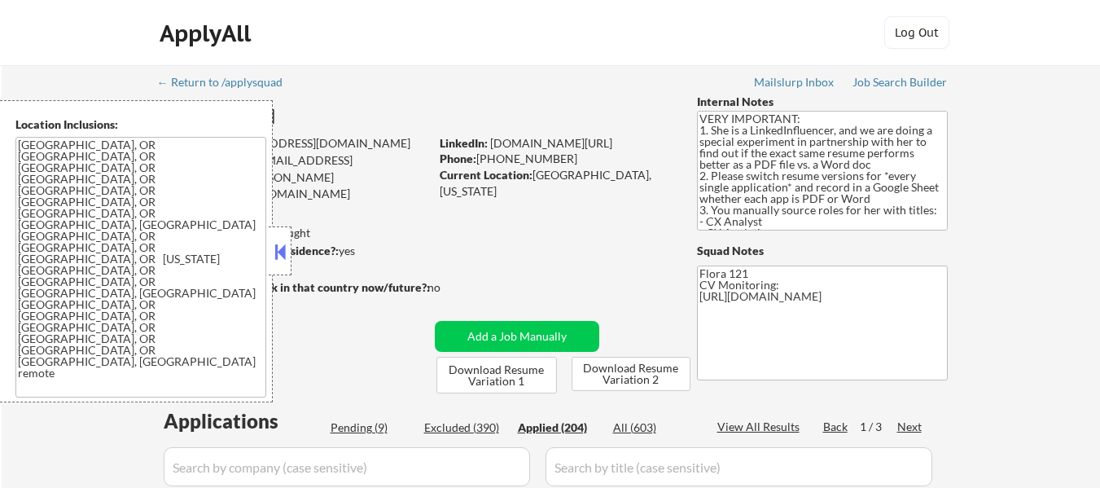
select select ""applied""
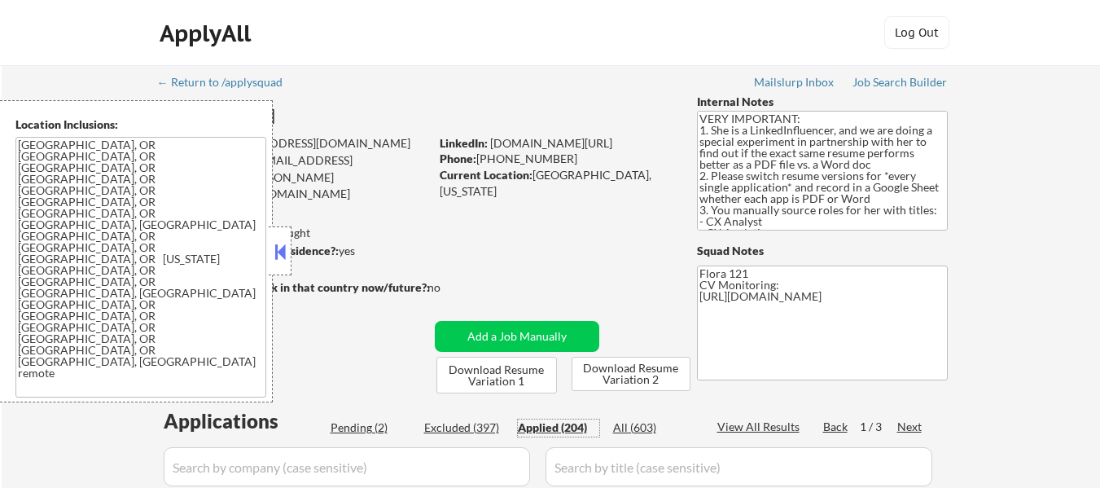
click at [274, 248] on button at bounding box center [280, 251] width 18 height 24
